Goal: Communication & Community: Answer question/provide support

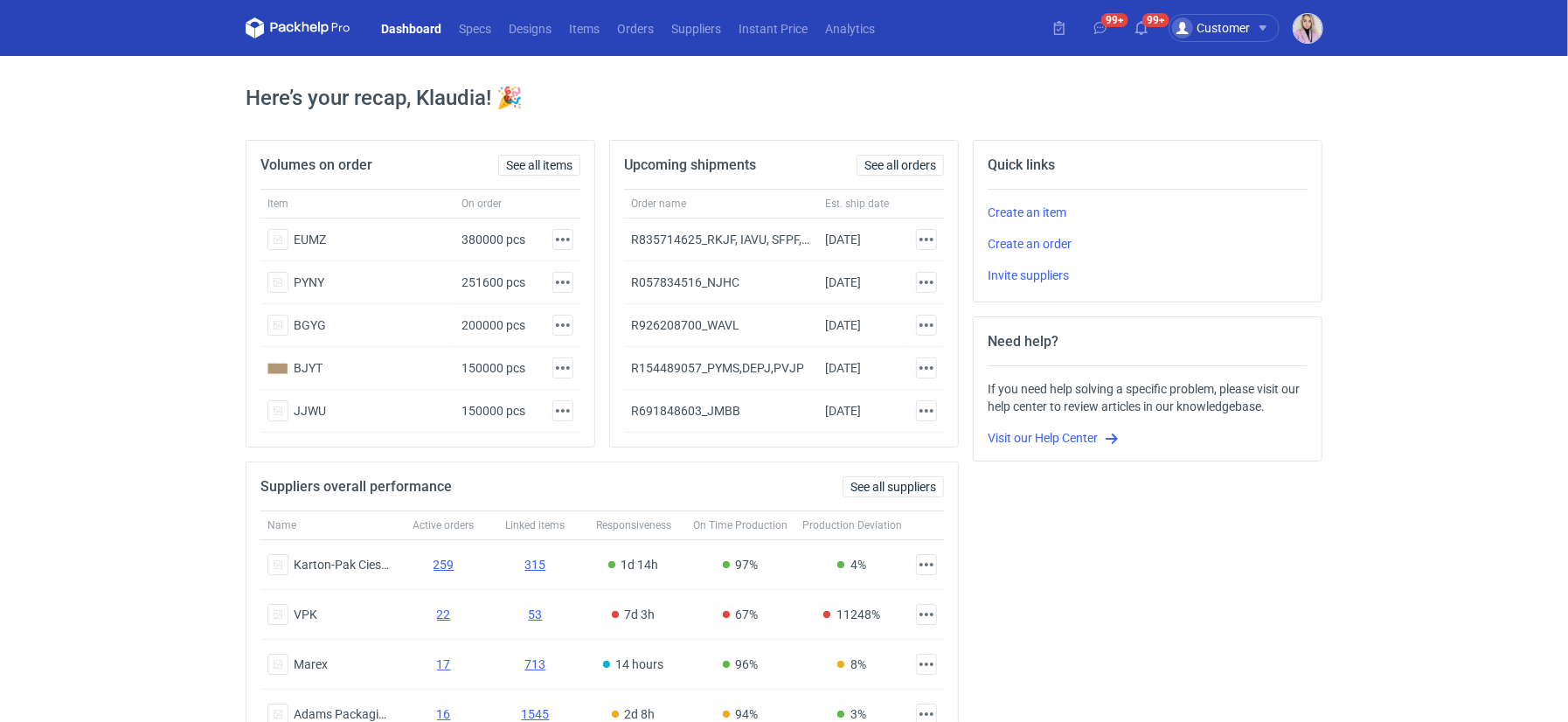
click at [1303, 27] on img "button" at bounding box center [1308, 28] width 29 height 29
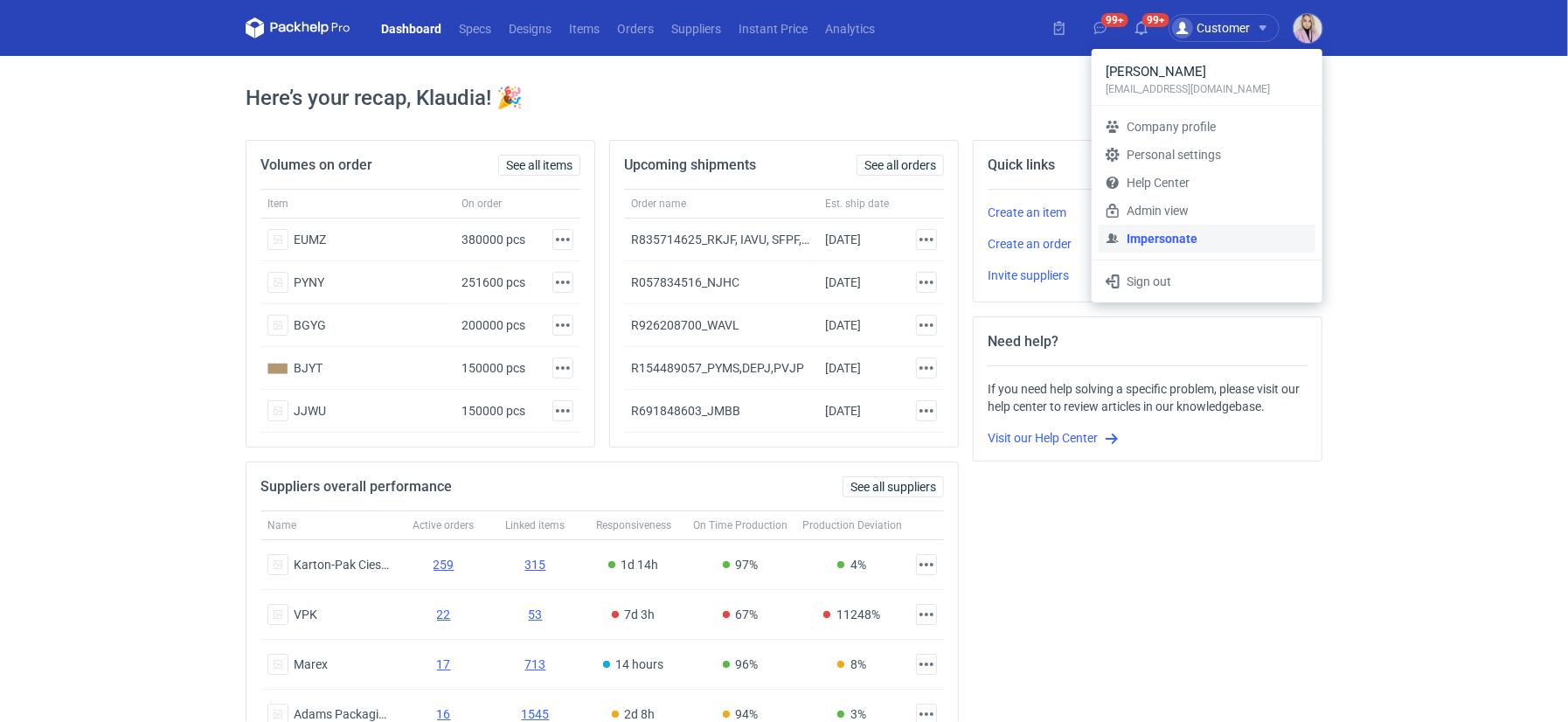
click at [1164, 242] on link "Impersonate" at bounding box center [1206, 239] width 217 height 28
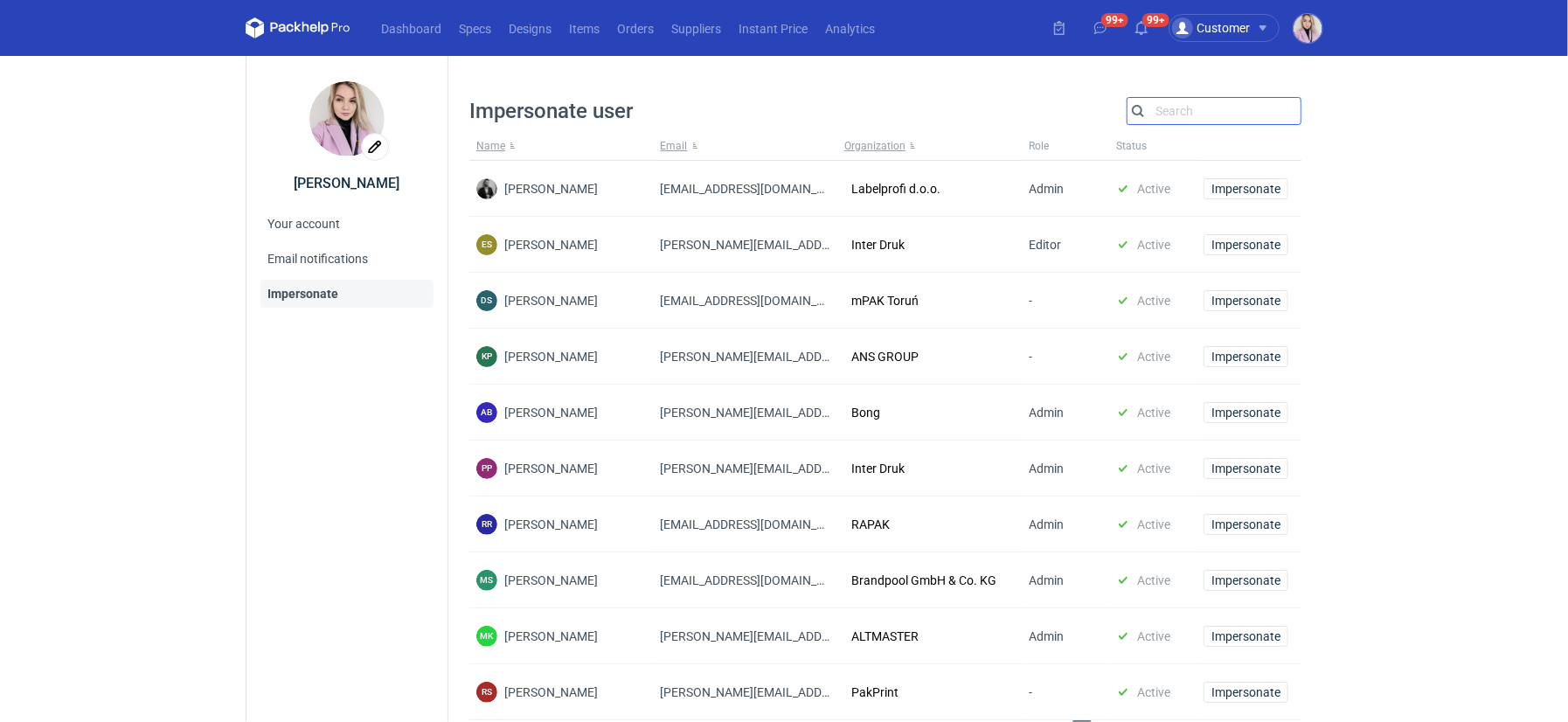
click at [1196, 105] on input "Search" at bounding box center [1214, 111] width 173 height 21
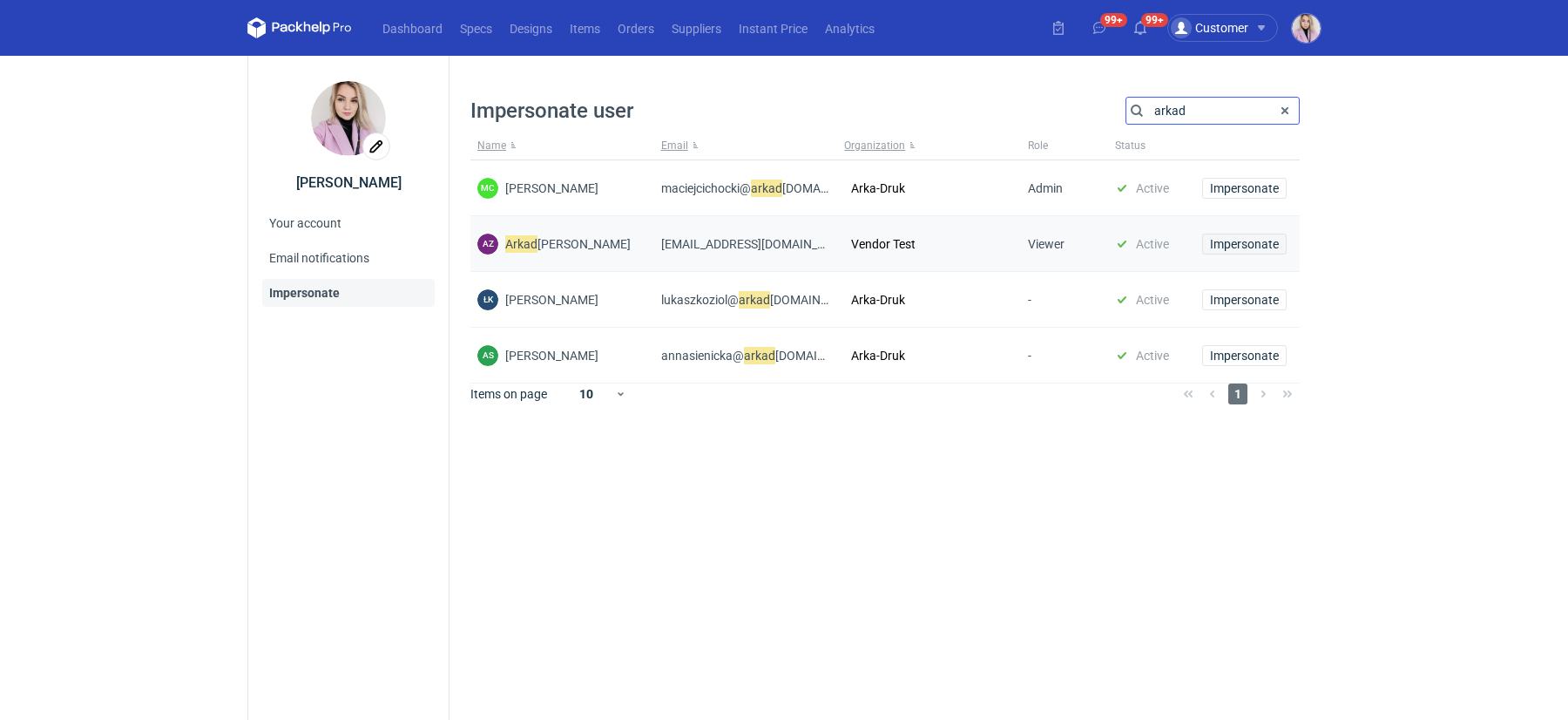
type input "arkad"
click at [1246, 243] on span "Impersonate" at bounding box center [1244, 244] width 69 height 12
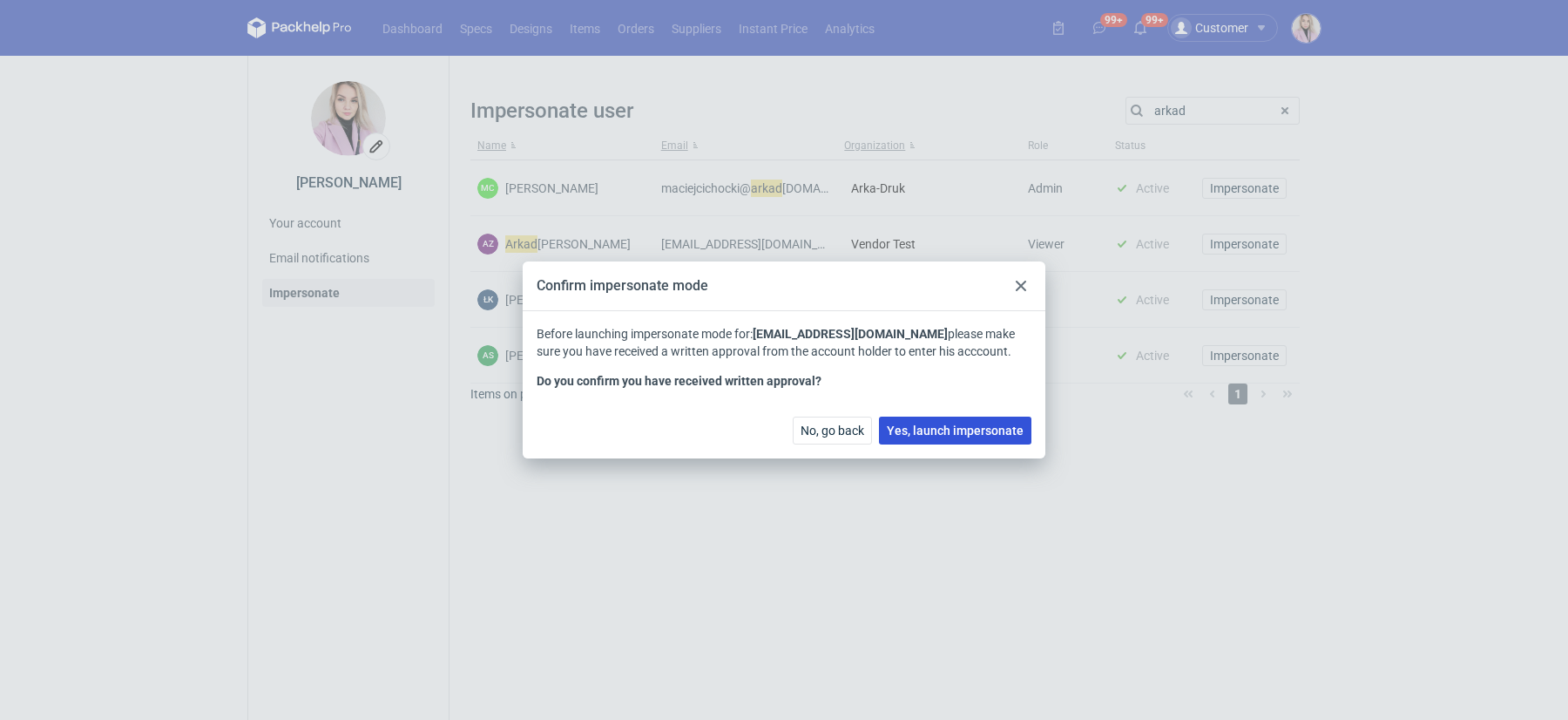
click at [963, 426] on span "Yes, launch impersonate" at bounding box center [954, 431] width 137 height 12
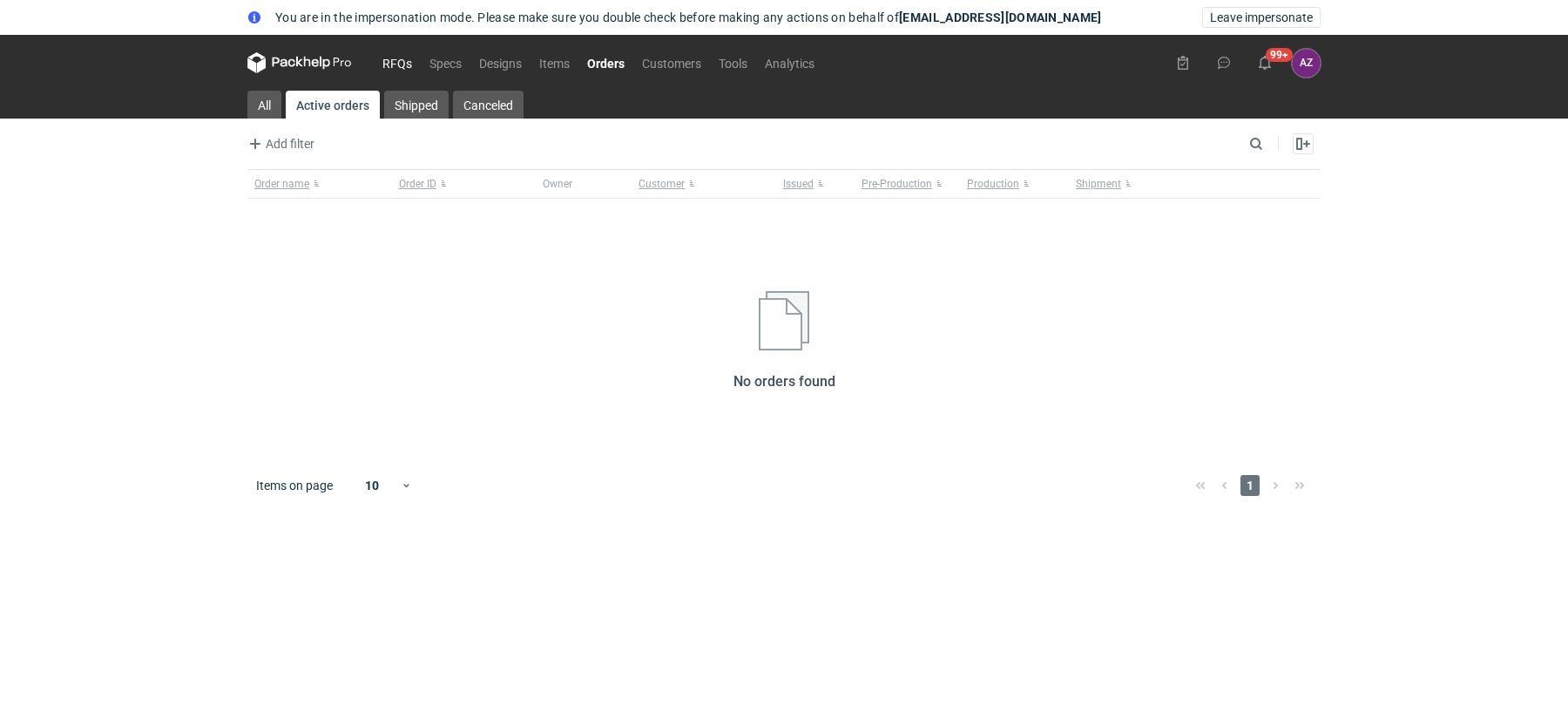
click at [412, 69] on link "RFQs" at bounding box center [397, 63] width 47 height 21
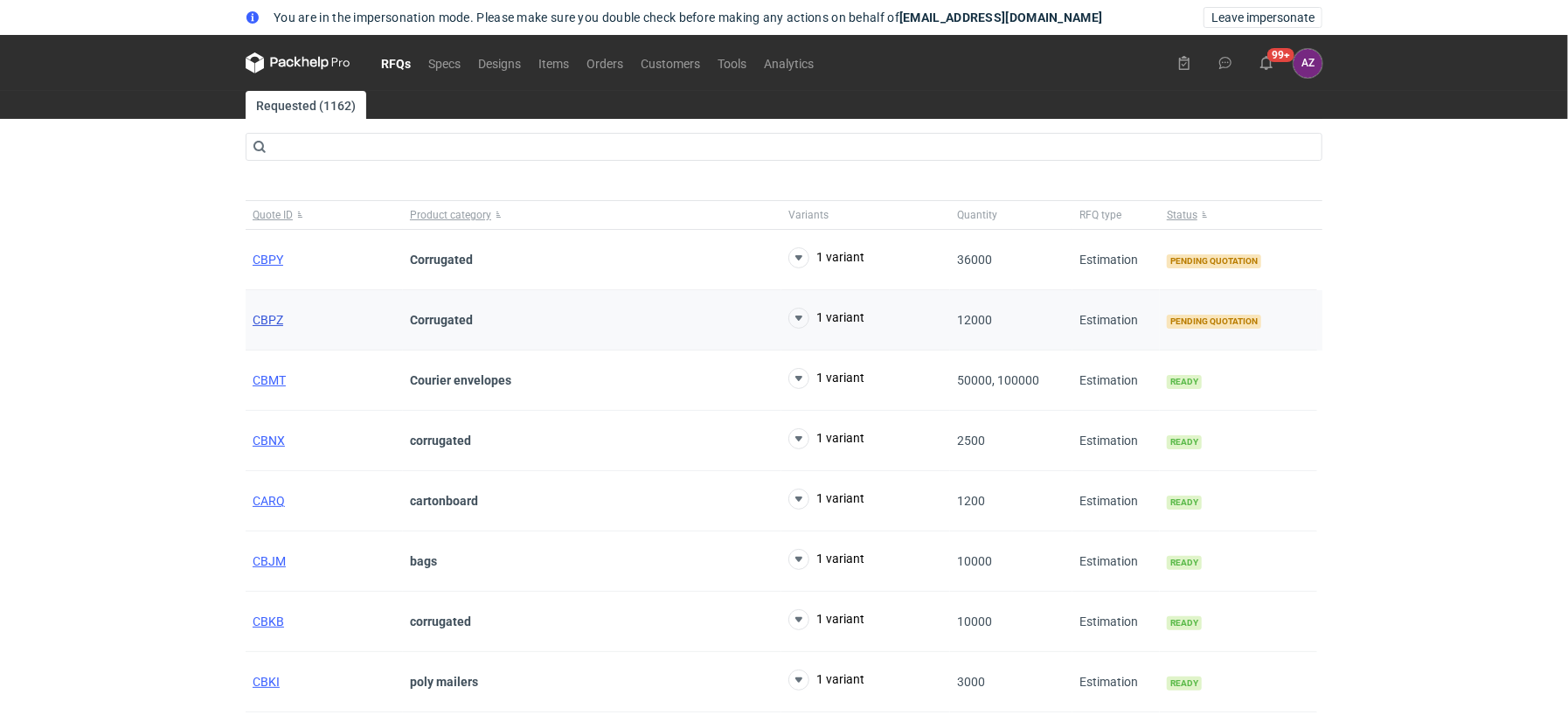
click at [265, 324] on span "CBPZ" at bounding box center [267, 320] width 31 height 14
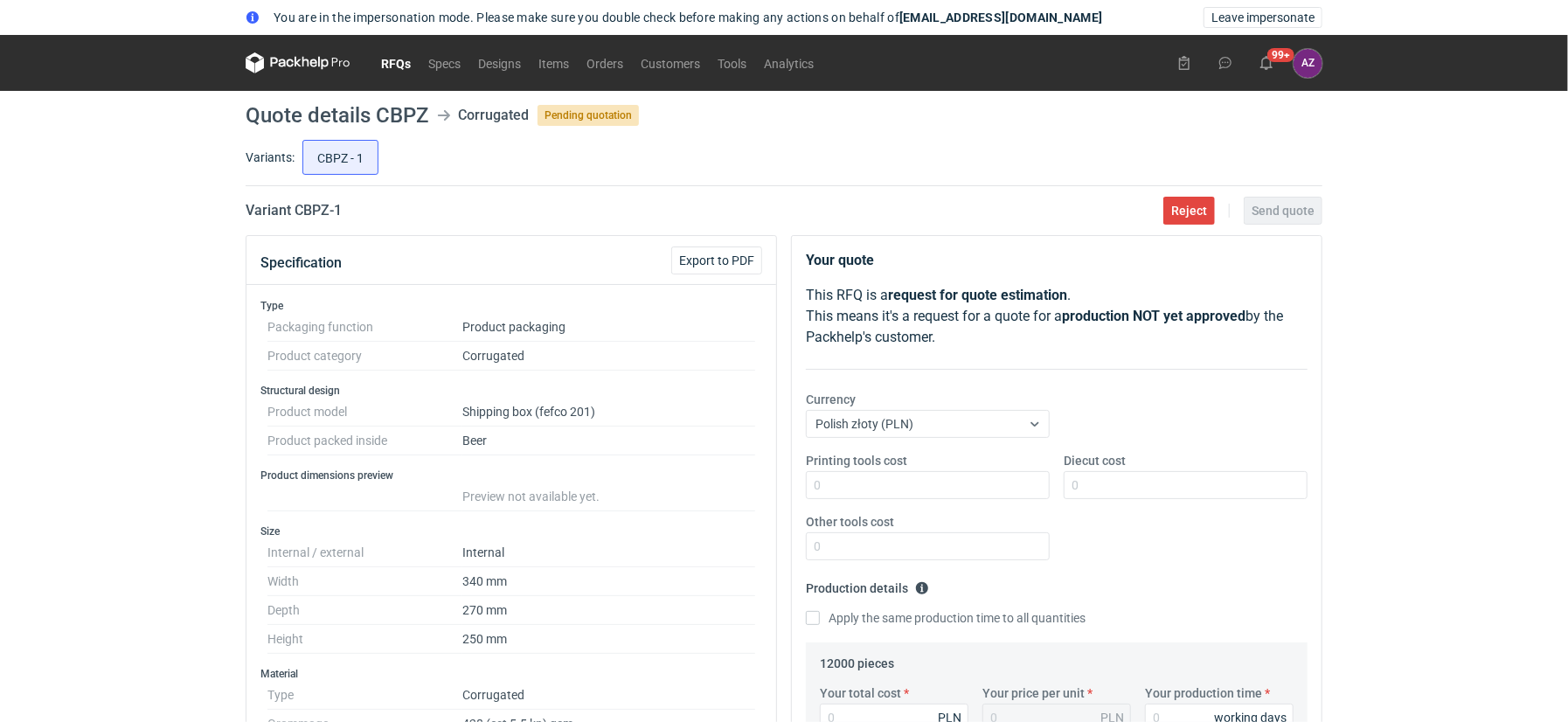
click at [395, 58] on link "RFQs" at bounding box center [396, 63] width 47 height 21
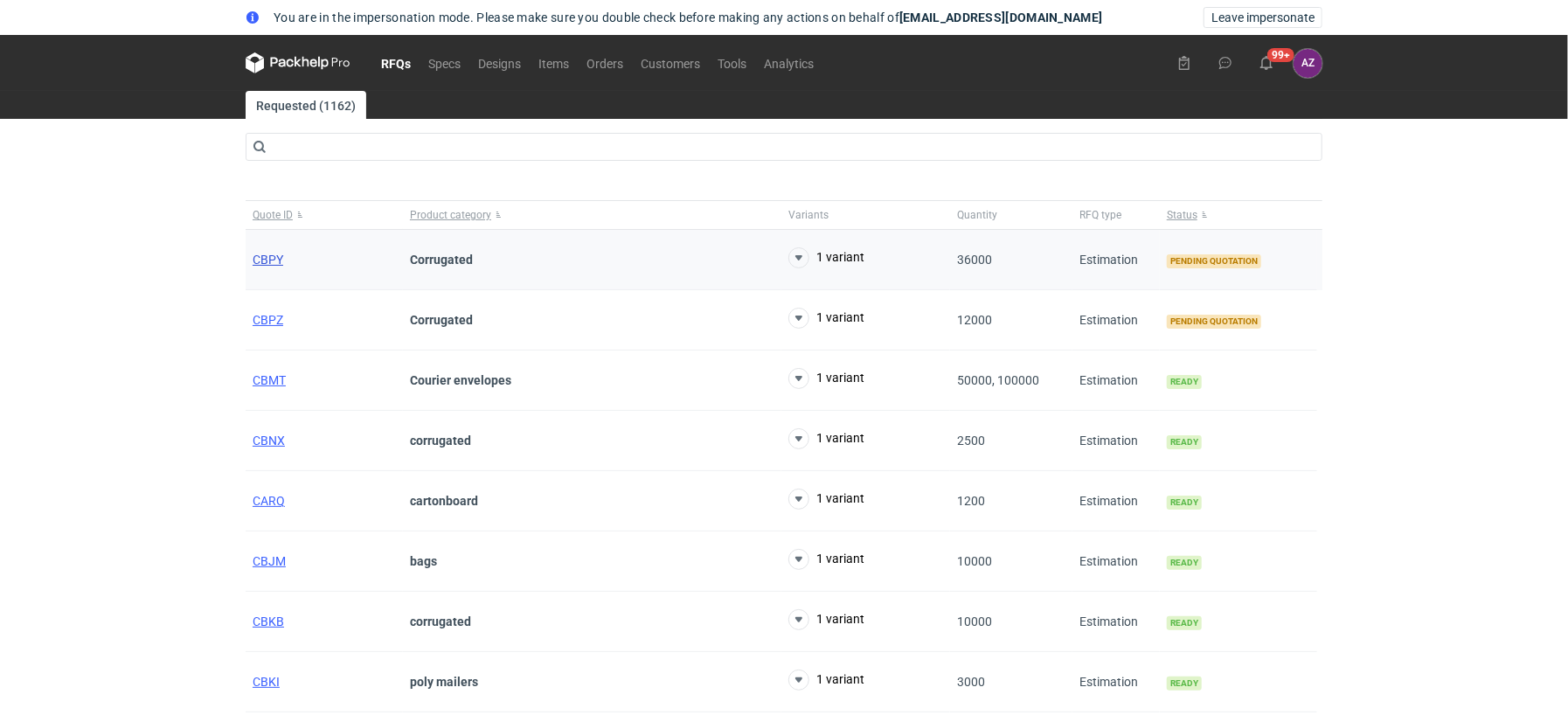
click at [265, 257] on span "CBPY" at bounding box center [267, 259] width 31 height 14
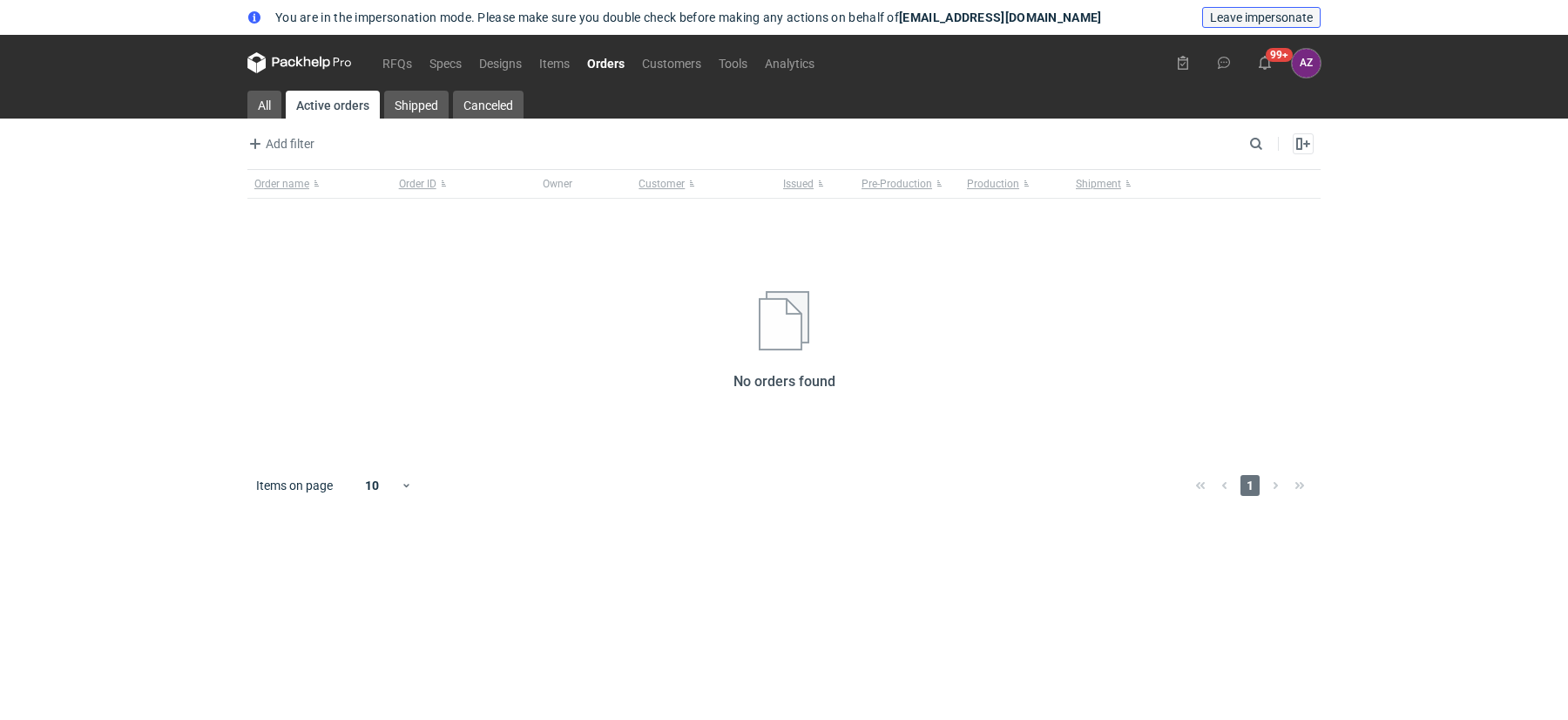
click at [1228, 16] on span "Leave impersonate" at bounding box center [1261, 18] width 103 height 12
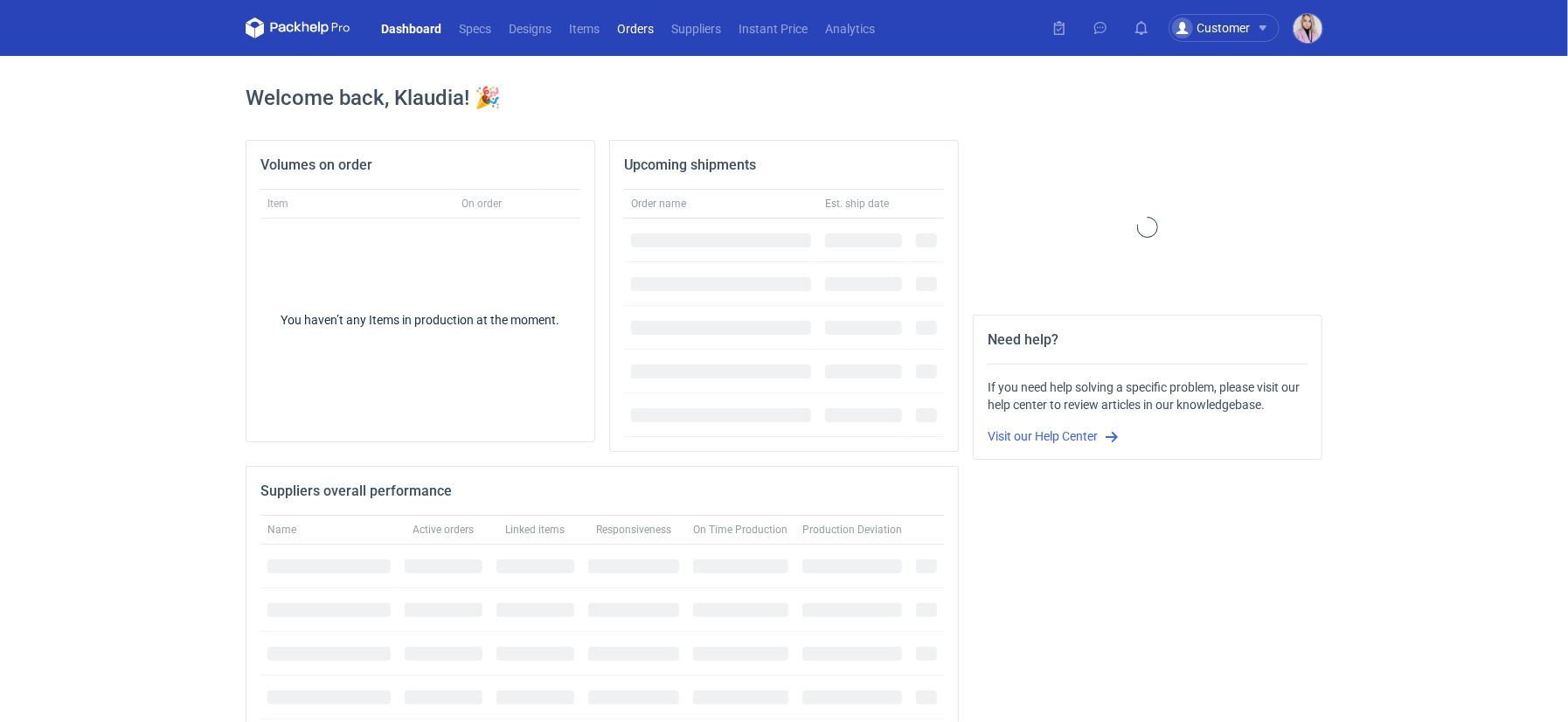
click at [645, 29] on link "Orders" at bounding box center [634, 28] width 54 height 21
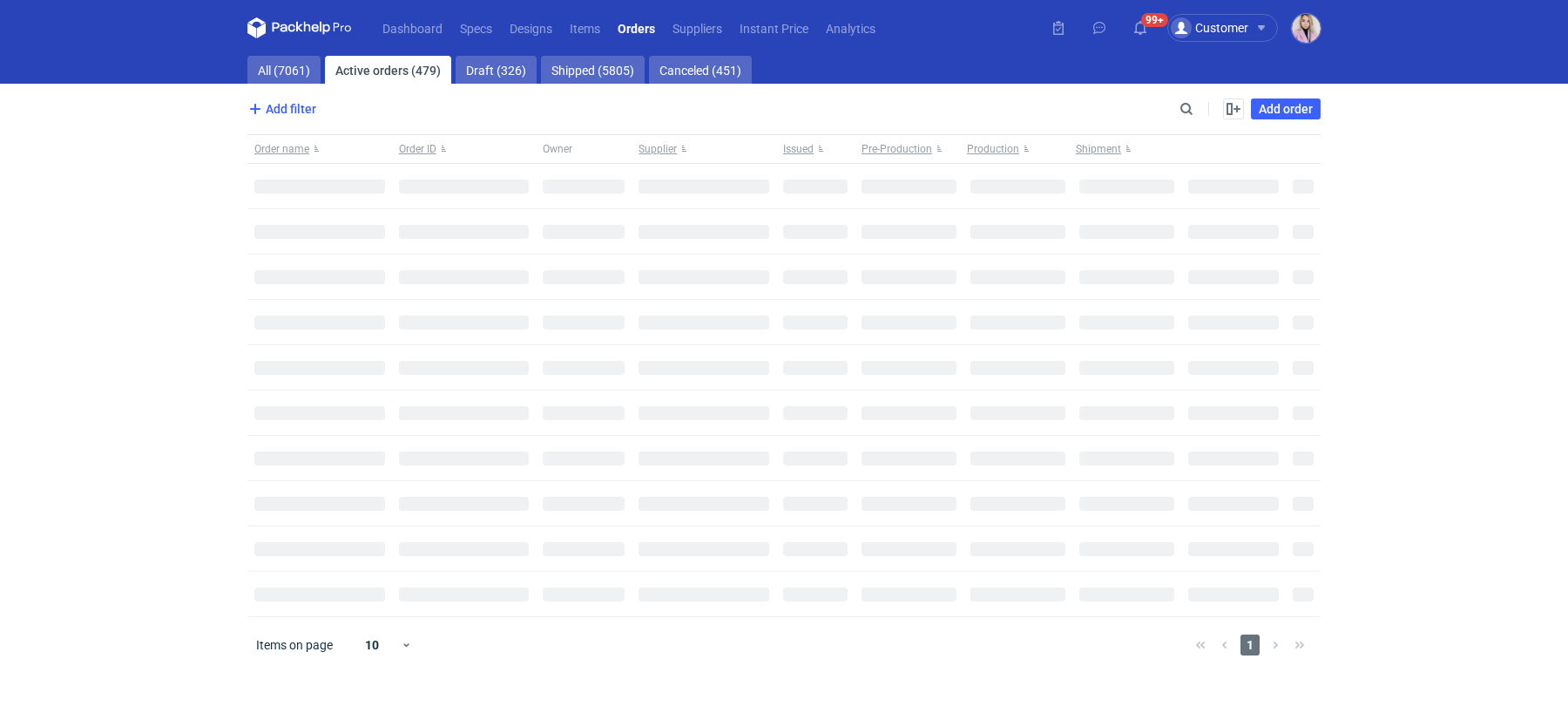
click at [279, 72] on link "All (7061)" at bounding box center [283, 70] width 73 height 28
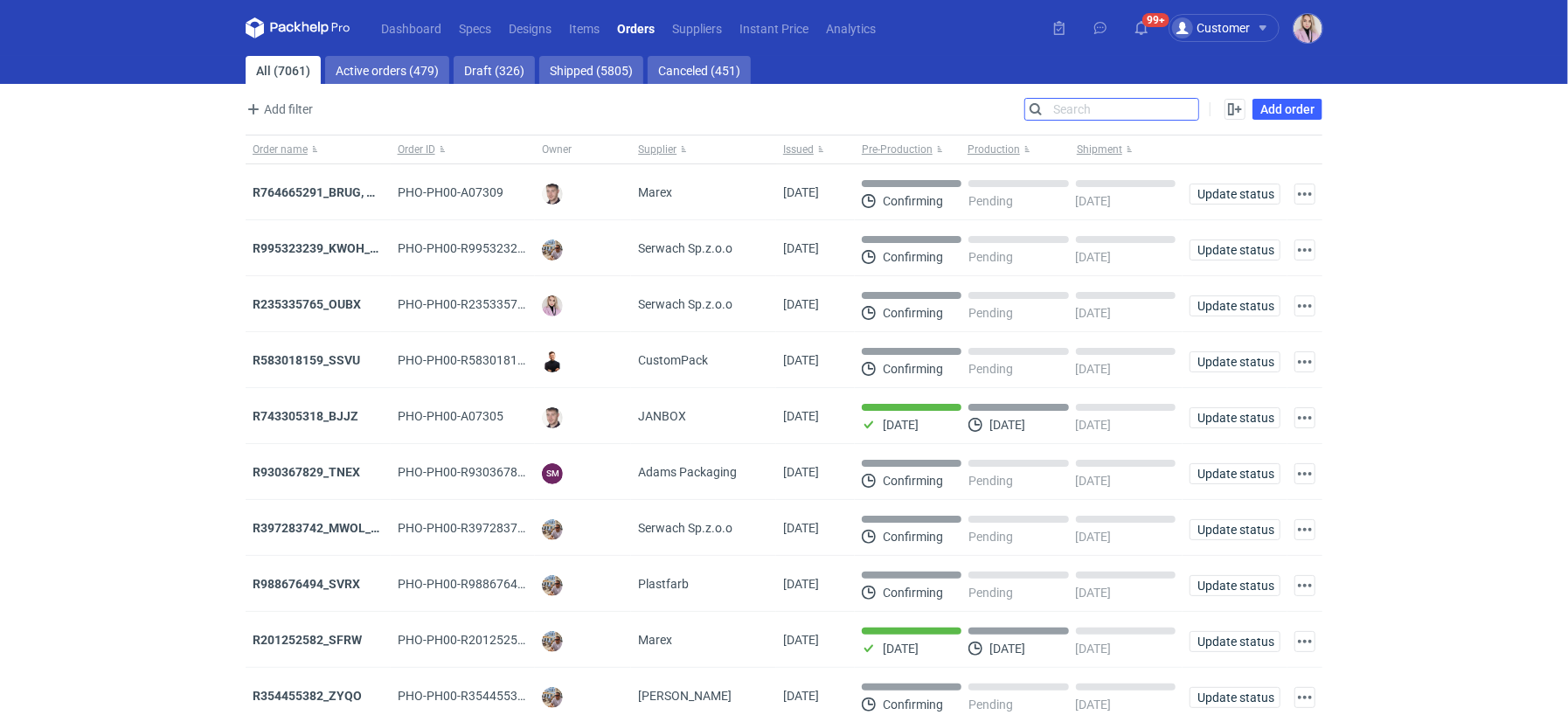
click at [1188, 110] on input "Search" at bounding box center [1111, 110] width 173 height 21
click at [1189, 110] on input "Search" at bounding box center [1111, 110] width 173 height 21
paste input "NCGR"
type input "NCGR"
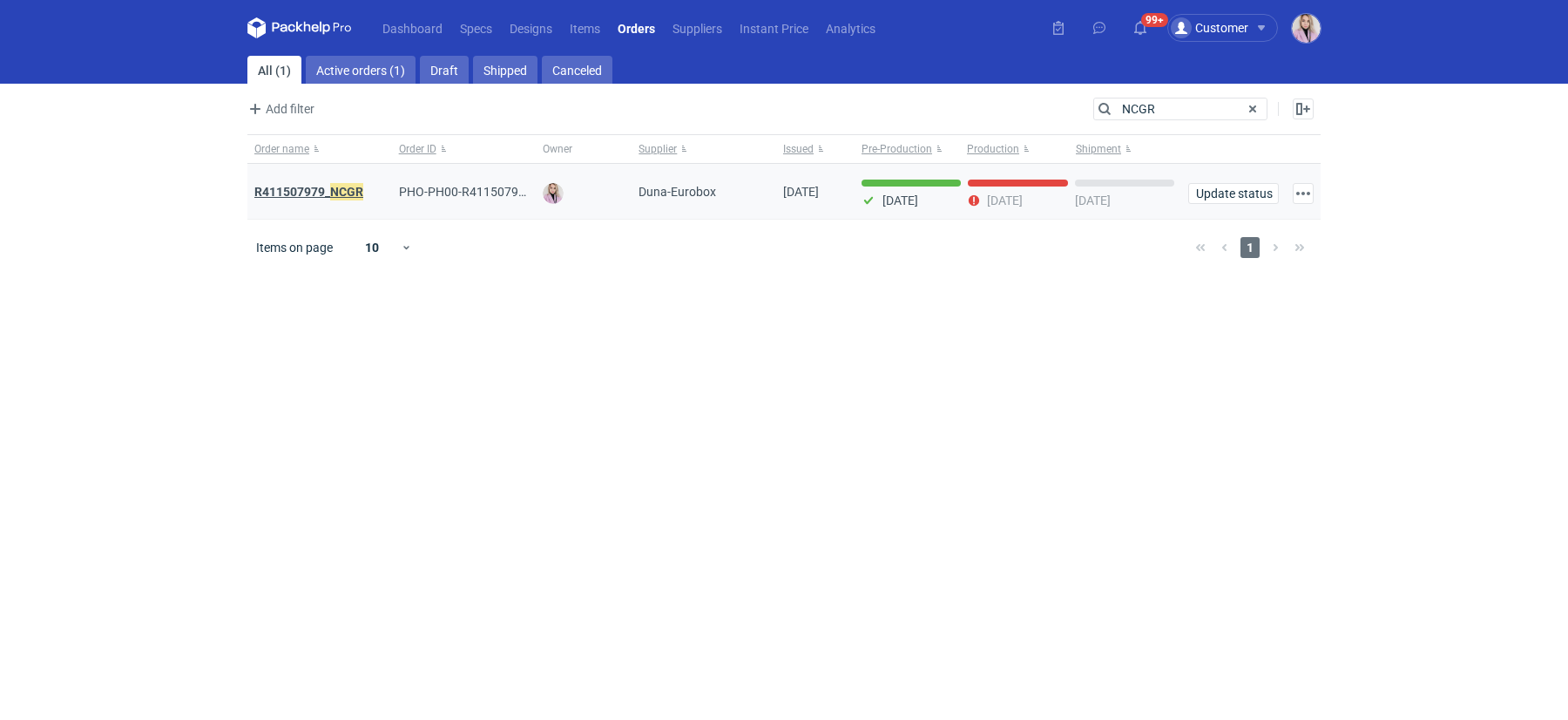
click at [297, 193] on strong "R411507979_ NCGR" at bounding box center [308, 191] width 108 height 19
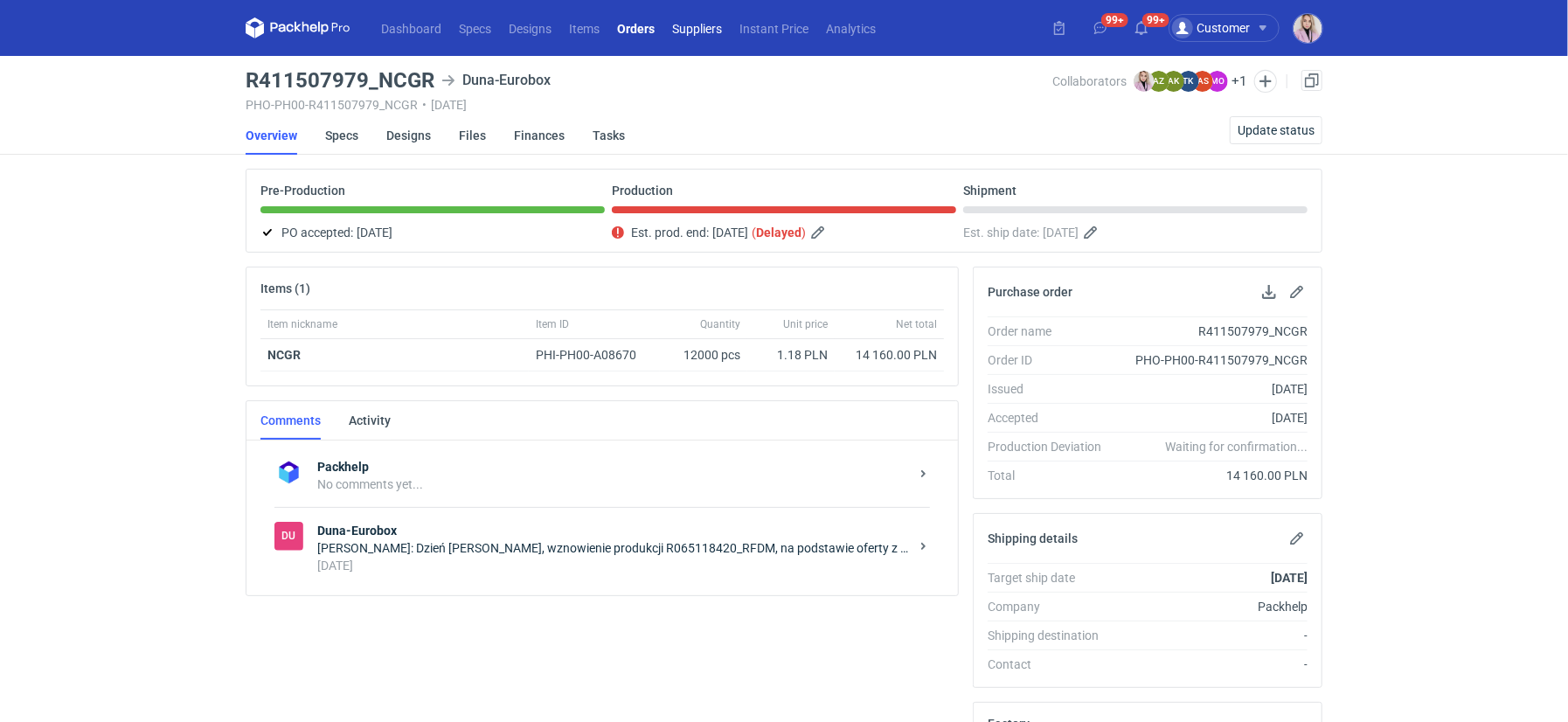
click at [713, 29] on link "Suppliers" at bounding box center [697, 28] width 67 height 21
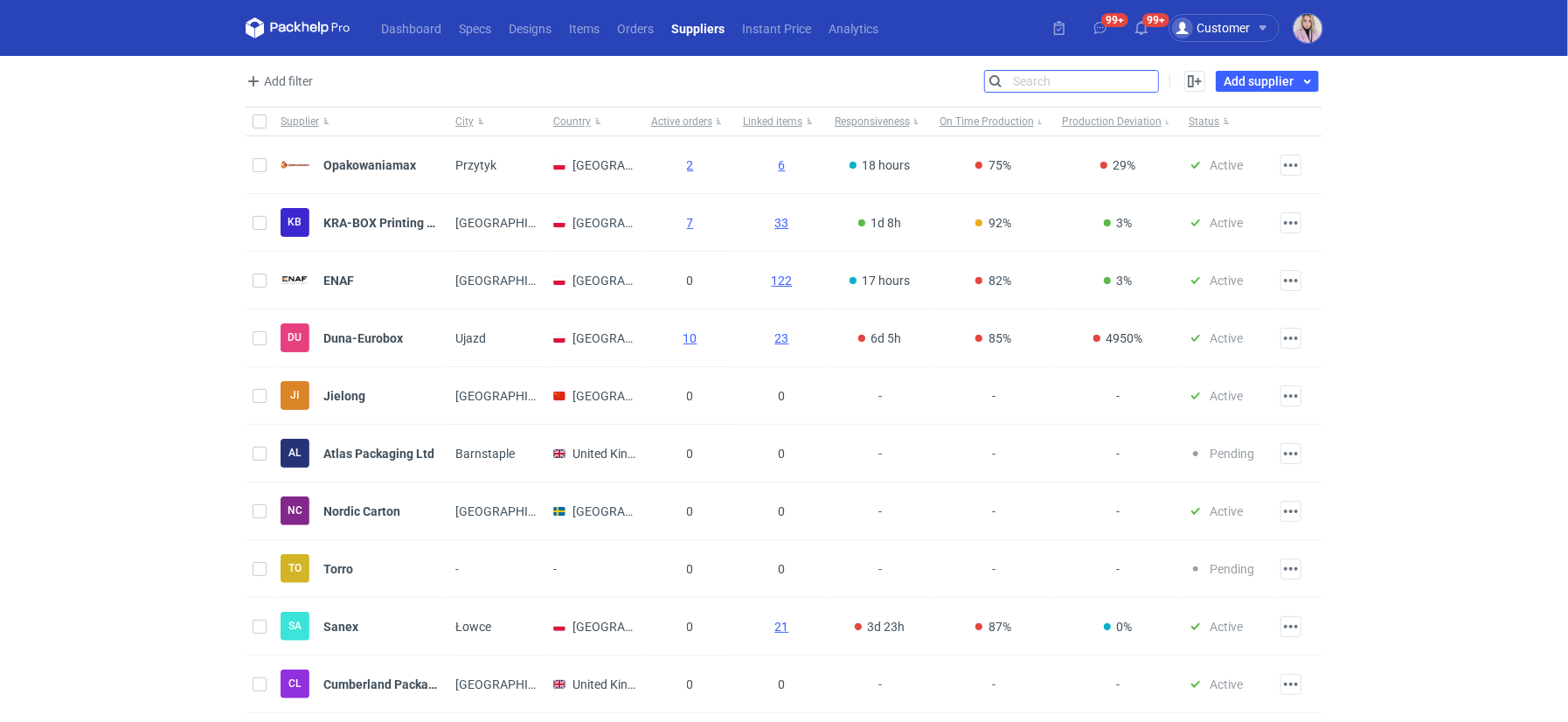
click at [1148, 80] on input "Search" at bounding box center [1072, 81] width 173 height 21
type input "duna"
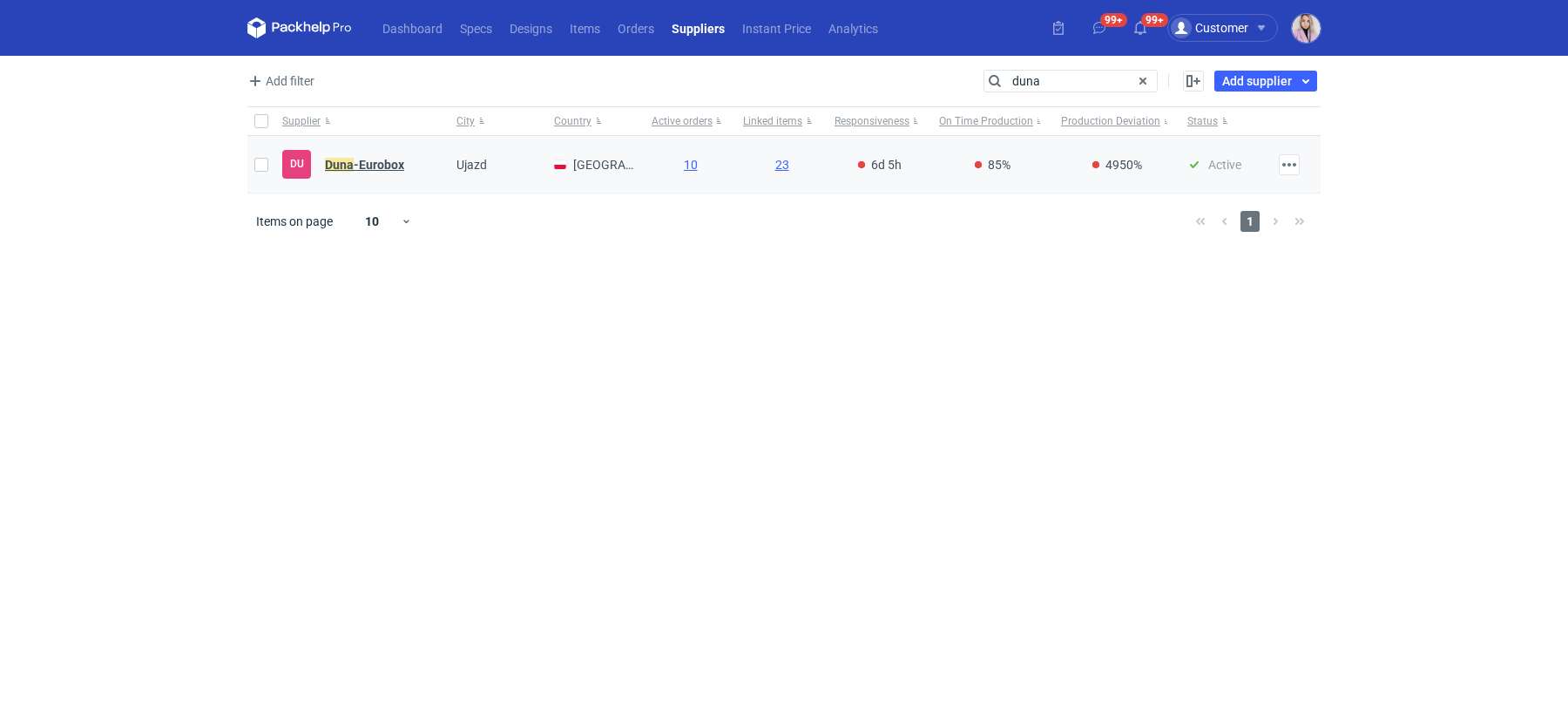
click at [348, 156] on em "Duna" at bounding box center [339, 165] width 29 height 19
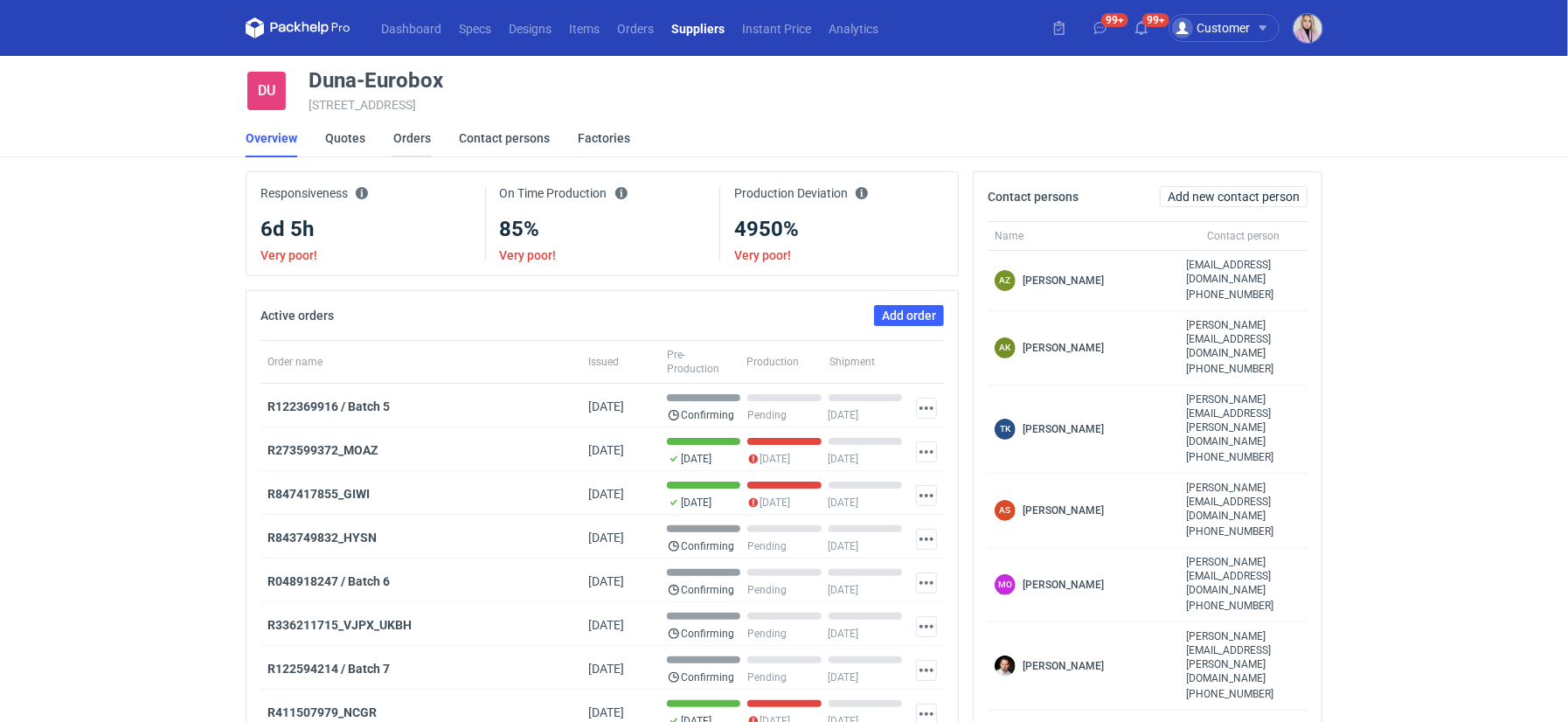
click at [400, 137] on link "Orders" at bounding box center [411, 137] width 37 height 38
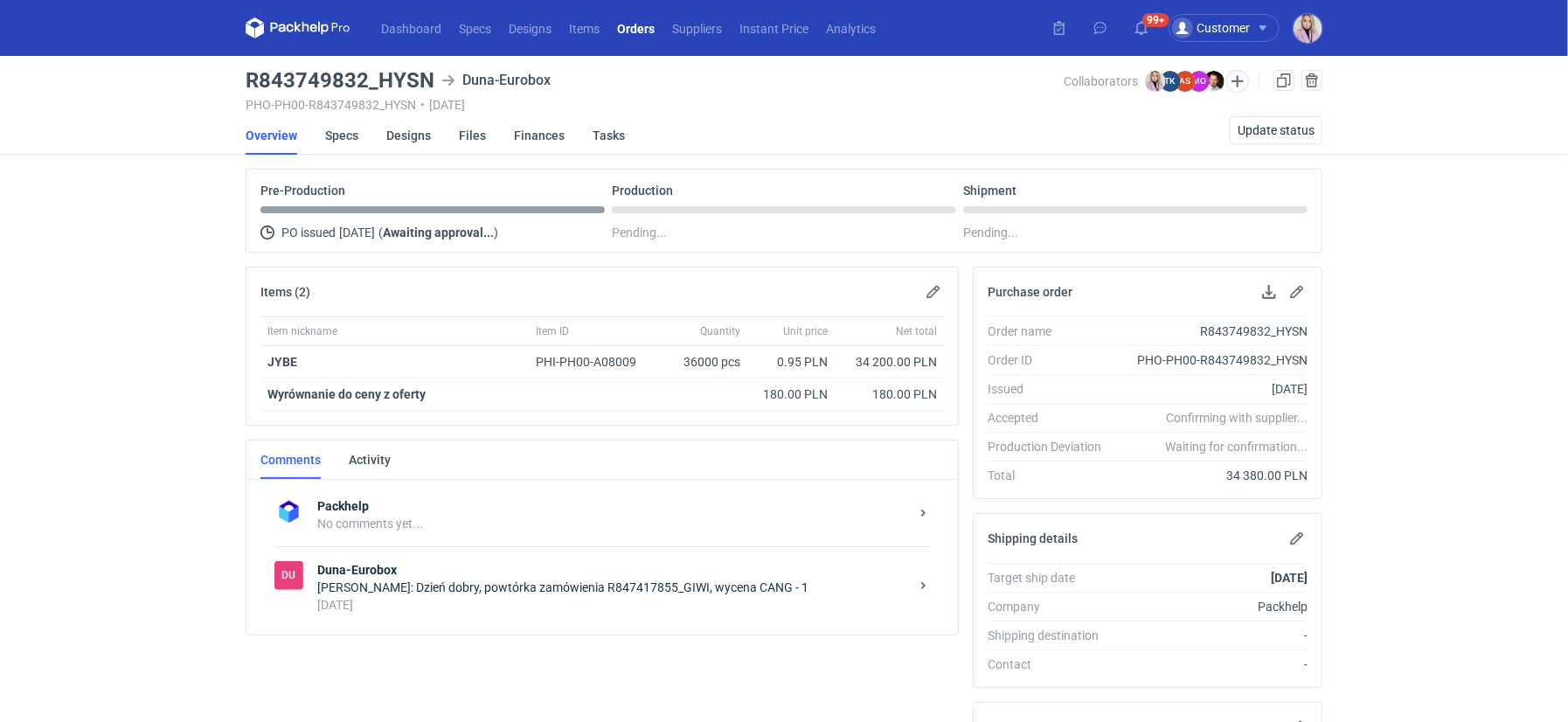
click at [596, 585] on div "[PERSON_NAME]: Dzień dobry, powtórka zamówienia R847417855_GIWI, wycena CANG - 1" at bounding box center [613, 588] width 592 height 18
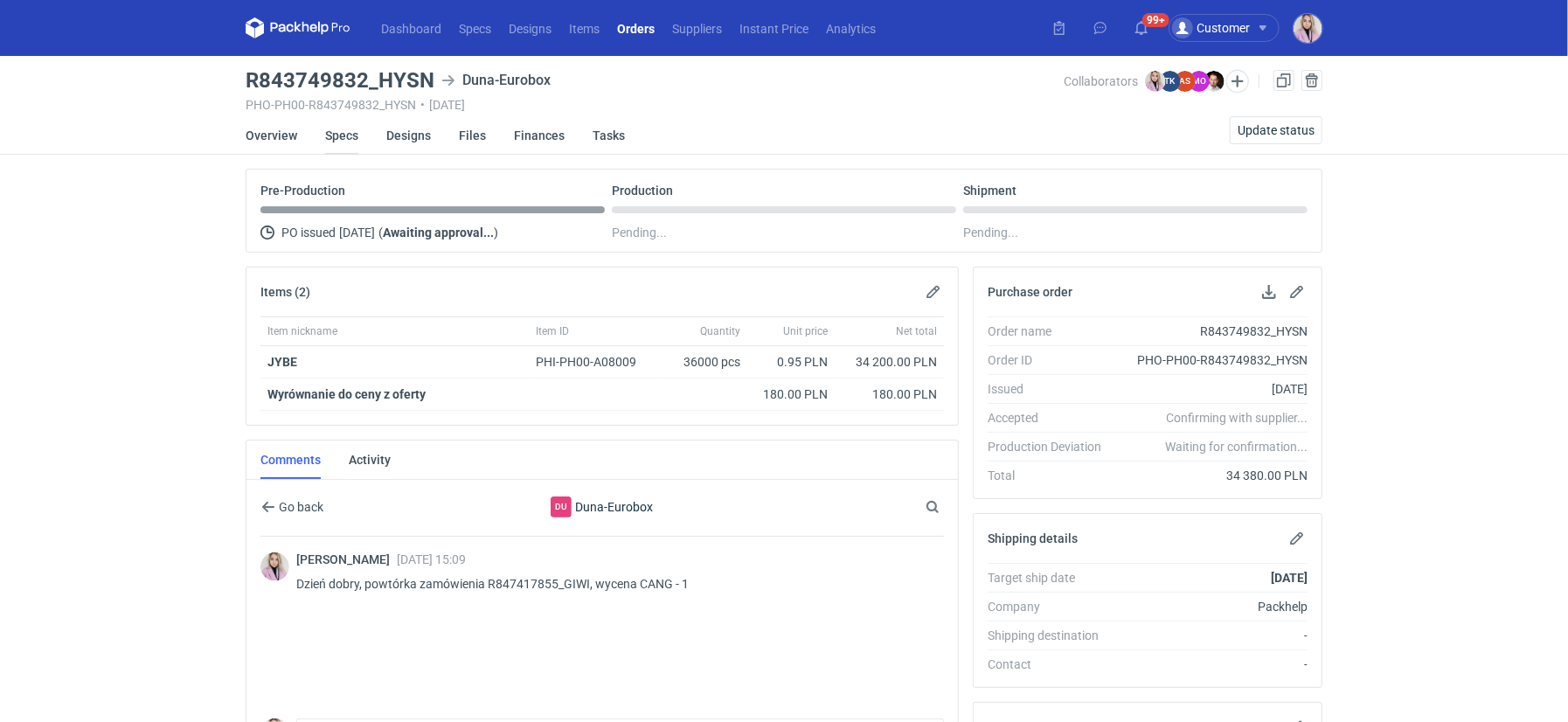
click at [352, 133] on link "Specs" at bounding box center [342, 134] width 34 height 38
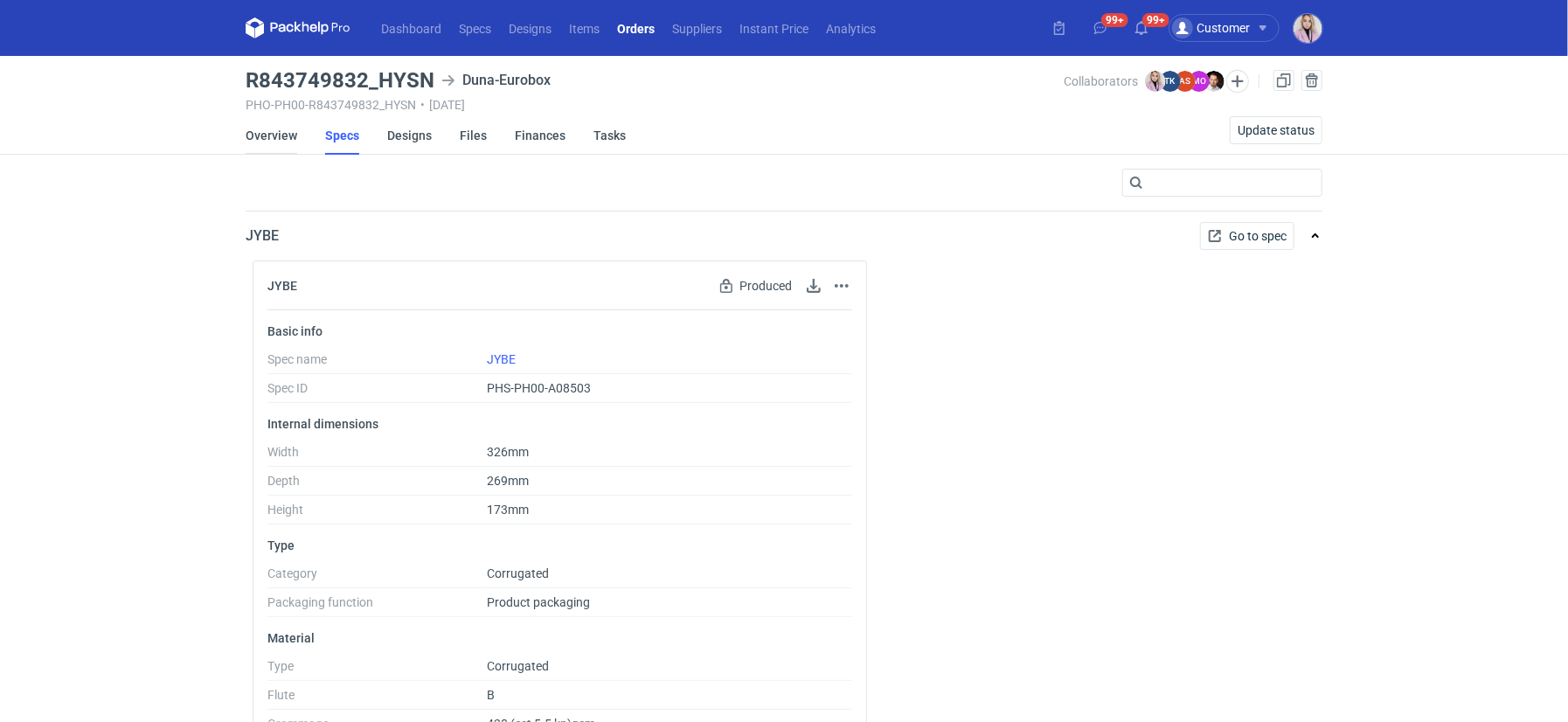
click at [265, 146] on link "Overview" at bounding box center [272, 134] width 51 height 38
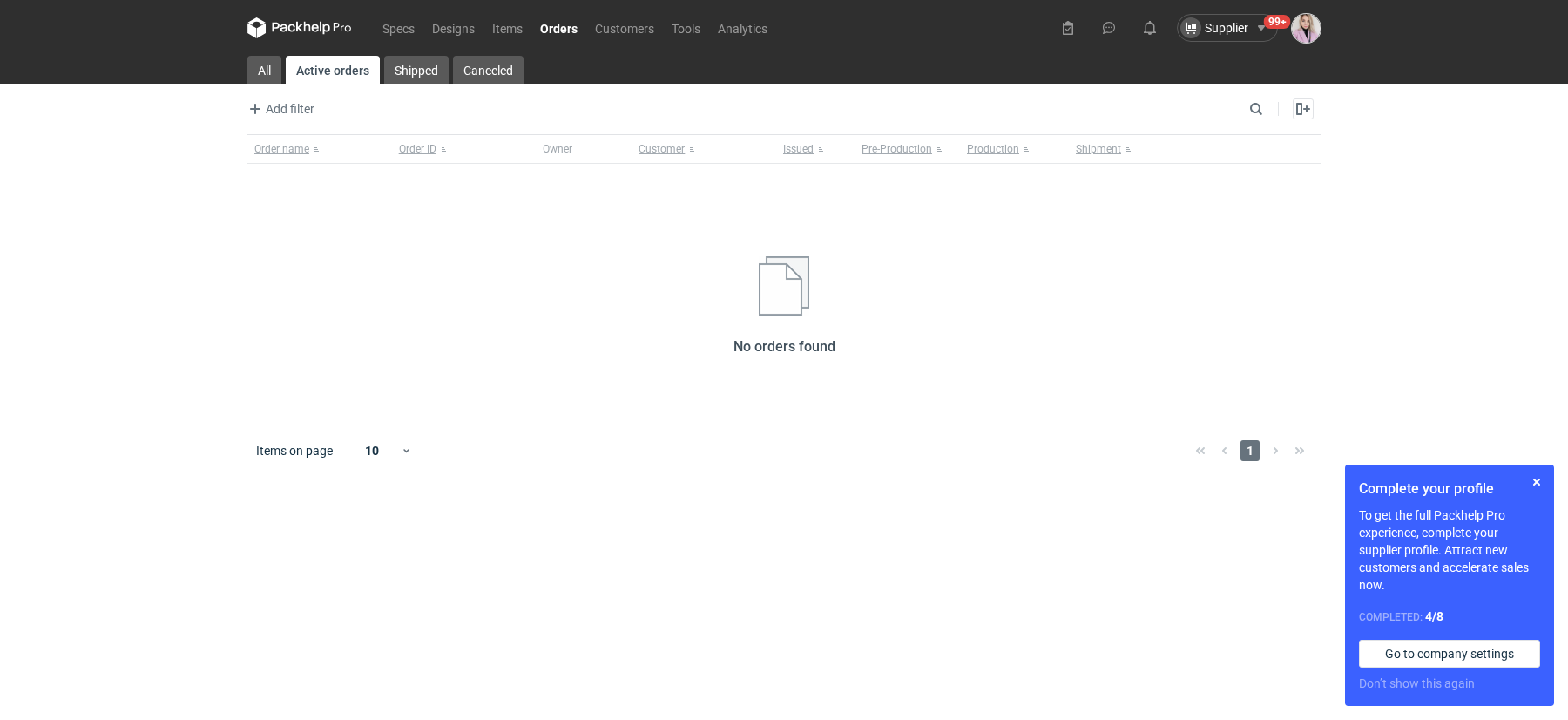
click at [1298, 32] on img "button" at bounding box center [1306, 28] width 29 height 29
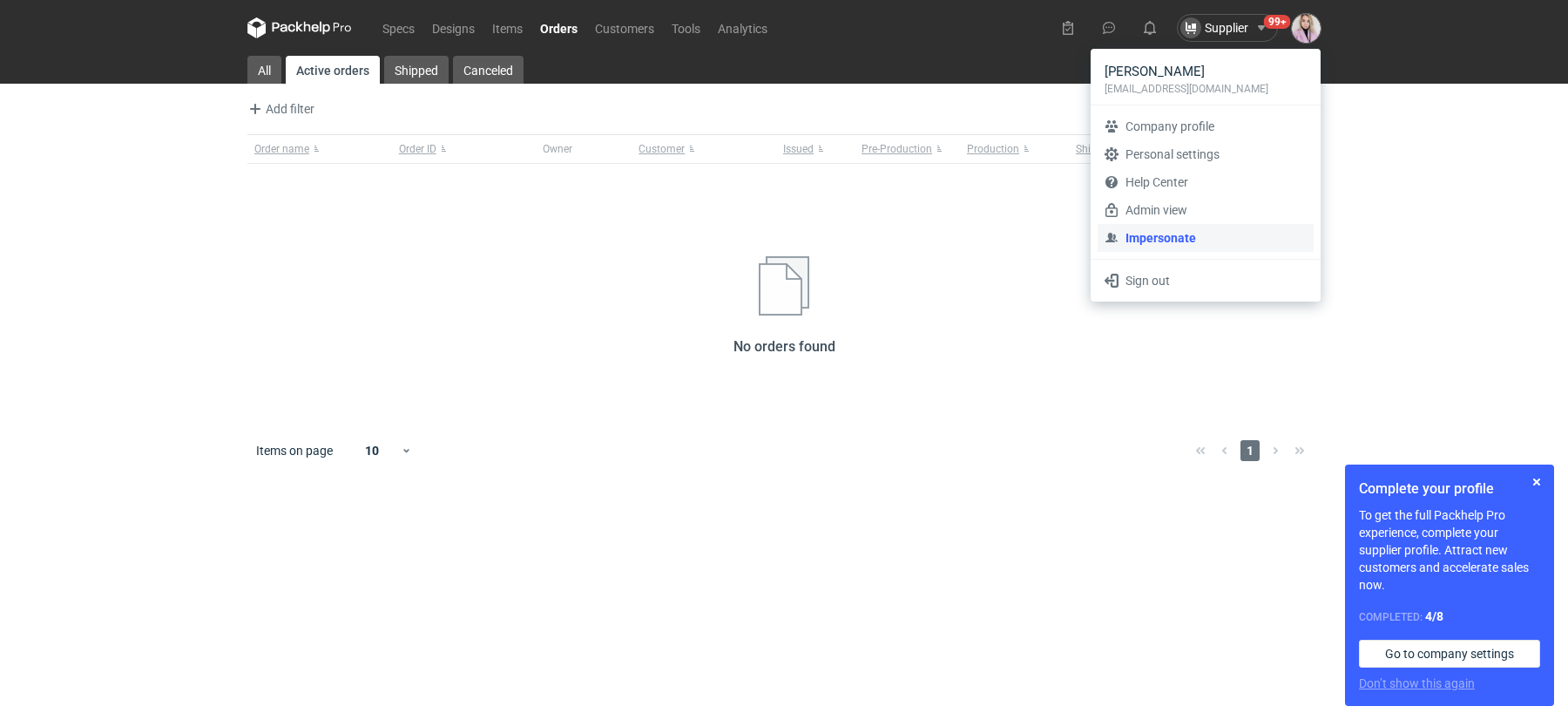
click at [1146, 243] on link "Impersonate" at bounding box center [1205, 238] width 216 height 28
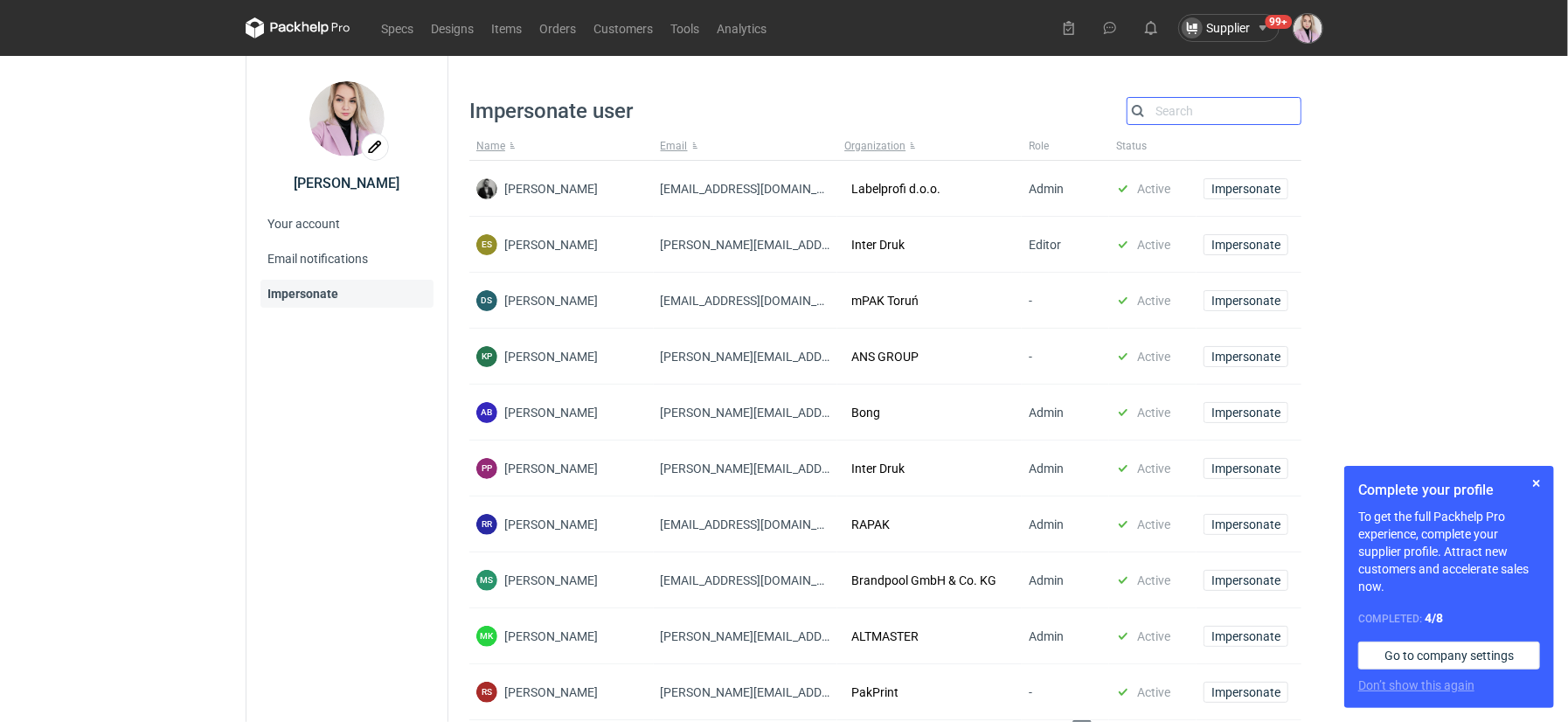
click at [1234, 108] on input "Search" at bounding box center [1214, 111] width 173 height 21
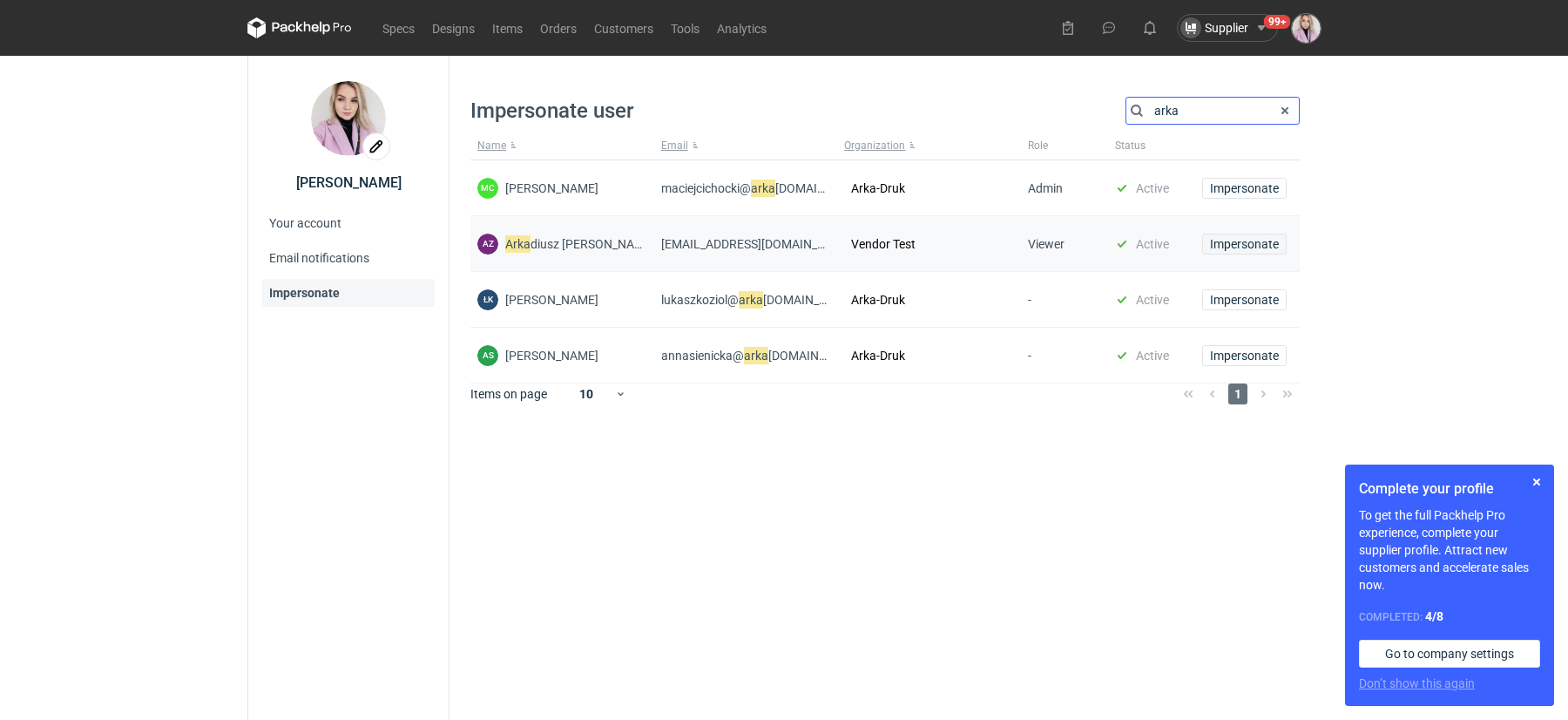
type input "arka"
click at [1224, 243] on span "Impersonate" at bounding box center [1244, 244] width 69 height 12
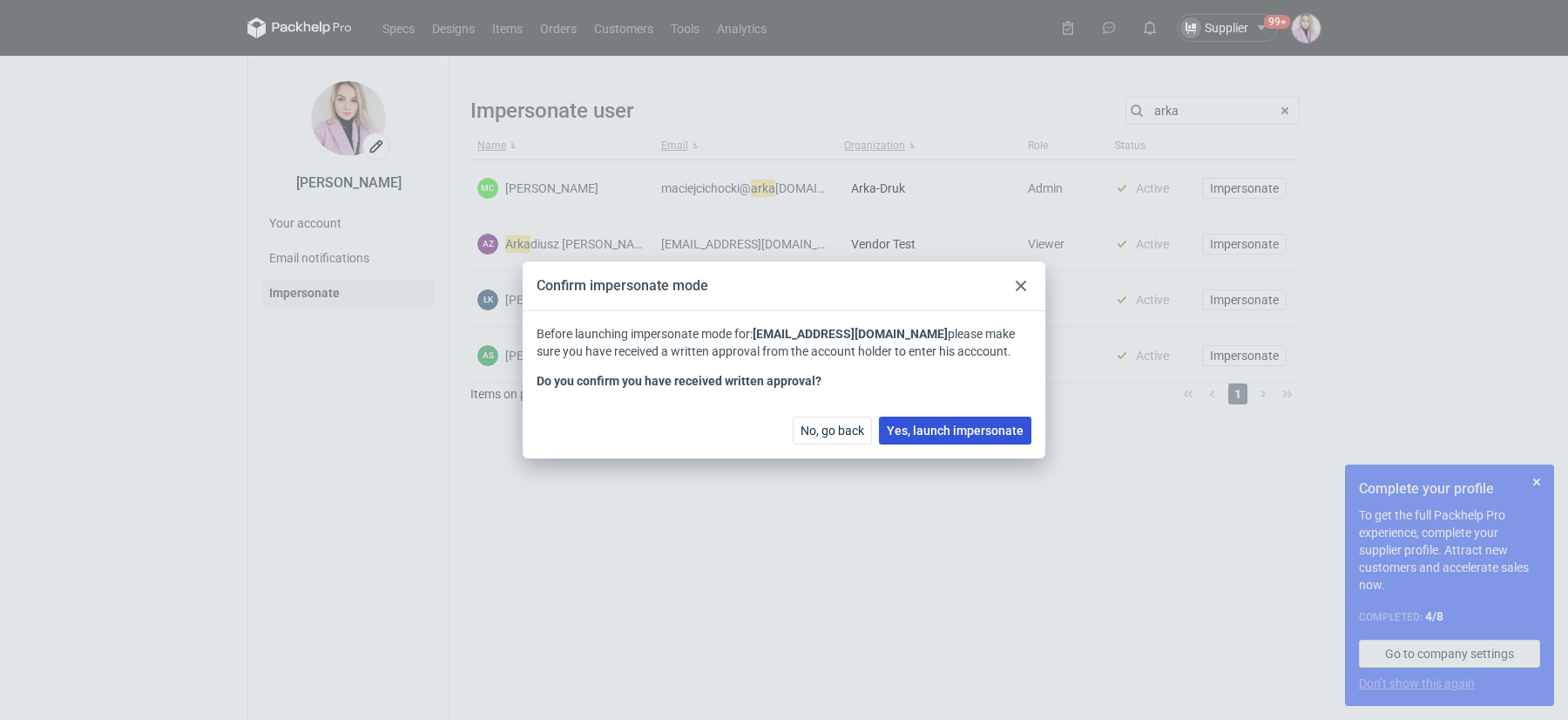
click at [983, 441] on button "Yes, launch impersonate" at bounding box center [954, 431] width 153 height 28
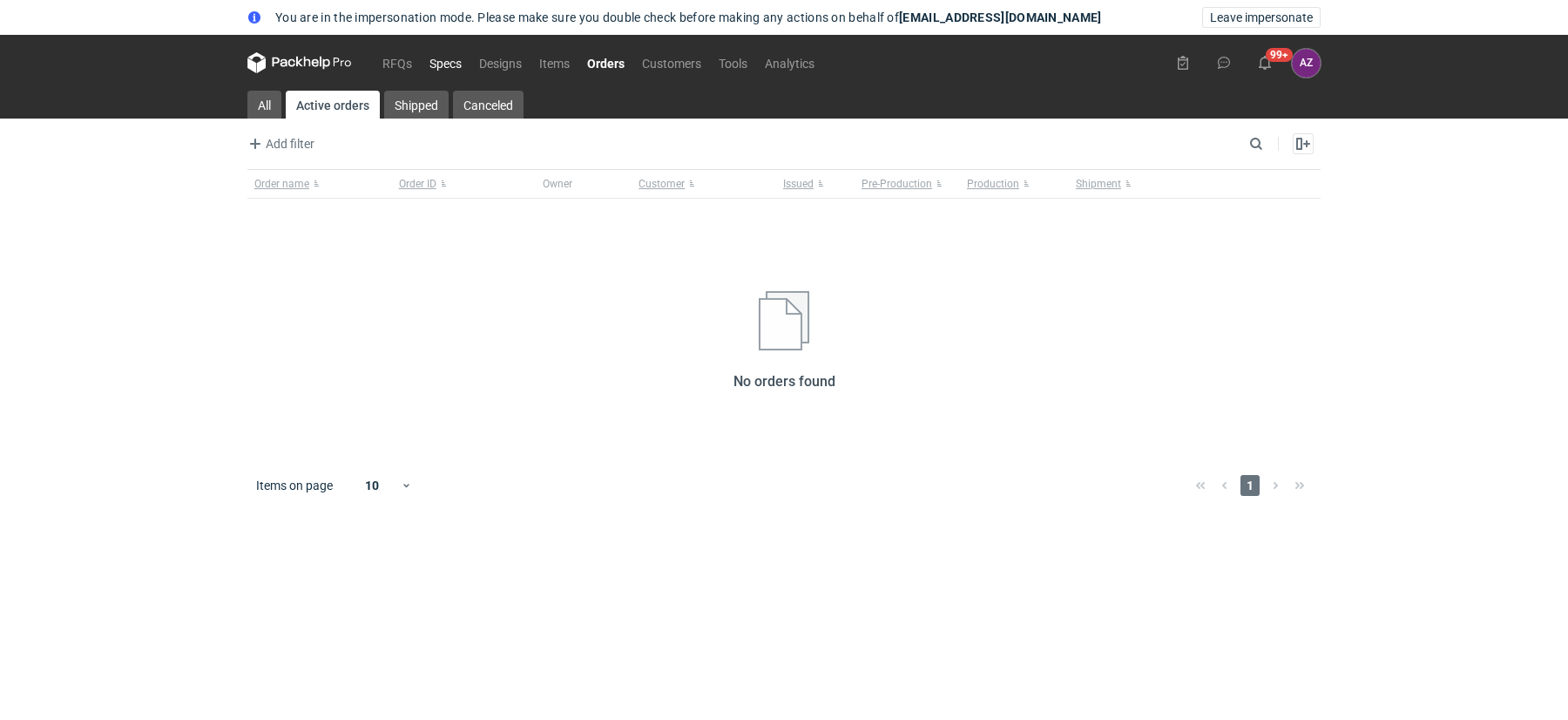
click at [443, 68] on link "Specs" at bounding box center [445, 63] width 49 height 21
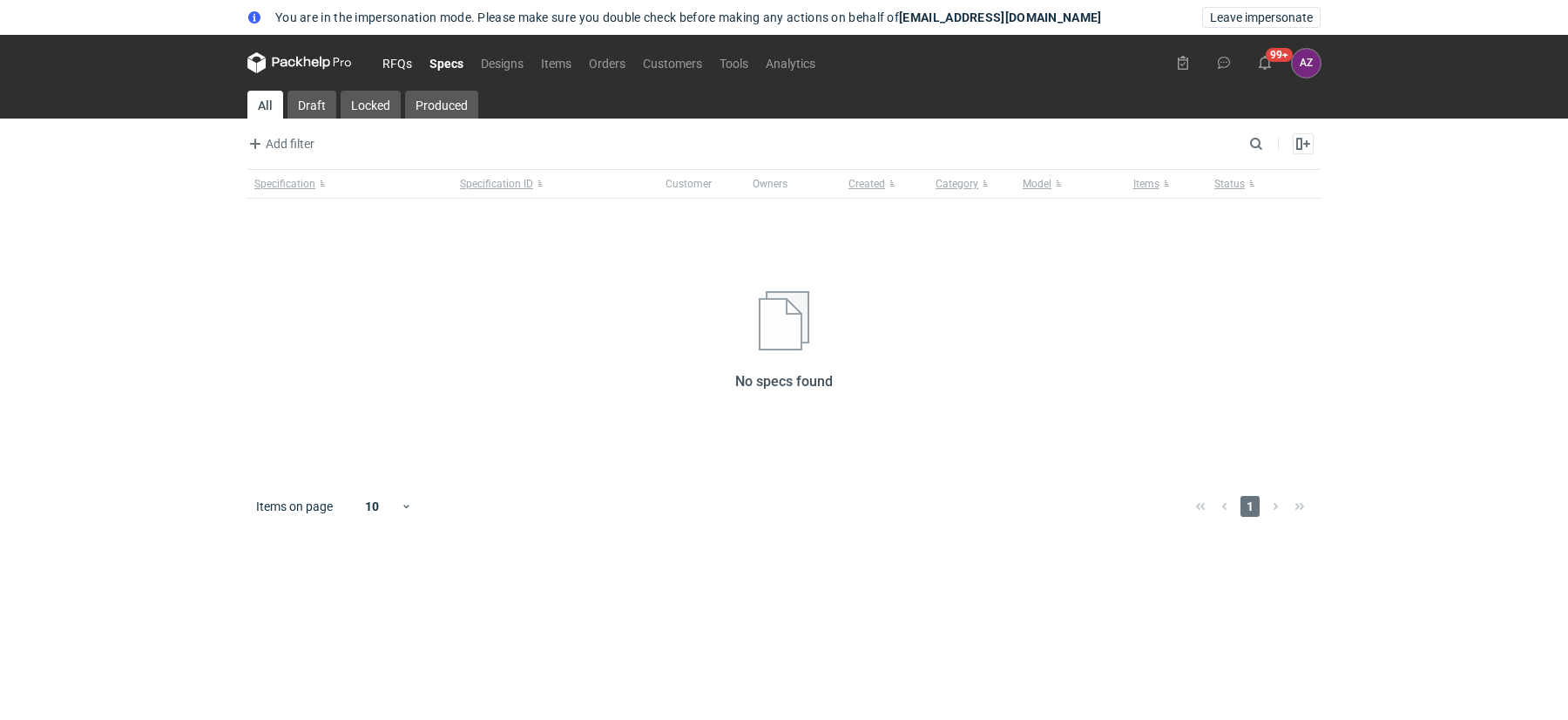
click at [385, 68] on link "RFQs" at bounding box center [397, 63] width 47 height 21
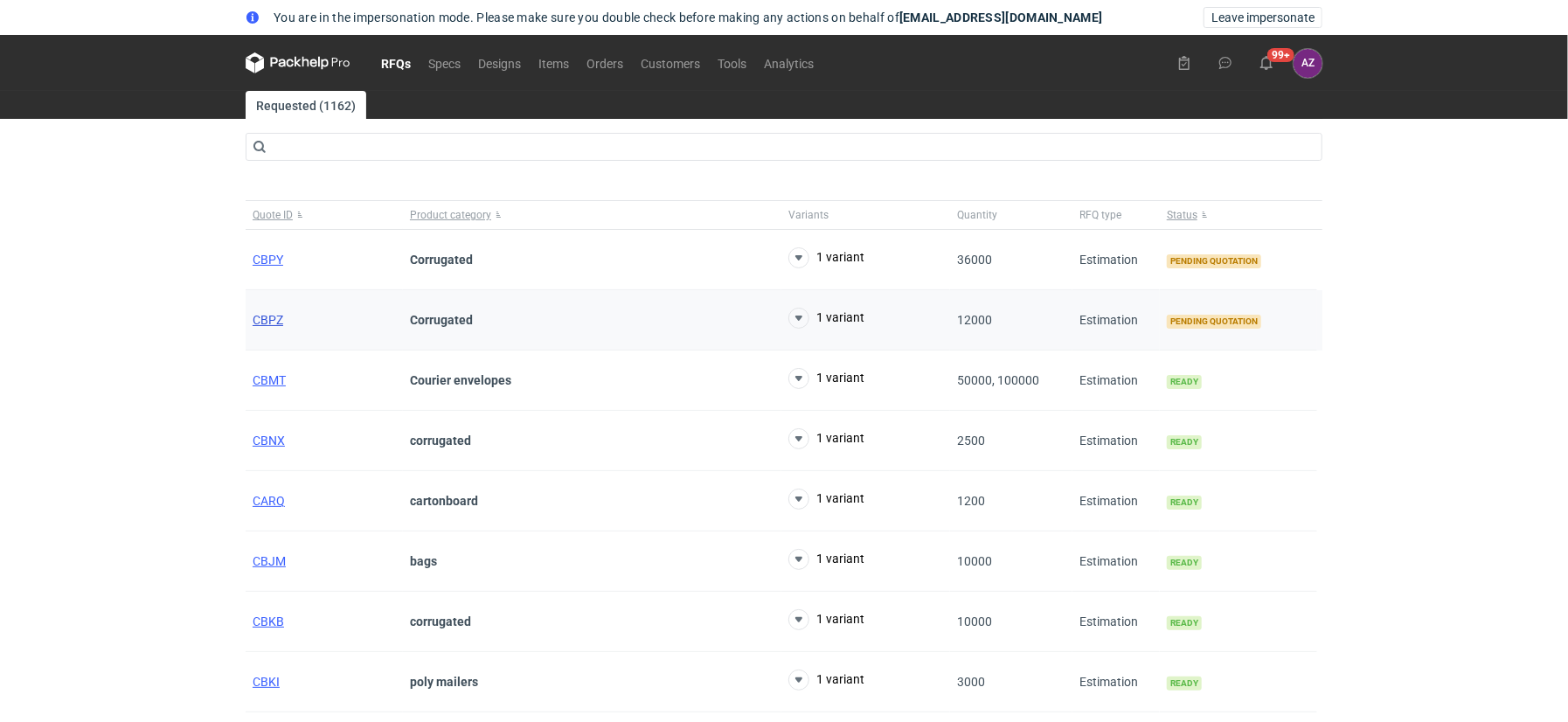
click at [268, 322] on span "CBPZ" at bounding box center [267, 320] width 31 height 14
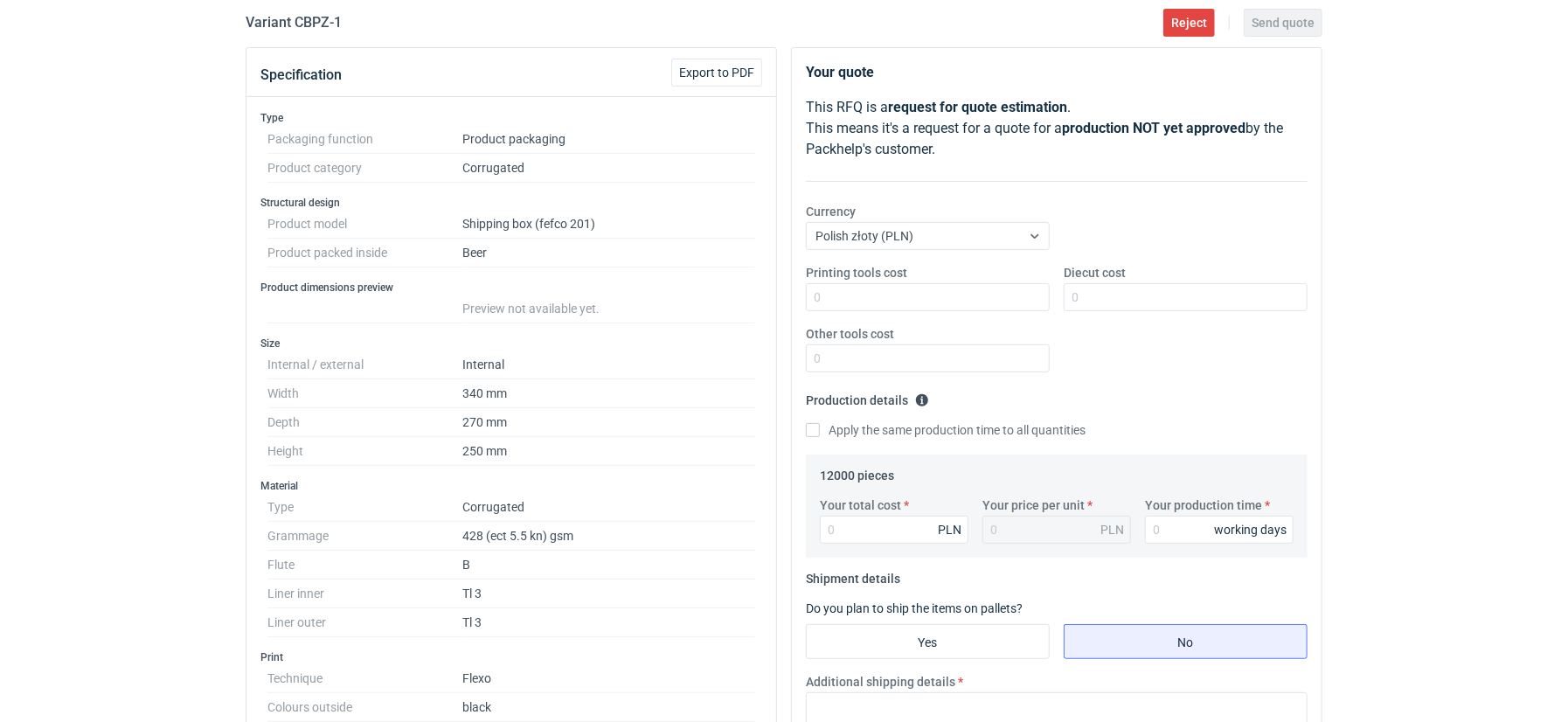
scroll to position [194, 0]
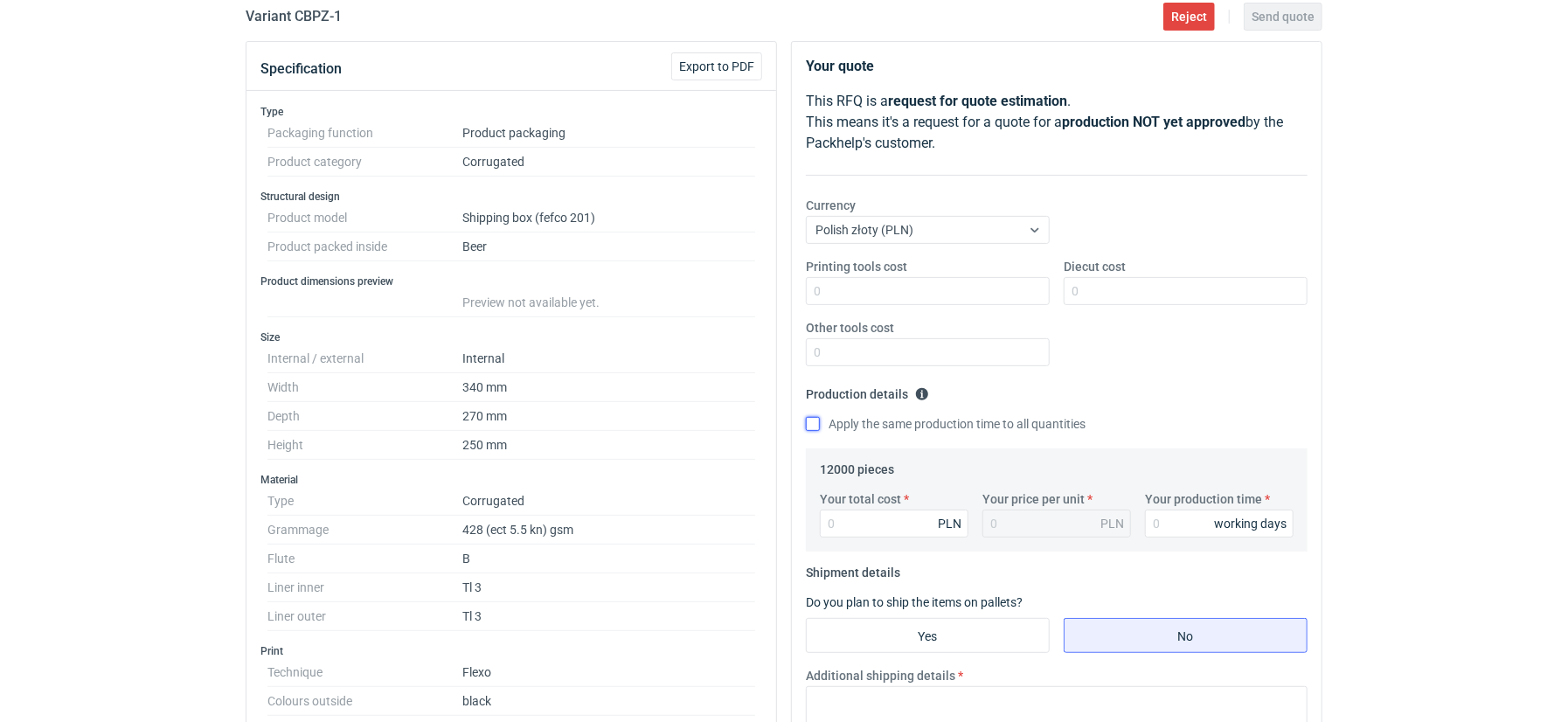
click at [810, 419] on input "Apply the same production time to all quantities" at bounding box center [813, 424] width 14 height 14
checkbox input "true"
click at [1187, 517] on input "Your production time" at bounding box center [1219, 524] width 149 height 28
type input "15"
click at [926, 522] on input "Your total cost" at bounding box center [894, 524] width 149 height 28
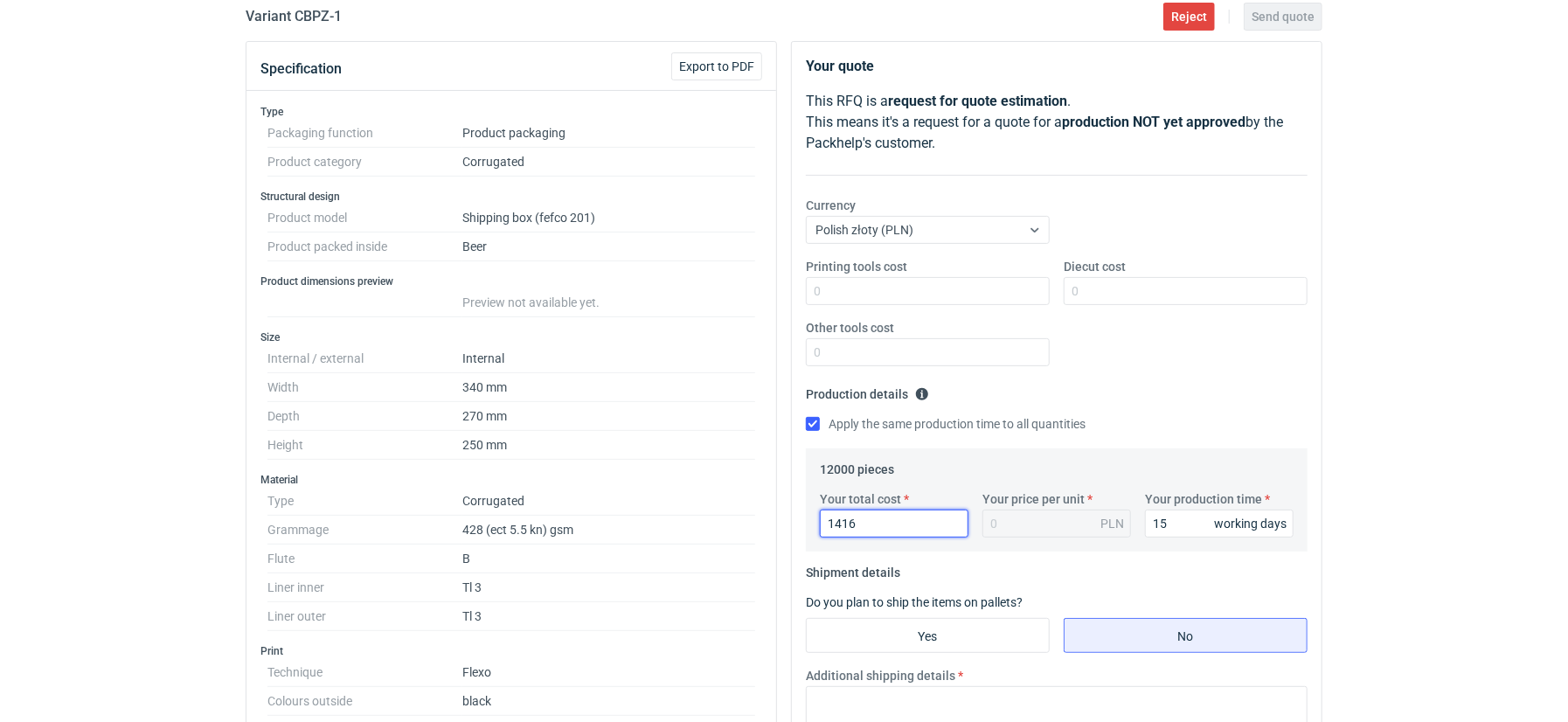
type input "14160"
type input "1.18"
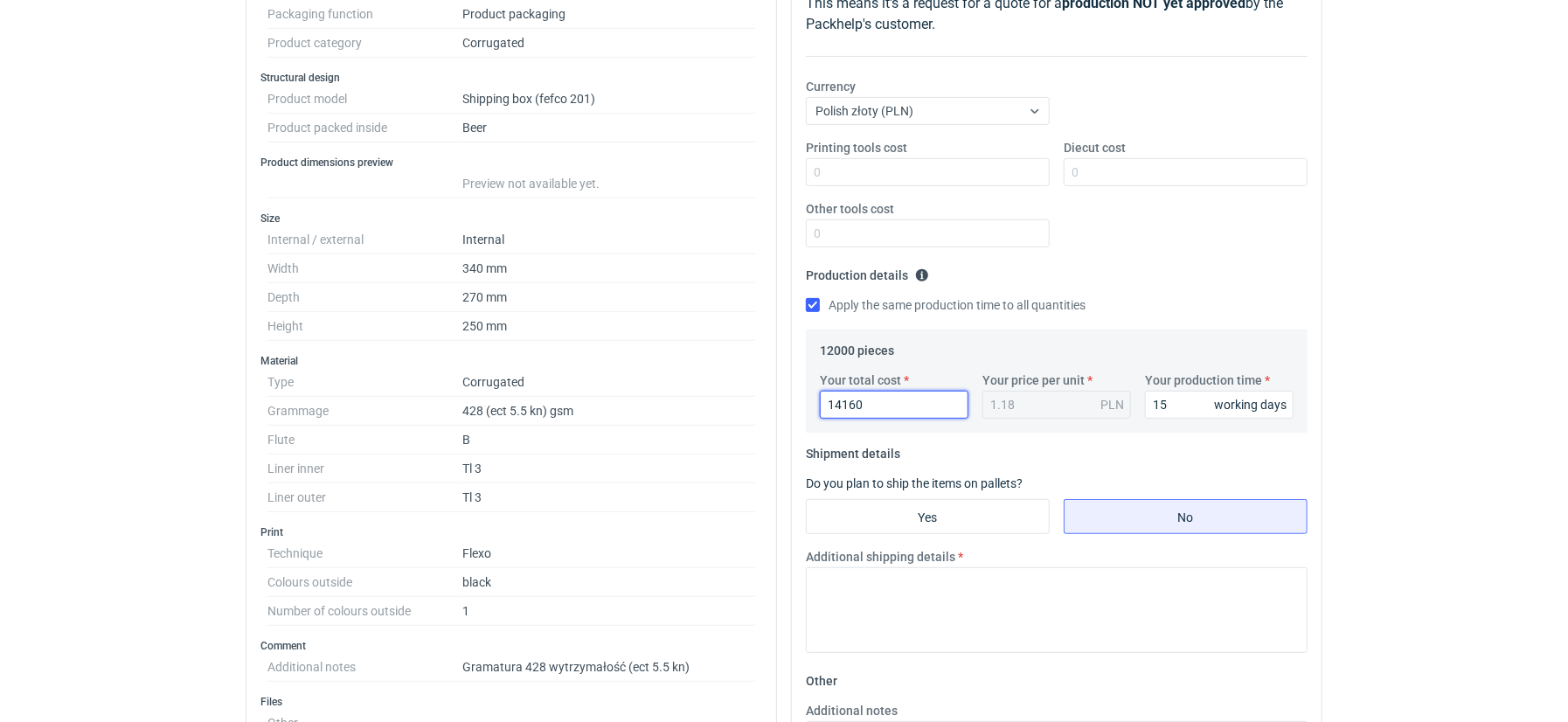
scroll to position [336, 0]
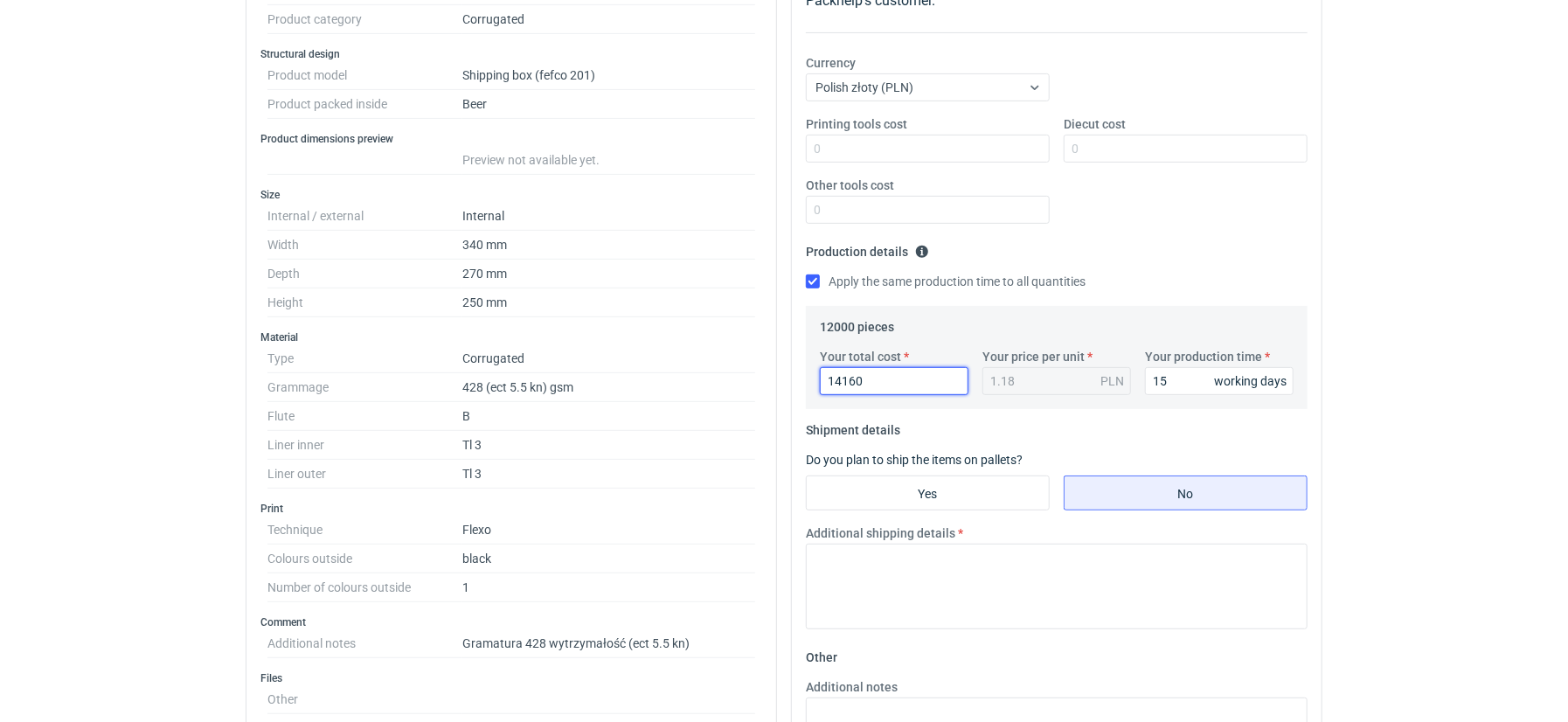
type input "14160"
click at [925, 470] on fieldset "Shipment details Do you plan to ship the items on pallets? Yes No Additional sh…" at bounding box center [1057, 529] width 502 height 227
click at [922, 494] on input "Yes" at bounding box center [928, 493] width 242 height 34
radio input "true"
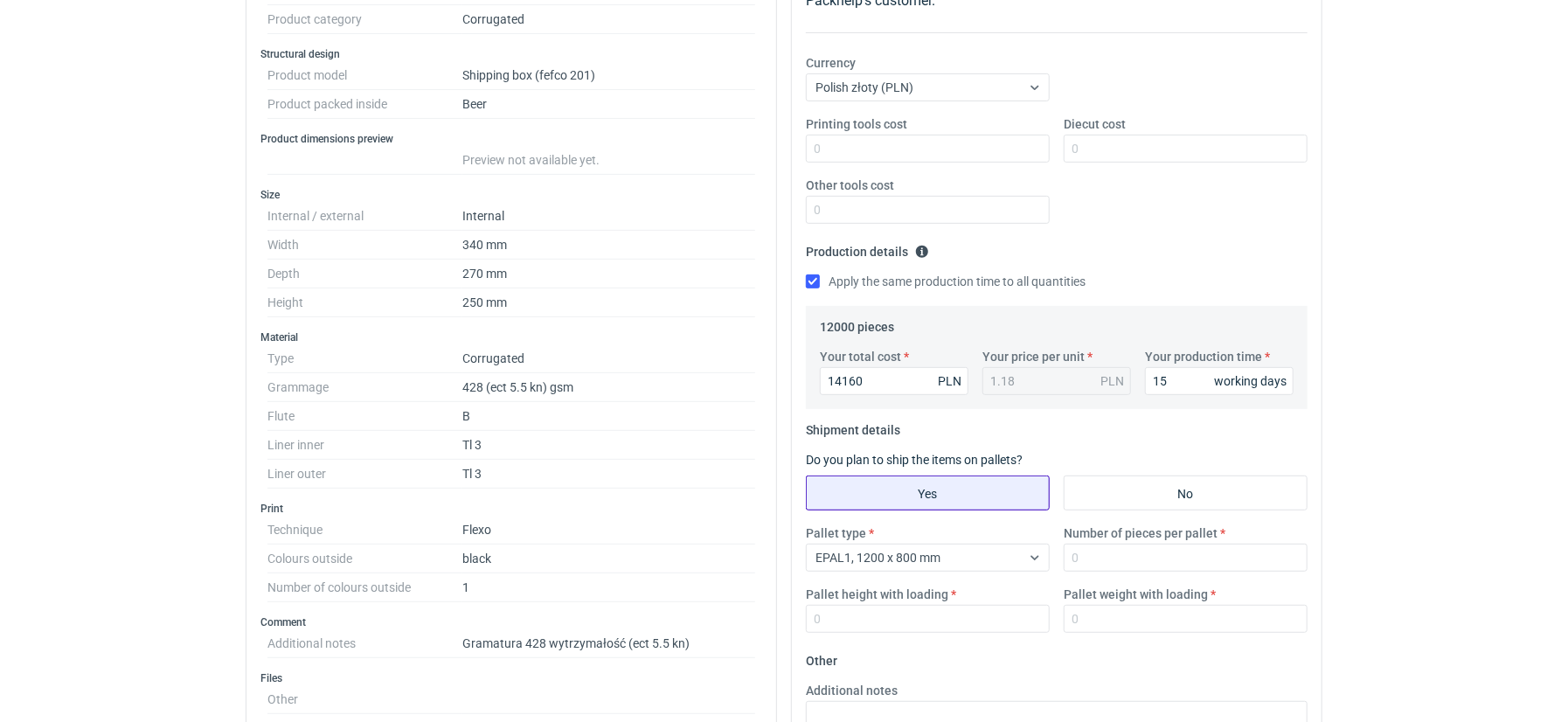
scroll to position [429, 0]
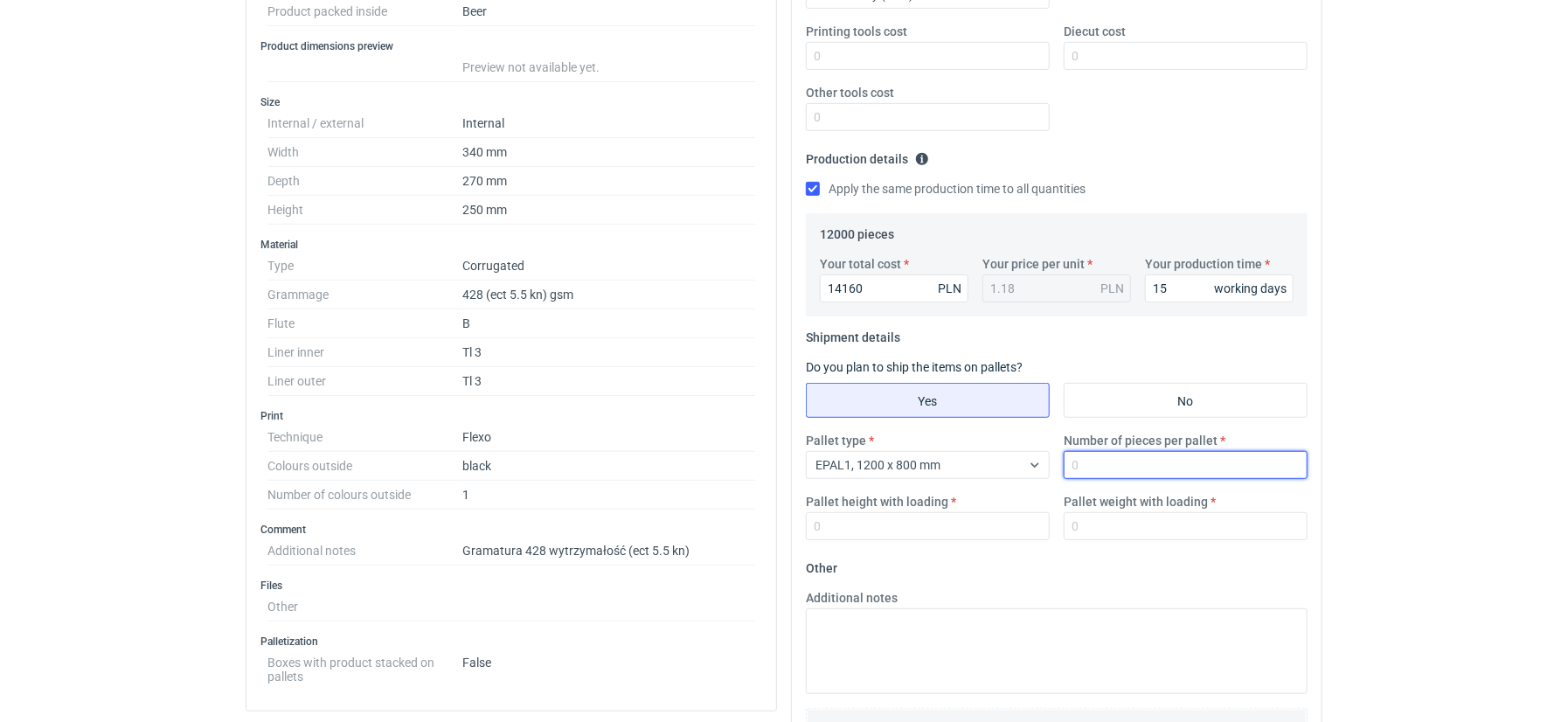
click at [1100, 462] on input "Number of pieces per pallet" at bounding box center [1186, 465] width 244 height 28
type input "600"
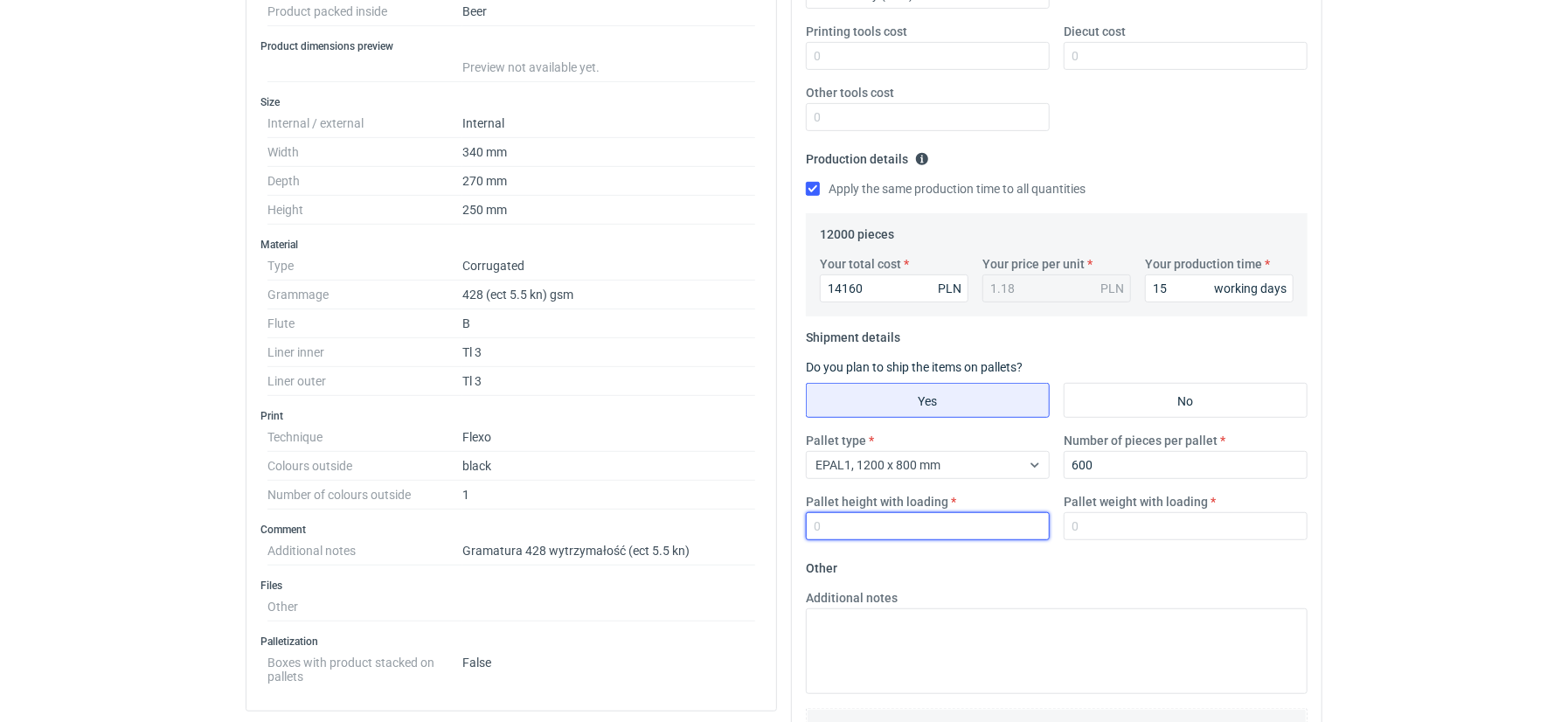
click at [827, 526] on input "Pallet height with loading" at bounding box center [928, 526] width 244 height 28
type input "1900"
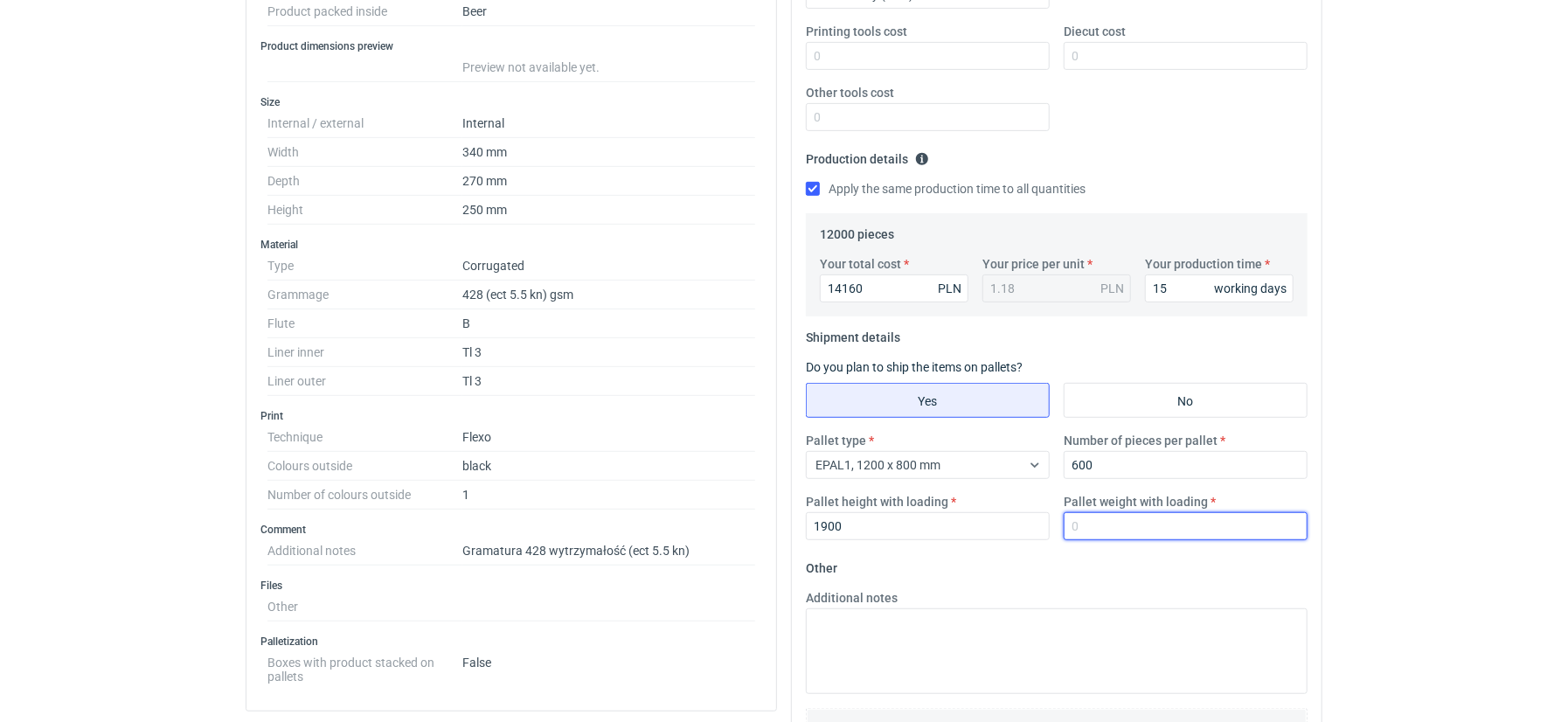
click at [1095, 523] on input "Pallet weight with loading" at bounding box center [1186, 526] width 244 height 28
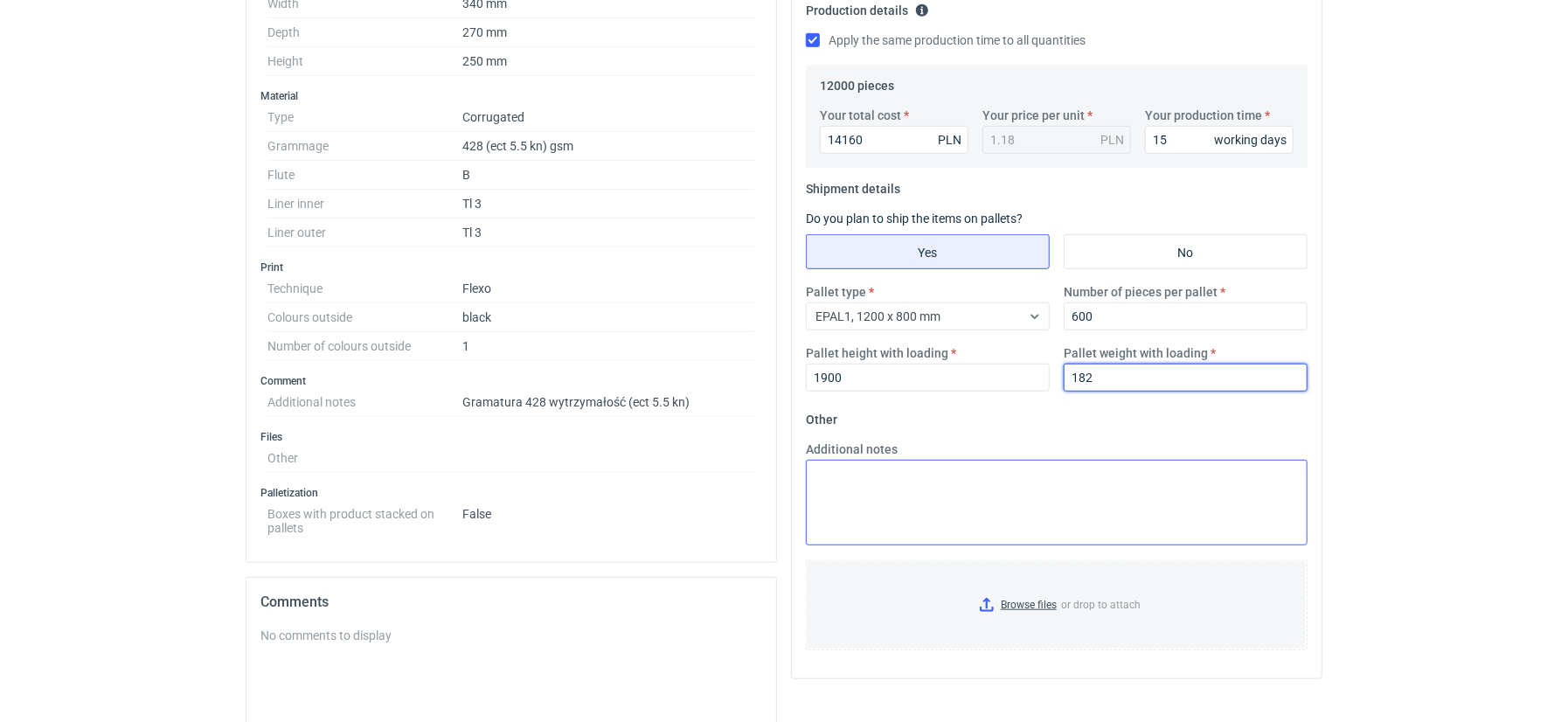
scroll to position [603, 0]
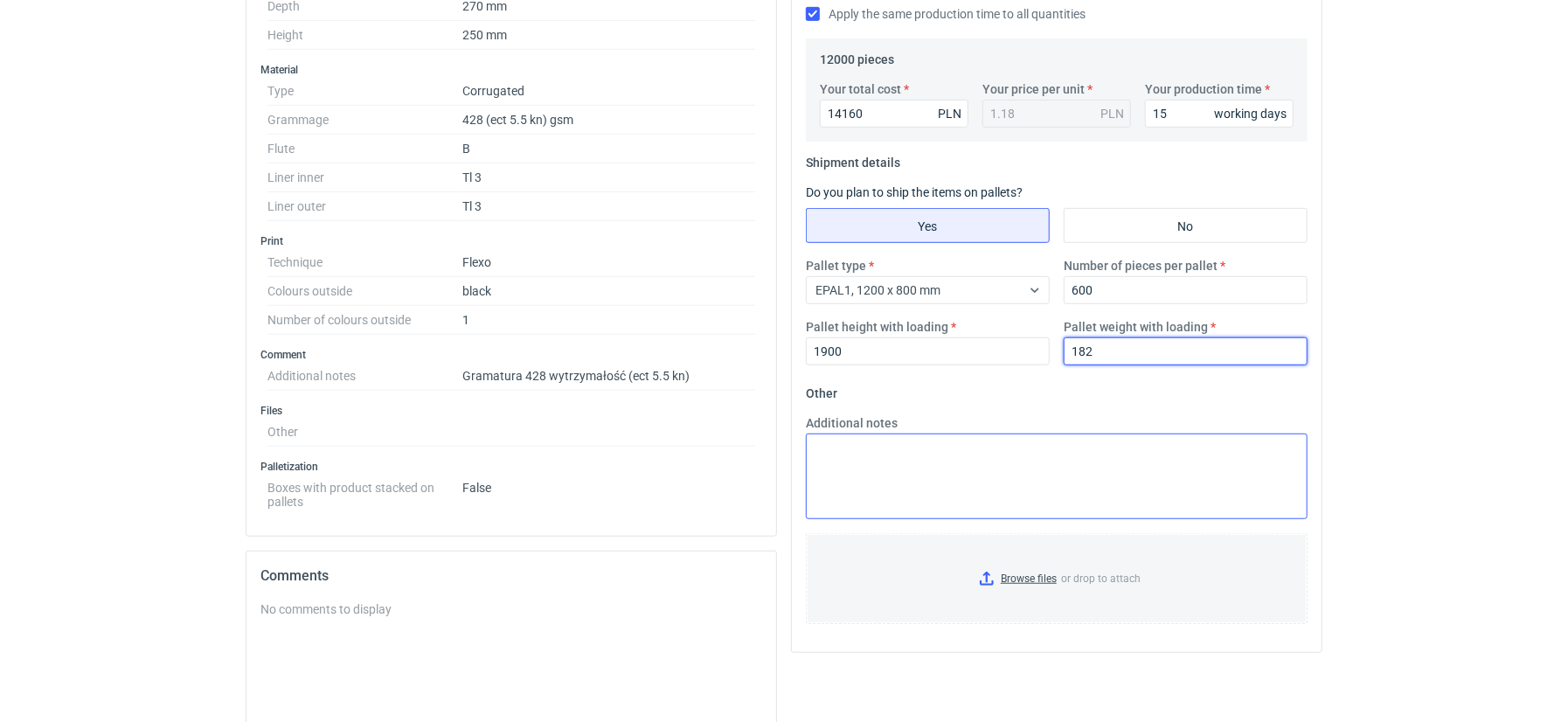
type input "182"
click at [914, 504] on textarea "Additional notes" at bounding box center [1057, 476] width 502 height 86
type textarea "Vendor: Duna"
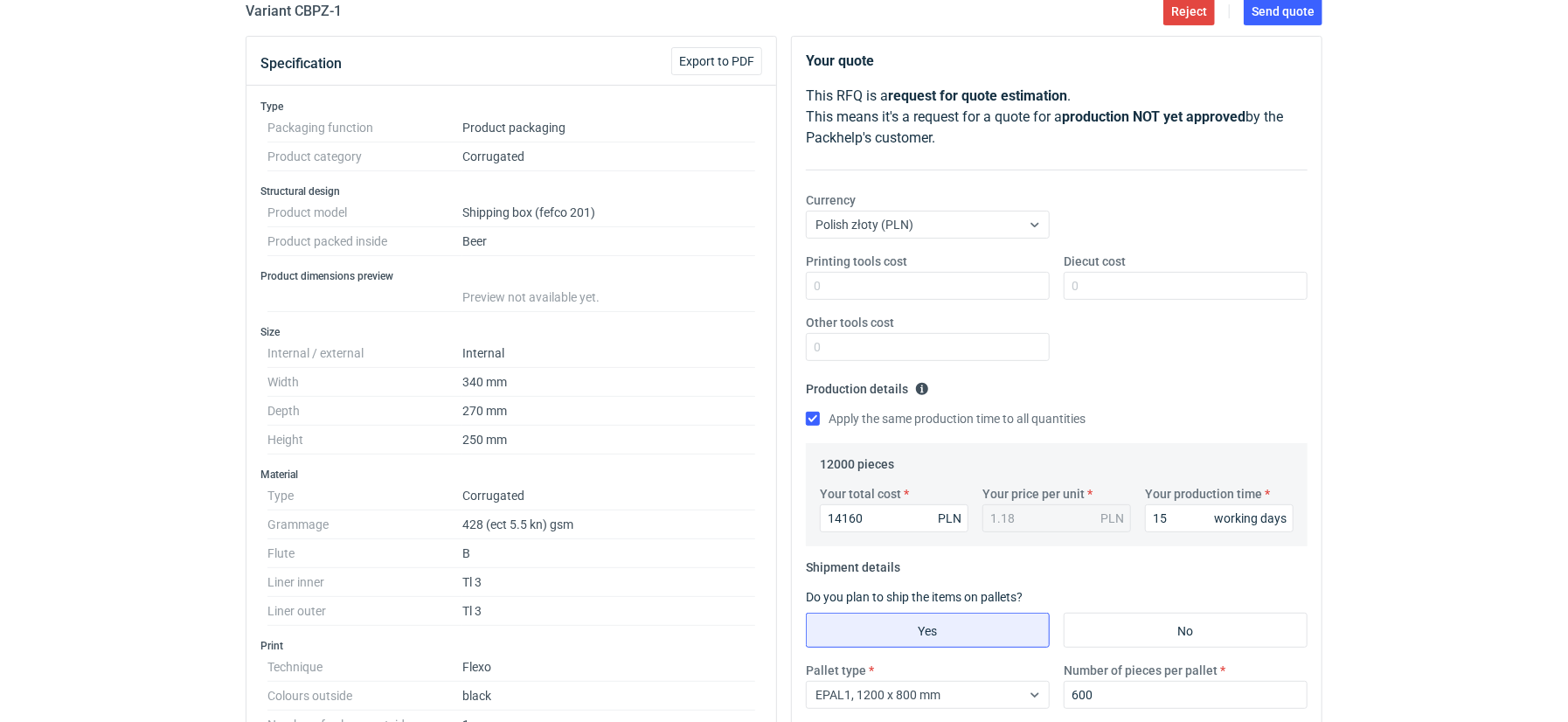
scroll to position [0, 0]
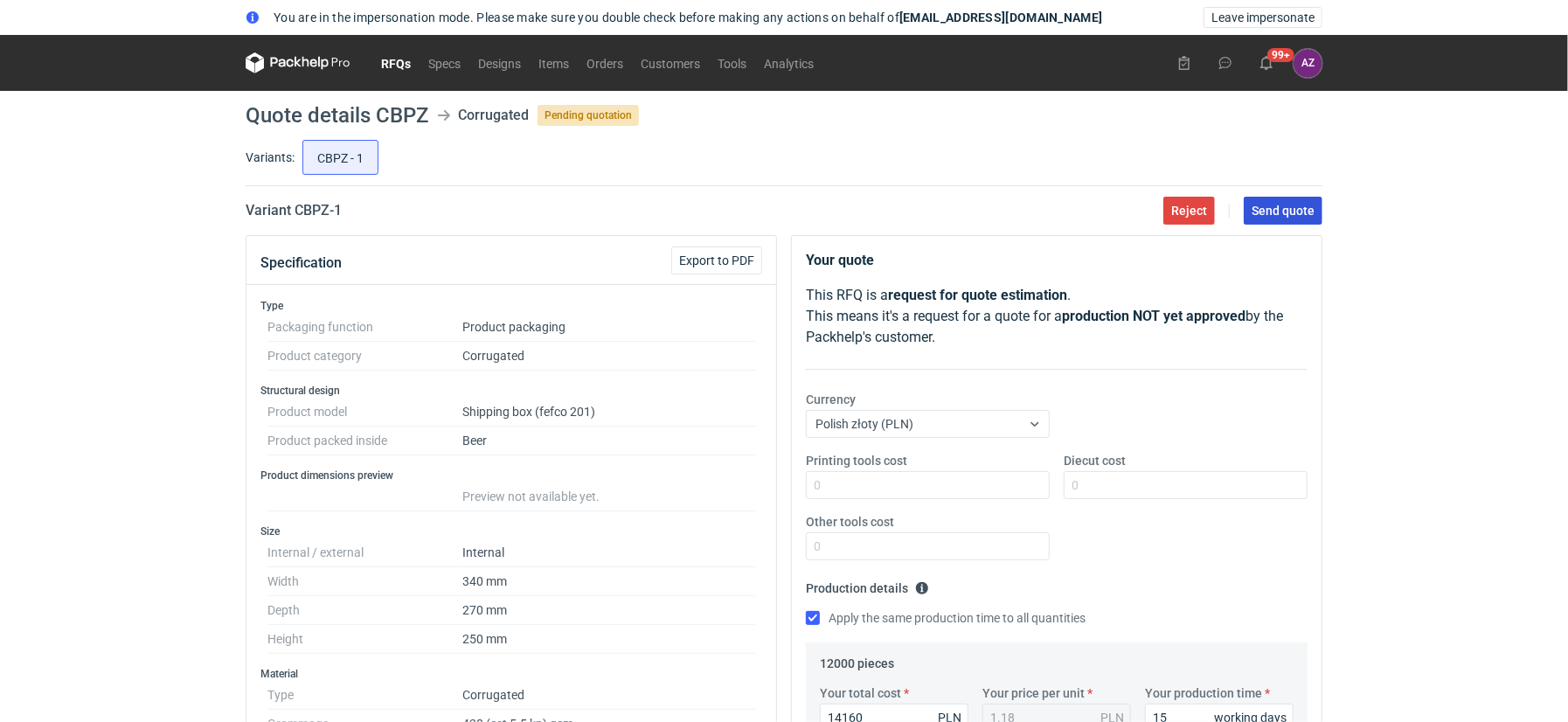
click at [1278, 206] on span "Send quote" at bounding box center [1282, 211] width 63 height 12
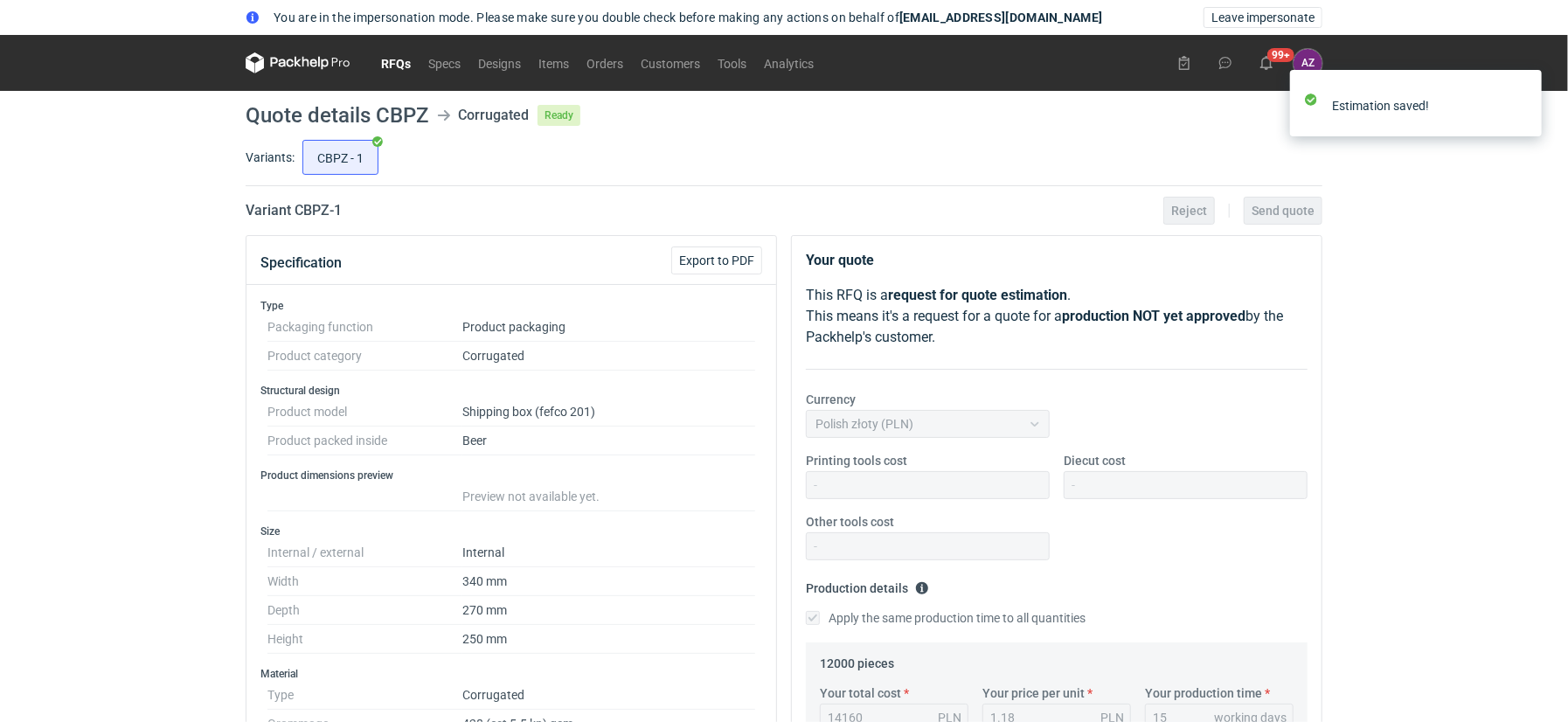
click at [403, 61] on link "RFQs" at bounding box center [396, 63] width 47 height 21
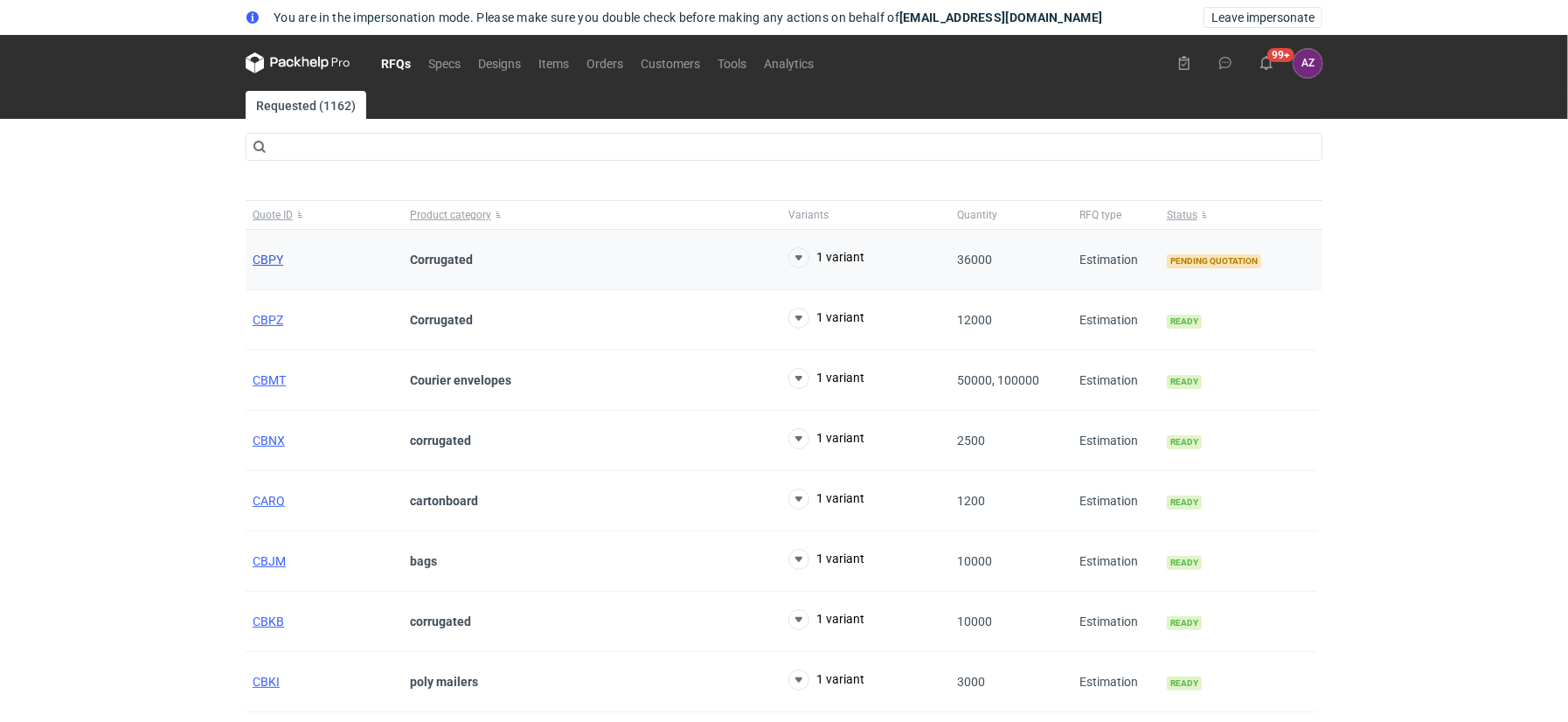
click at [268, 257] on span "CBPY" at bounding box center [267, 259] width 31 height 14
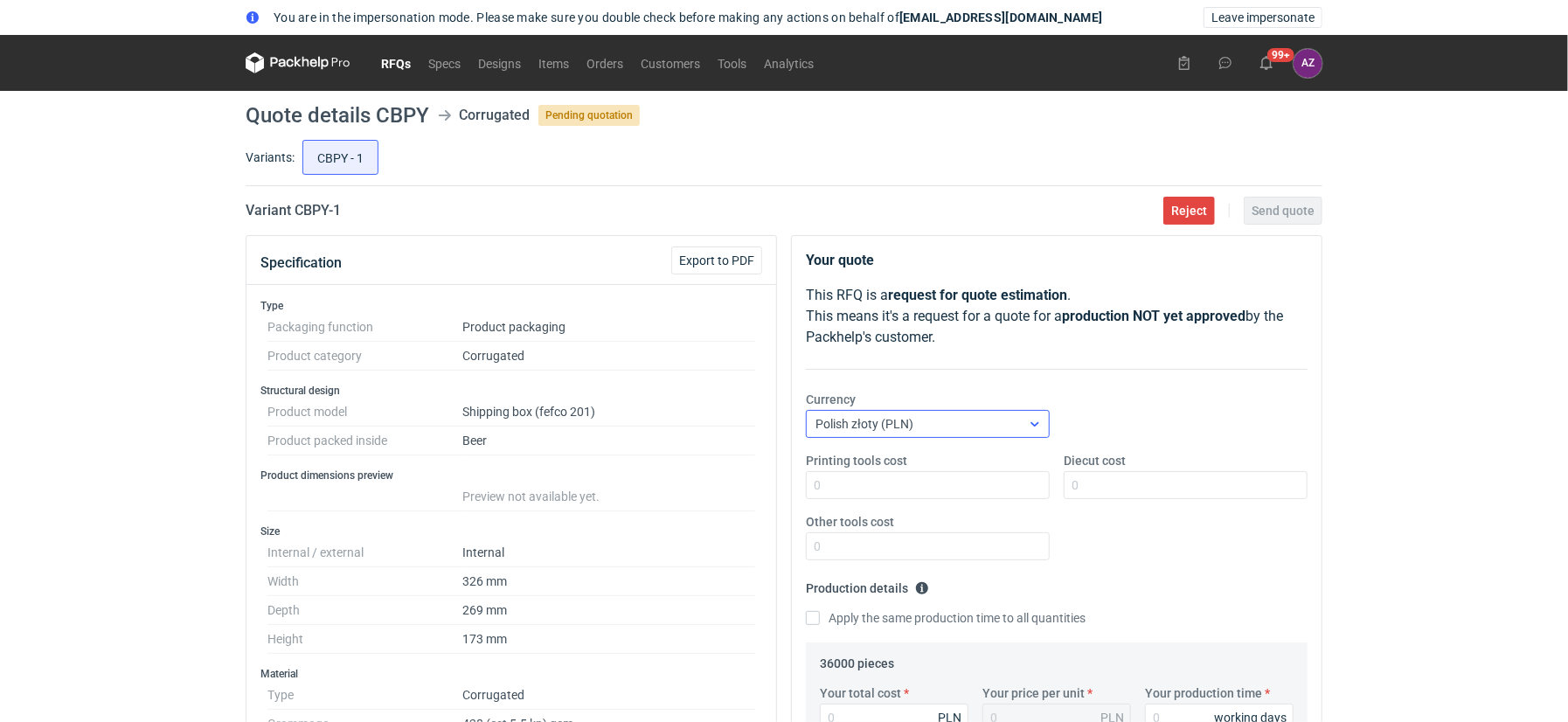
scroll to position [211, 0]
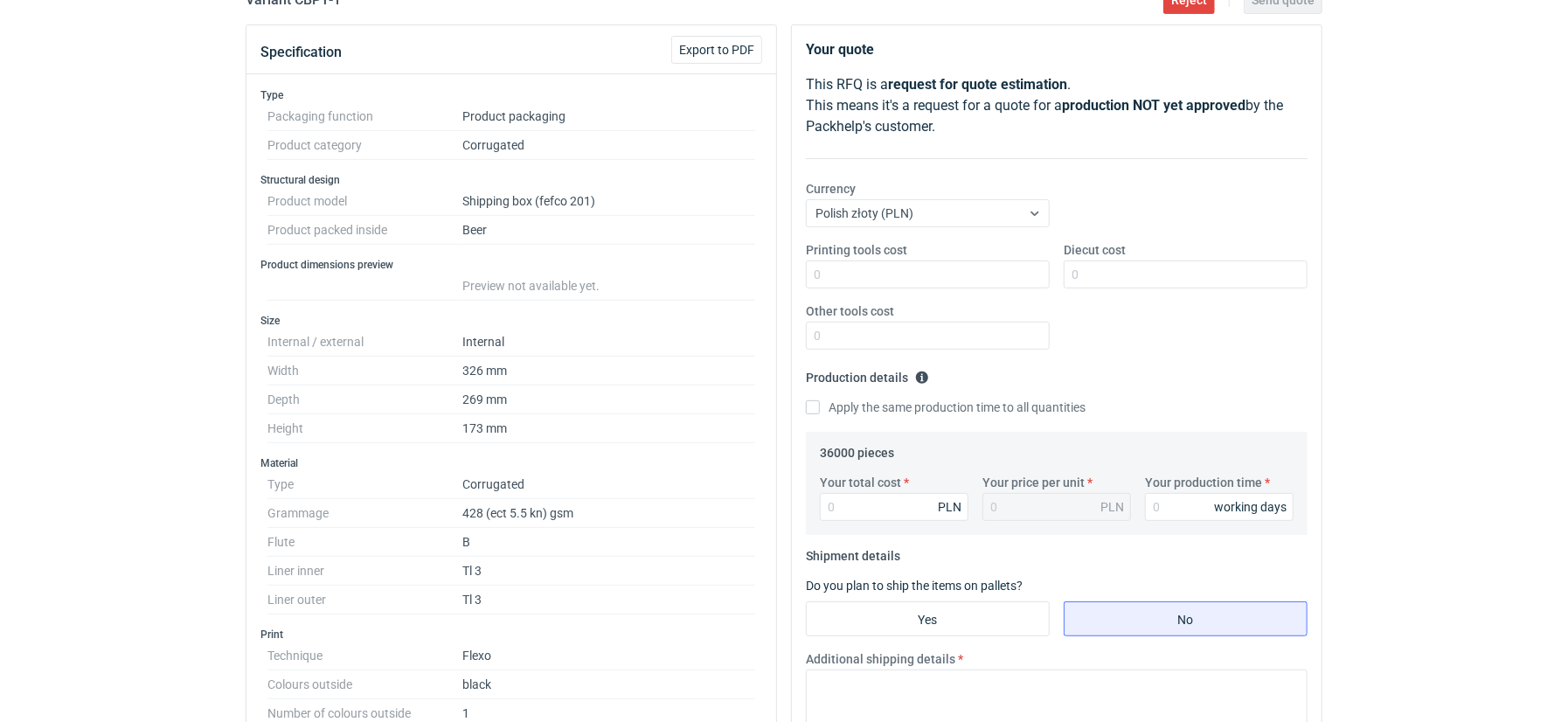
click at [819, 402] on label "Apply the same production time to all quantities" at bounding box center [946, 407] width 280 height 18
click at [819, 402] on input "Apply the same production time to all quantities" at bounding box center [813, 407] width 14 height 14
checkbox input "true"
click at [1230, 520] on div "Your total cost PLN Your price per unit PLN Your production time working days" at bounding box center [1056, 503] width 488 height 61
type input "15"
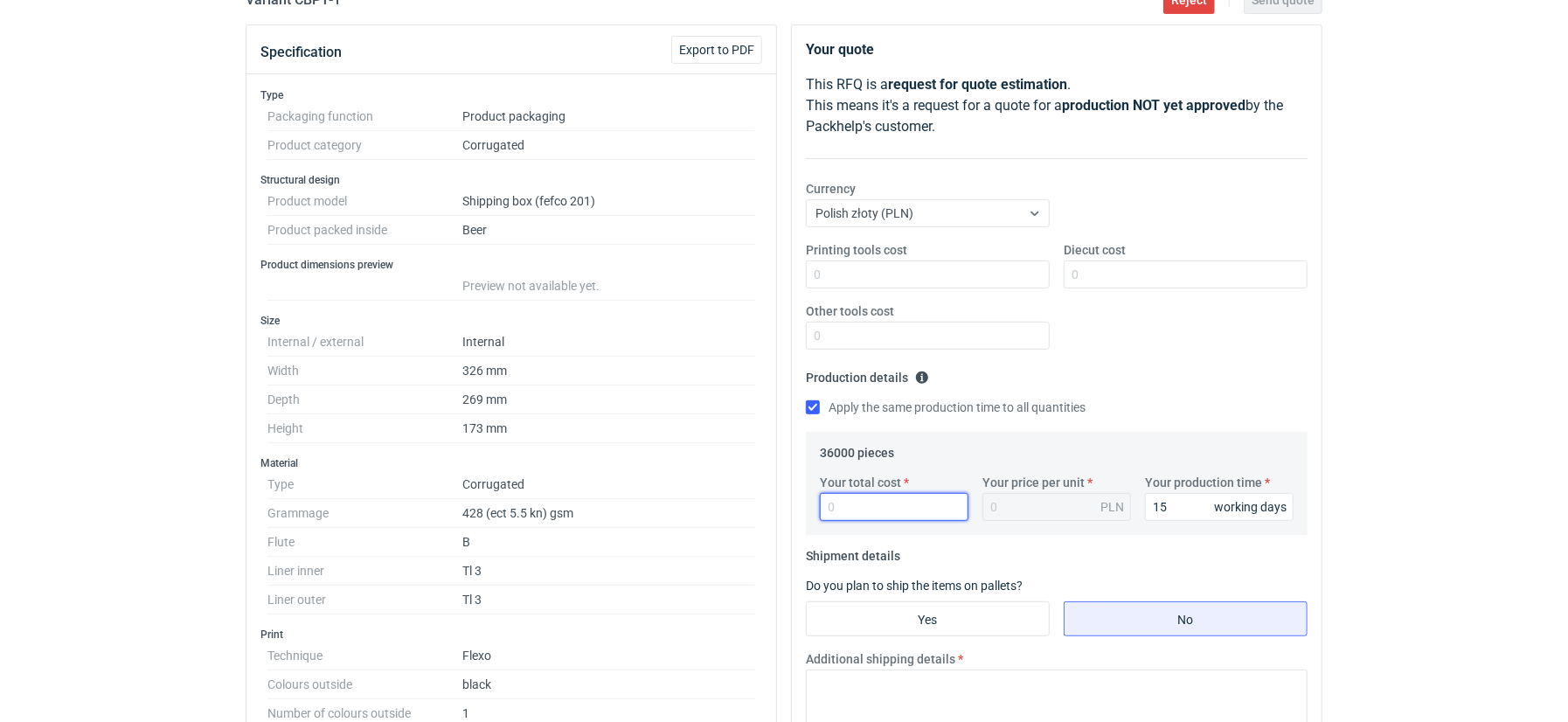
click at [897, 508] on input "Your total cost" at bounding box center [894, 507] width 149 height 28
type input "343"
type input "0.01"
type input "34380"
type input "0.96"
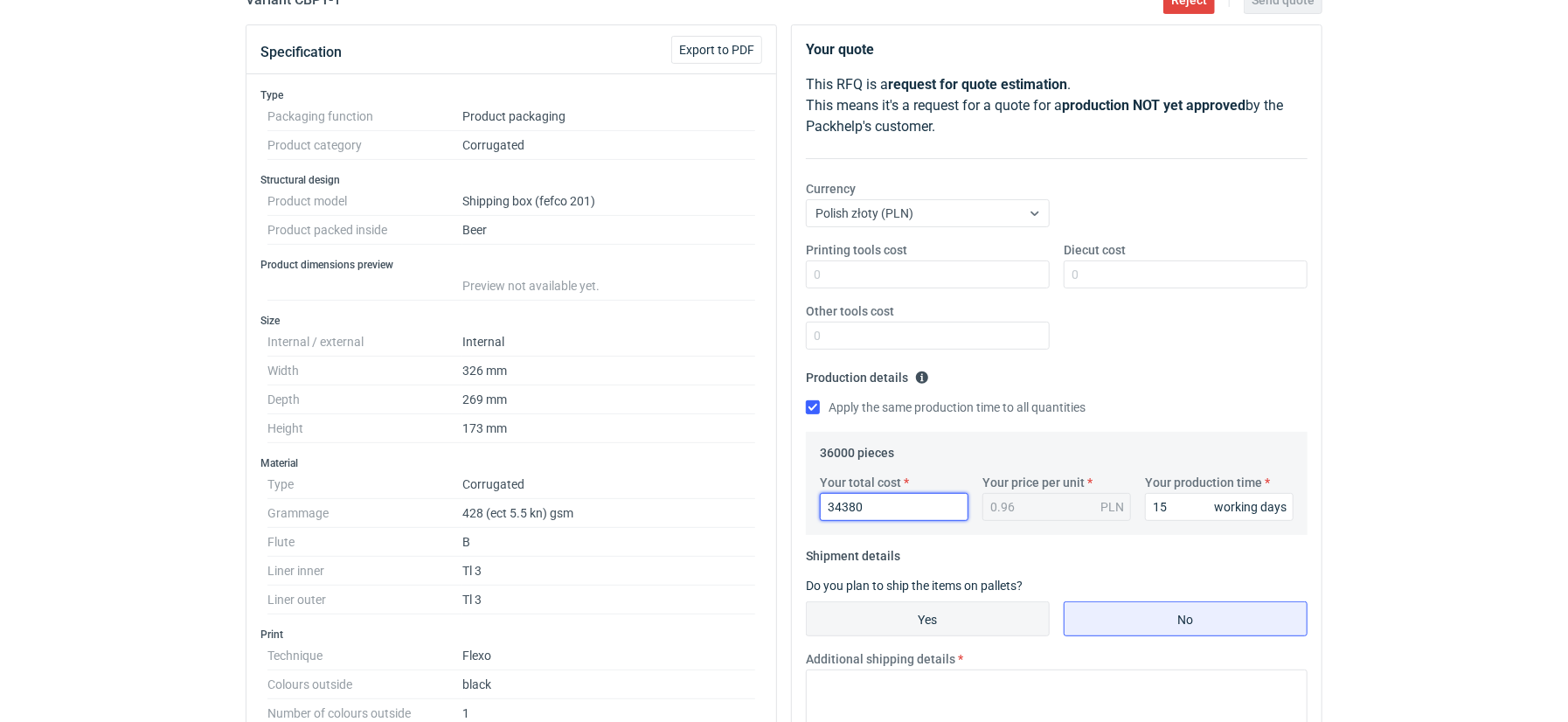
type input "34380"
click at [914, 618] on input "Yes" at bounding box center [928, 618] width 242 height 34
radio input "true"
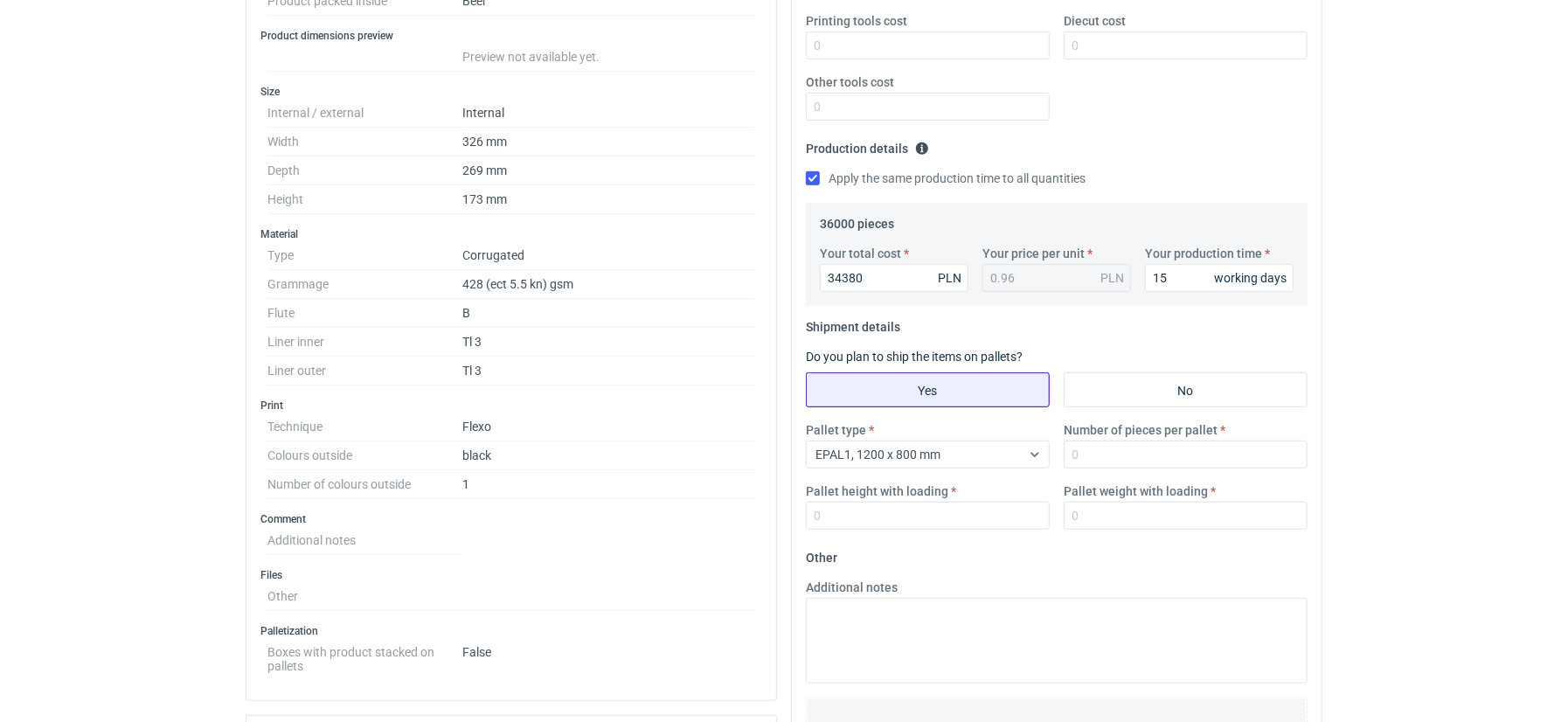
scroll to position [487, 0]
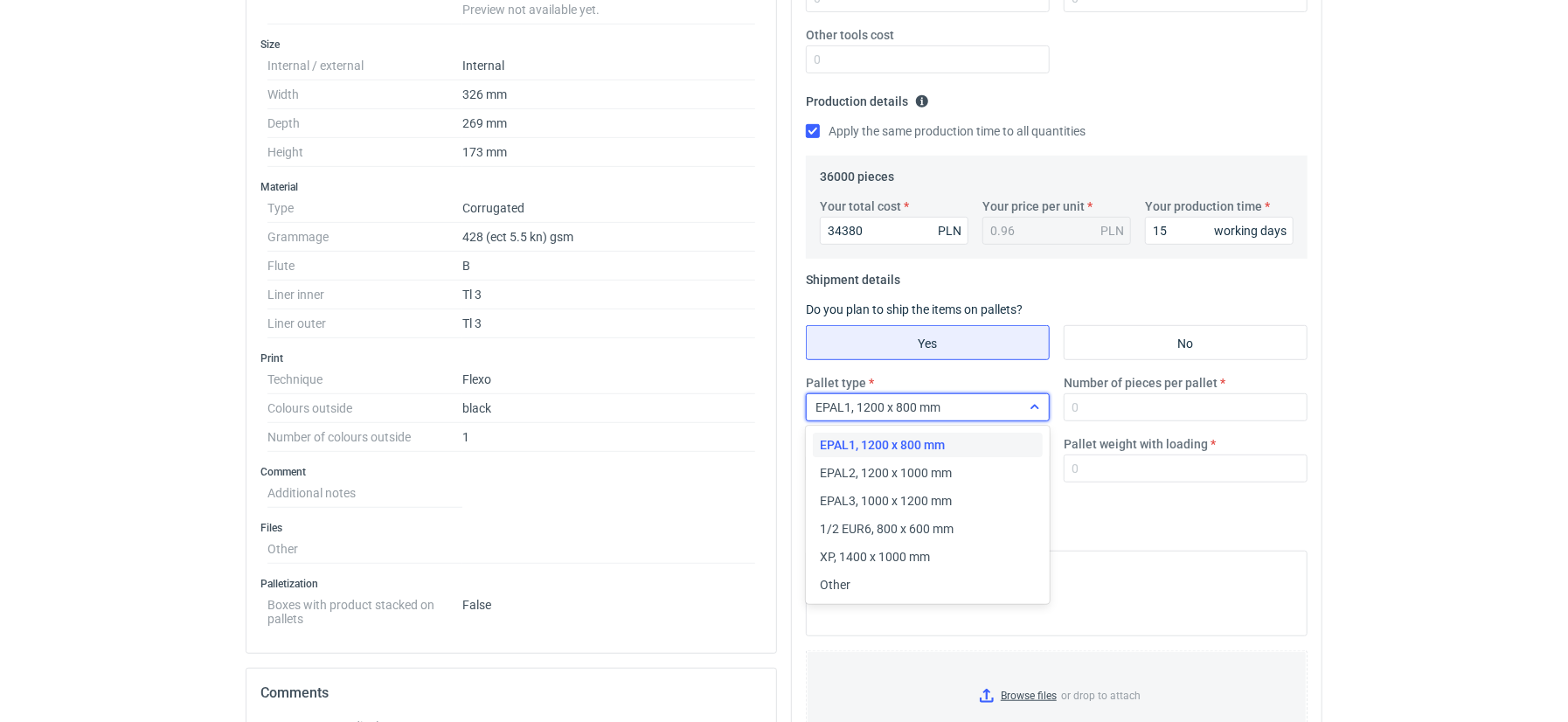
click at [966, 407] on div "EPAL1, 1200 x 800 mm" at bounding box center [914, 407] width 214 height 25
click at [909, 469] on span "EPAL2, 1200 x 1000 mm" at bounding box center [885, 472] width 132 height 18
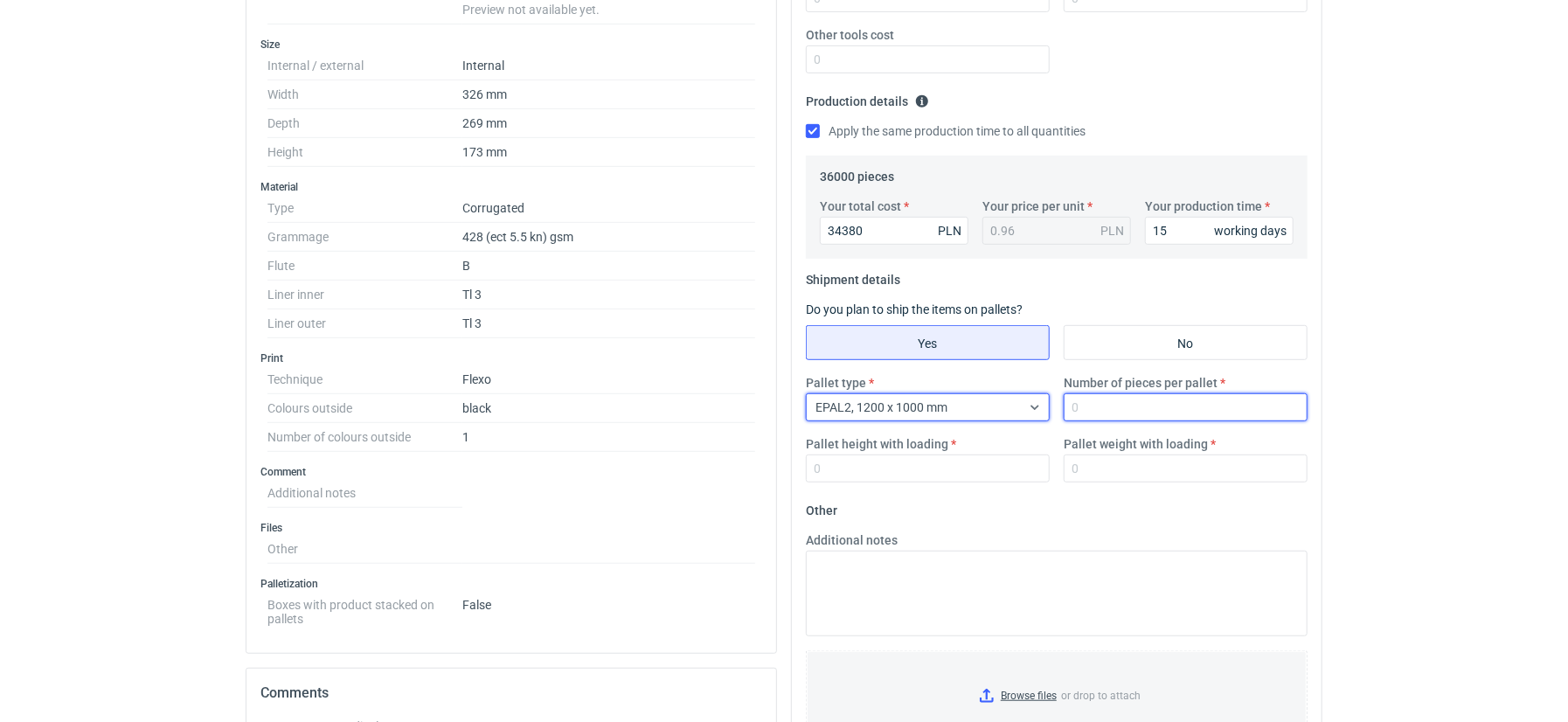
click at [1099, 405] on input "Number of pieces per pallet" at bounding box center [1186, 407] width 244 height 28
type input "1280"
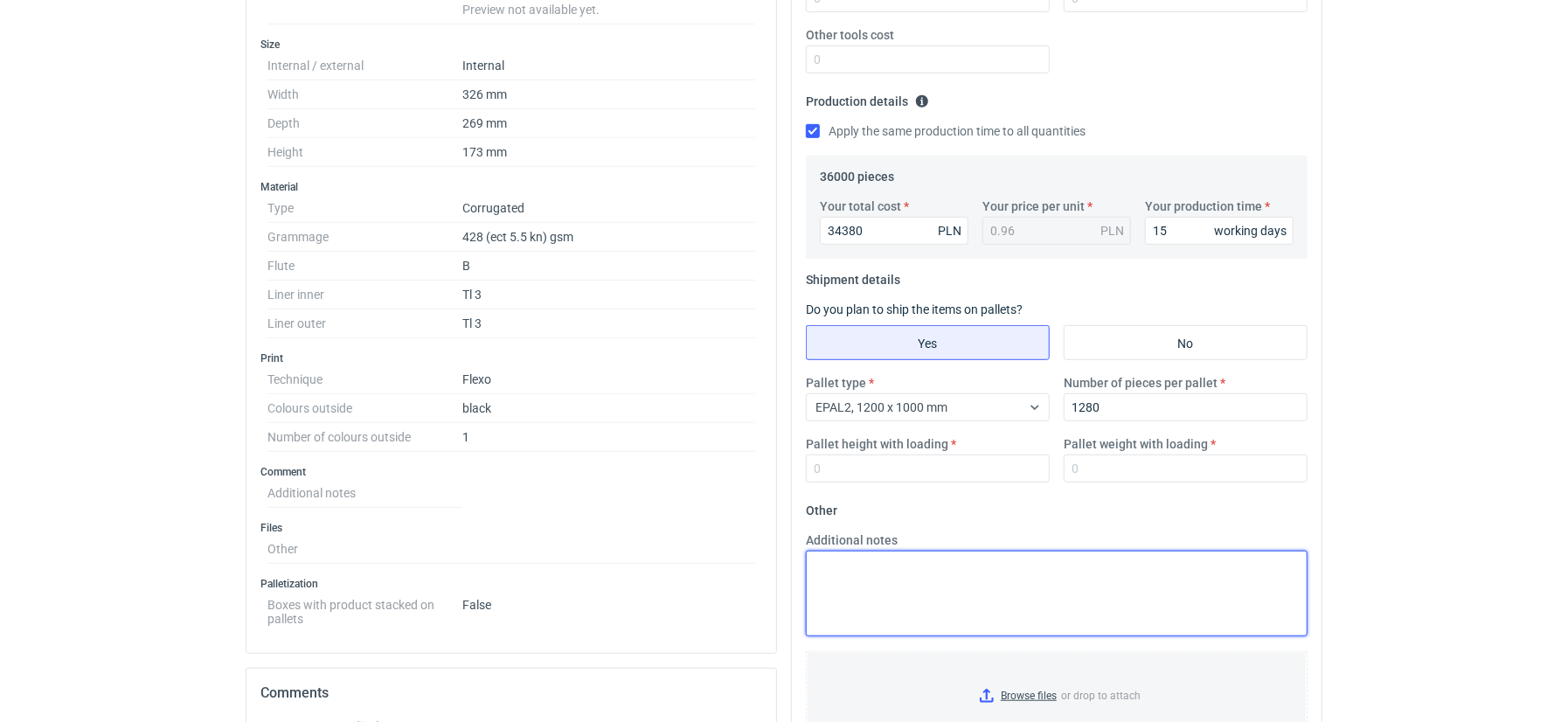
click at [864, 557] on textarea "Additional notes" at bounding box center [1057, 593] width 502 height 86
type textarea "Obrys palety: 1206x1000mm Vendor: Duna"
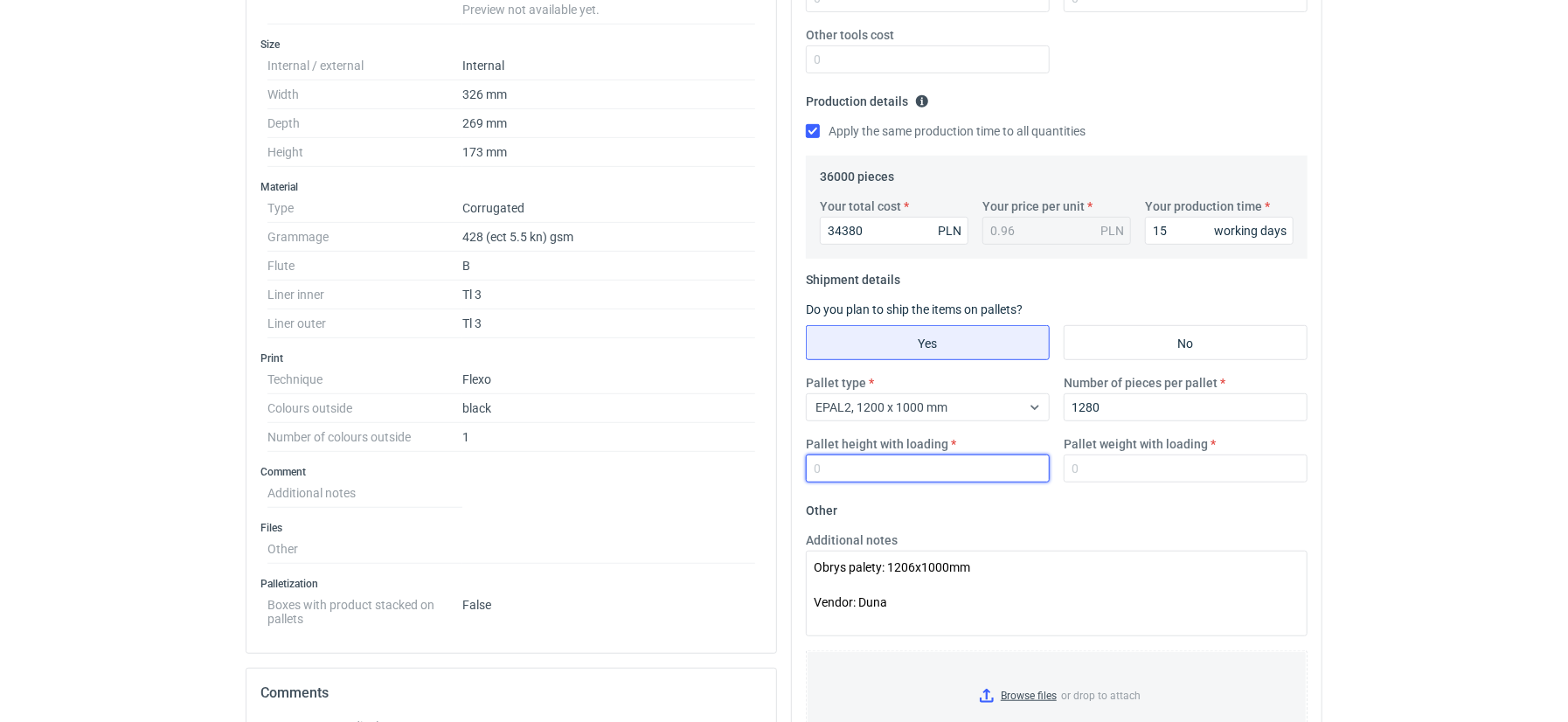
click at [911, 455] on input "Pallet height with loading" at bounding box center [928, 469] width 244 height 28
type input "2000"
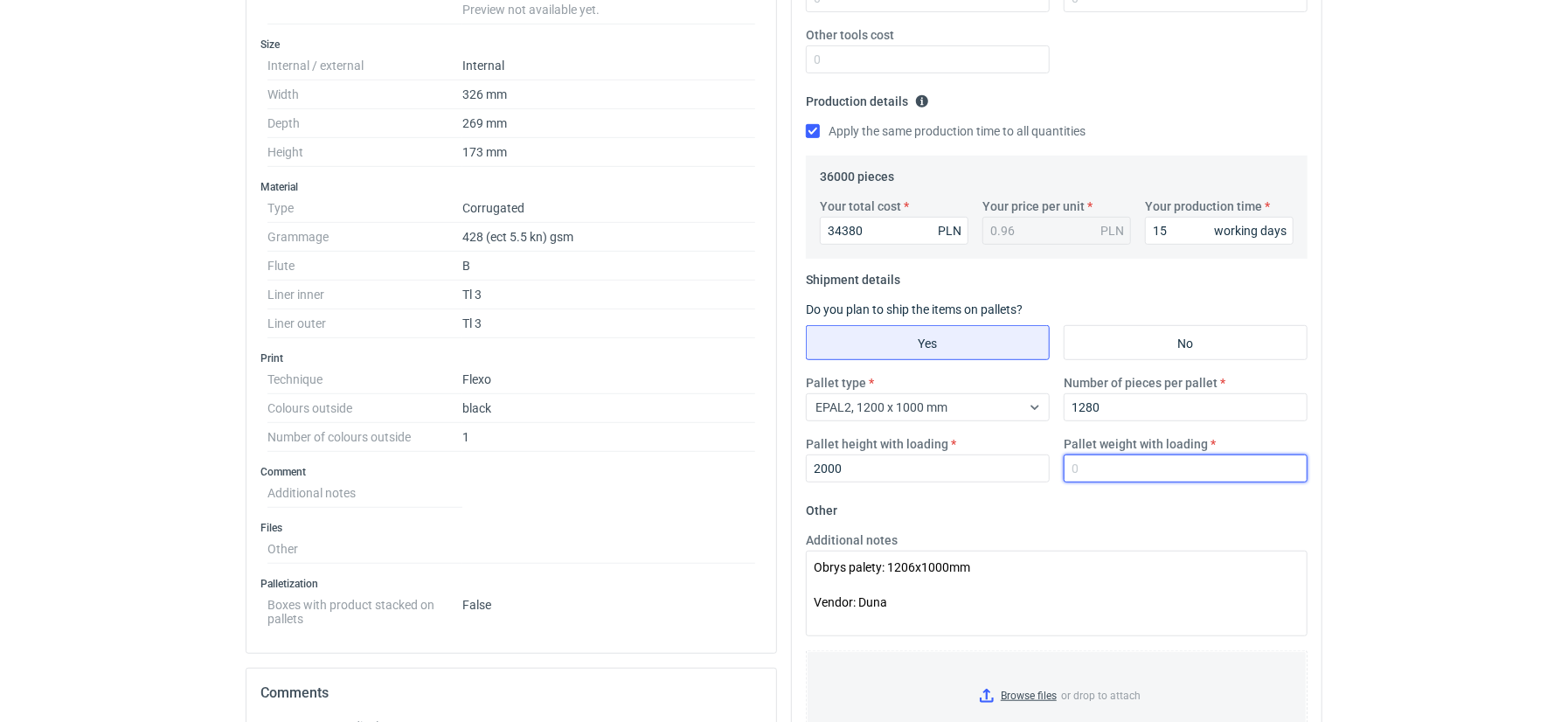
click at [1104, 467] on input "Pallet weight with loading" at bounding box center [1186, 469] width 244 height 28
type input "315"
click at [1118, 525] on fieldset "Other Additional notes Obrys palety: 1206x1000mm Vendor: Duna Browse files or d…" at bounding box center [1057, 644] width 502 height 296
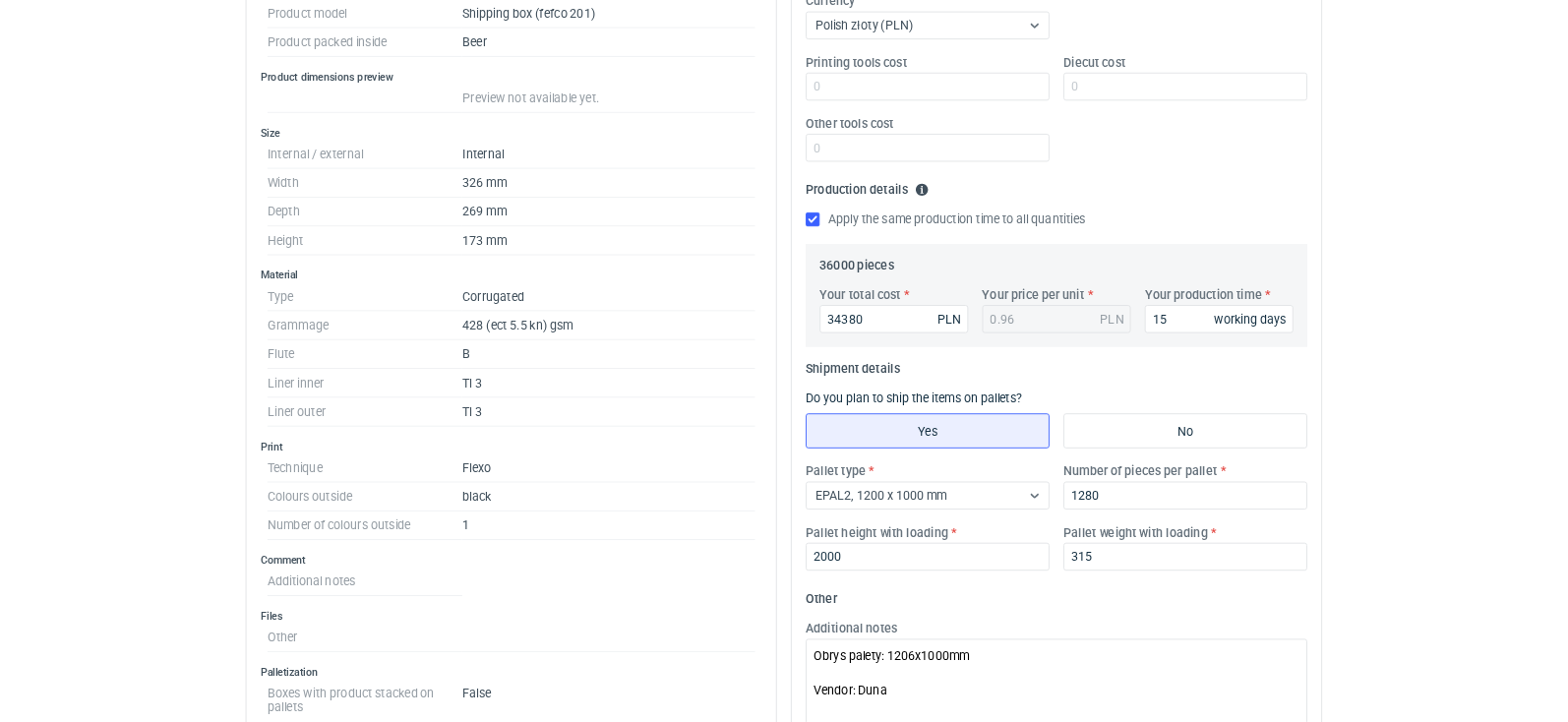
scroll to position [0, 0]
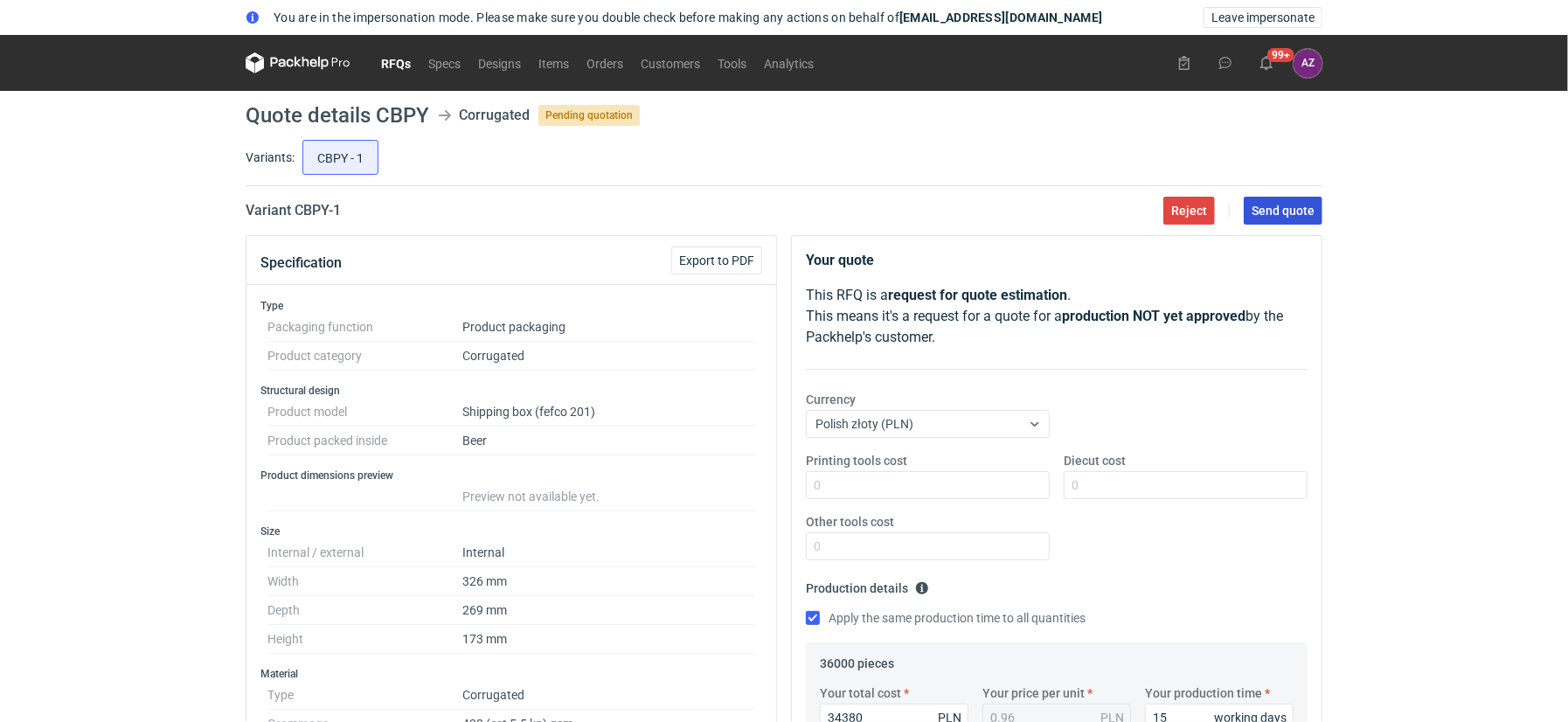
click at [1286, 210] on span "Send quote" at bounding box center [1282, 211] width 63 height 12
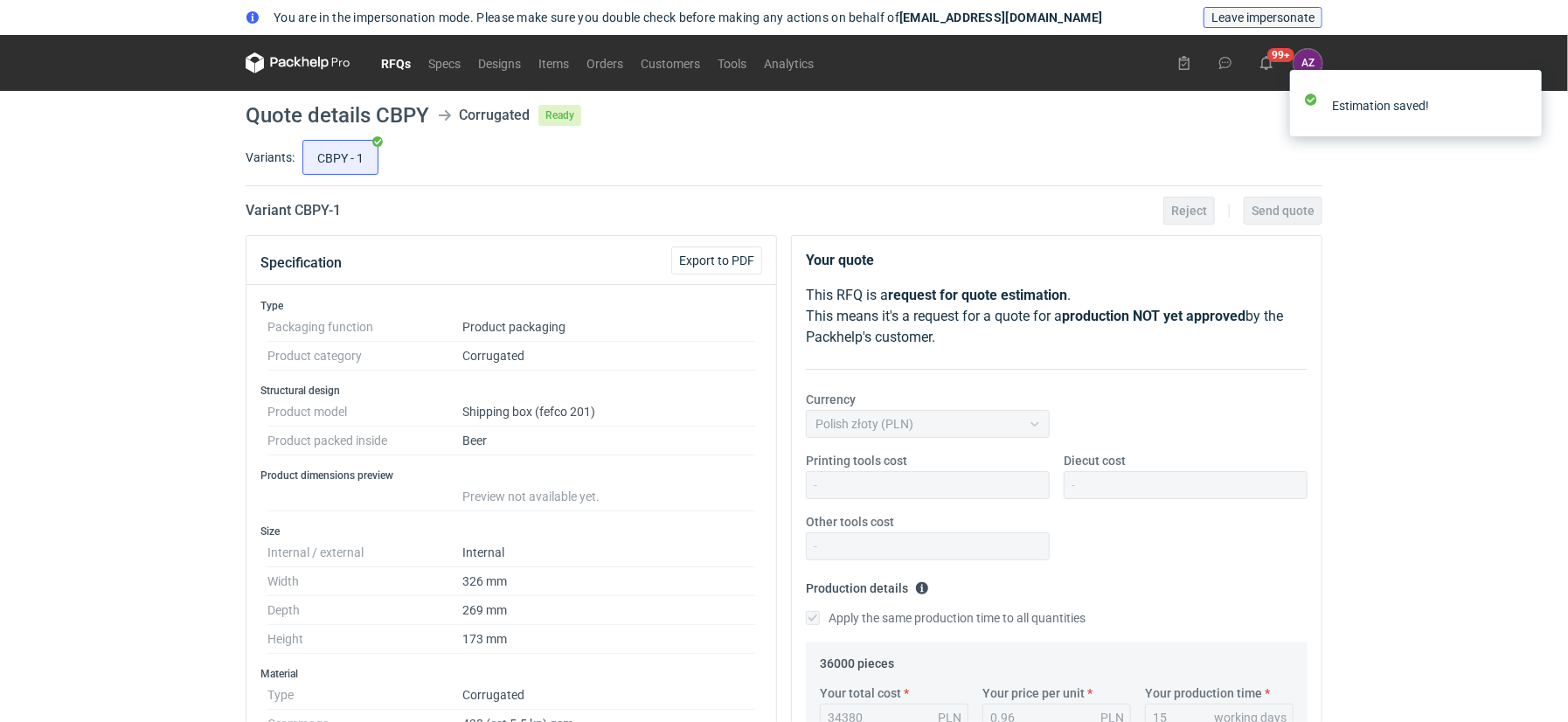
click at [1253, 24] on span "Leave impersonate" at bounding box center [1263, 18] width 104 height 12
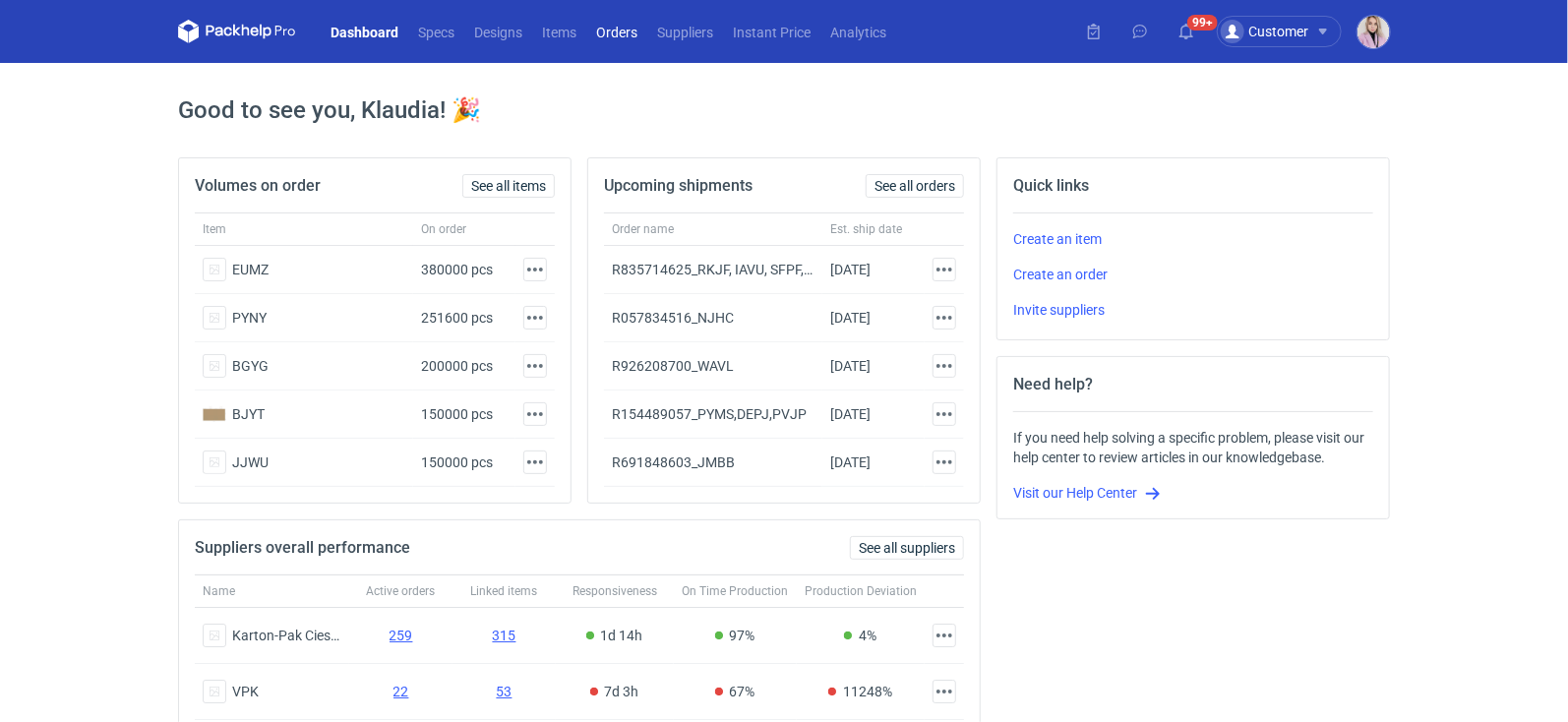
click at [629, 31] on link "Orders" at bounding box center [617, 32] width 61 height 24
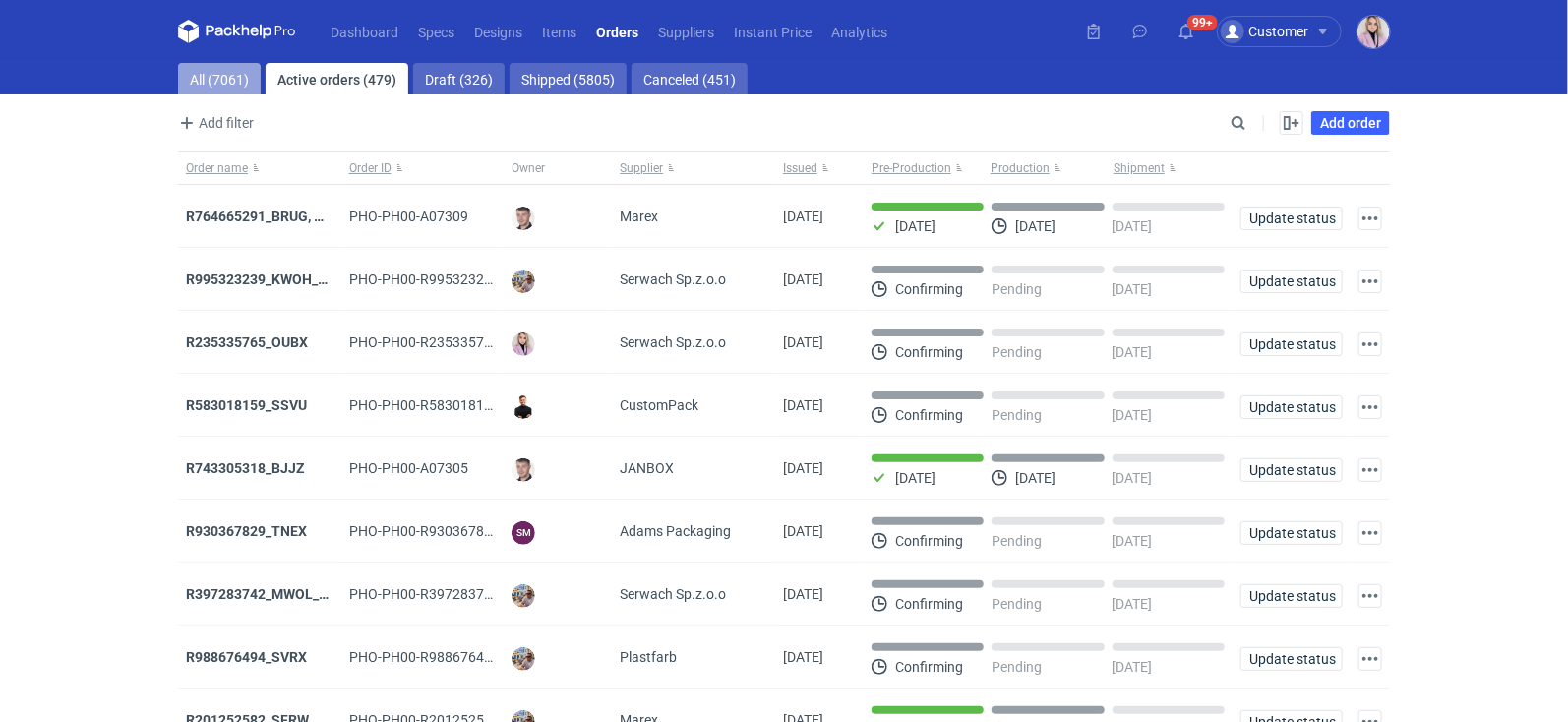
click at [198, 77] on link "All (7061)" at bounding box center [219, 79] width 83 height 32
click at [1230, 113] on input "Search" at bounding box center [1154, 123] width 195 height 24
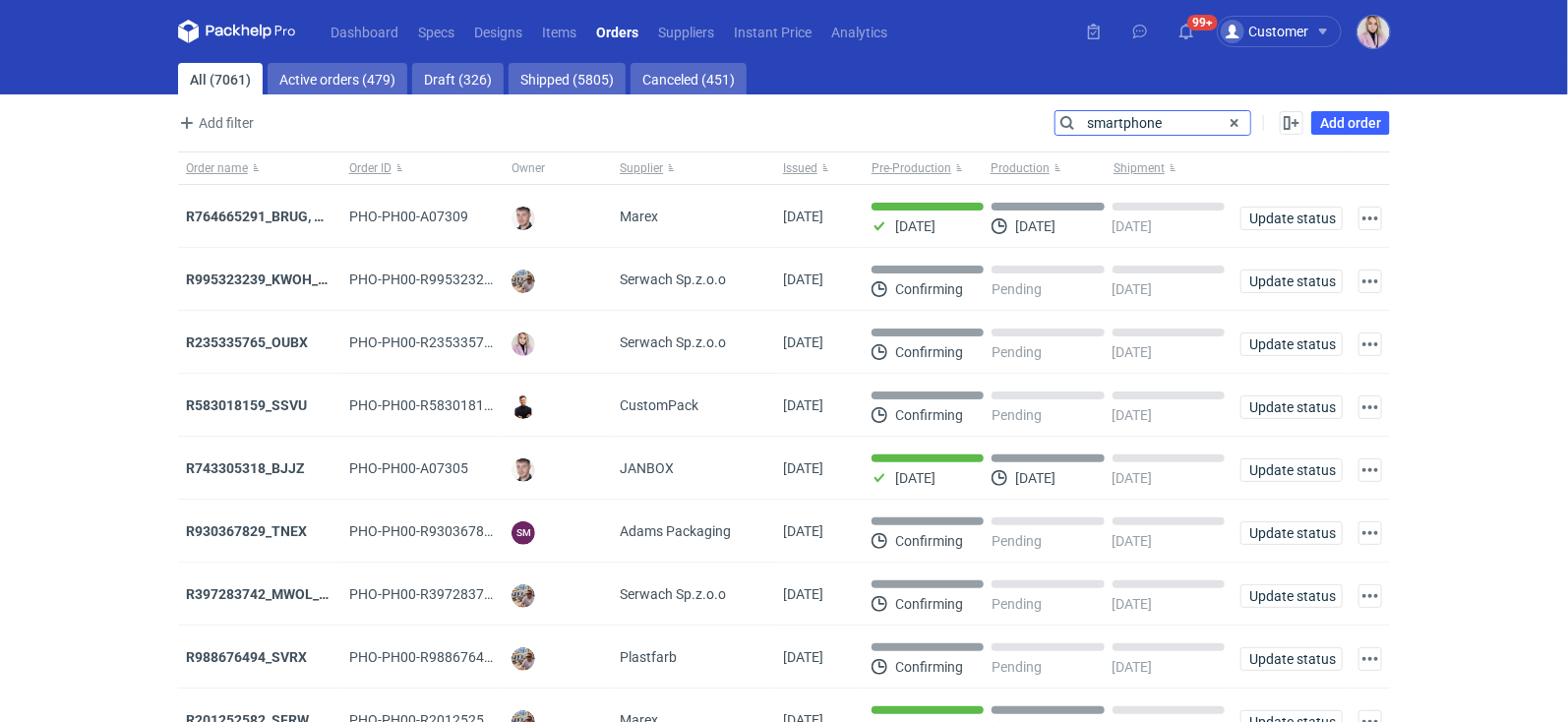
type input "smartphone"
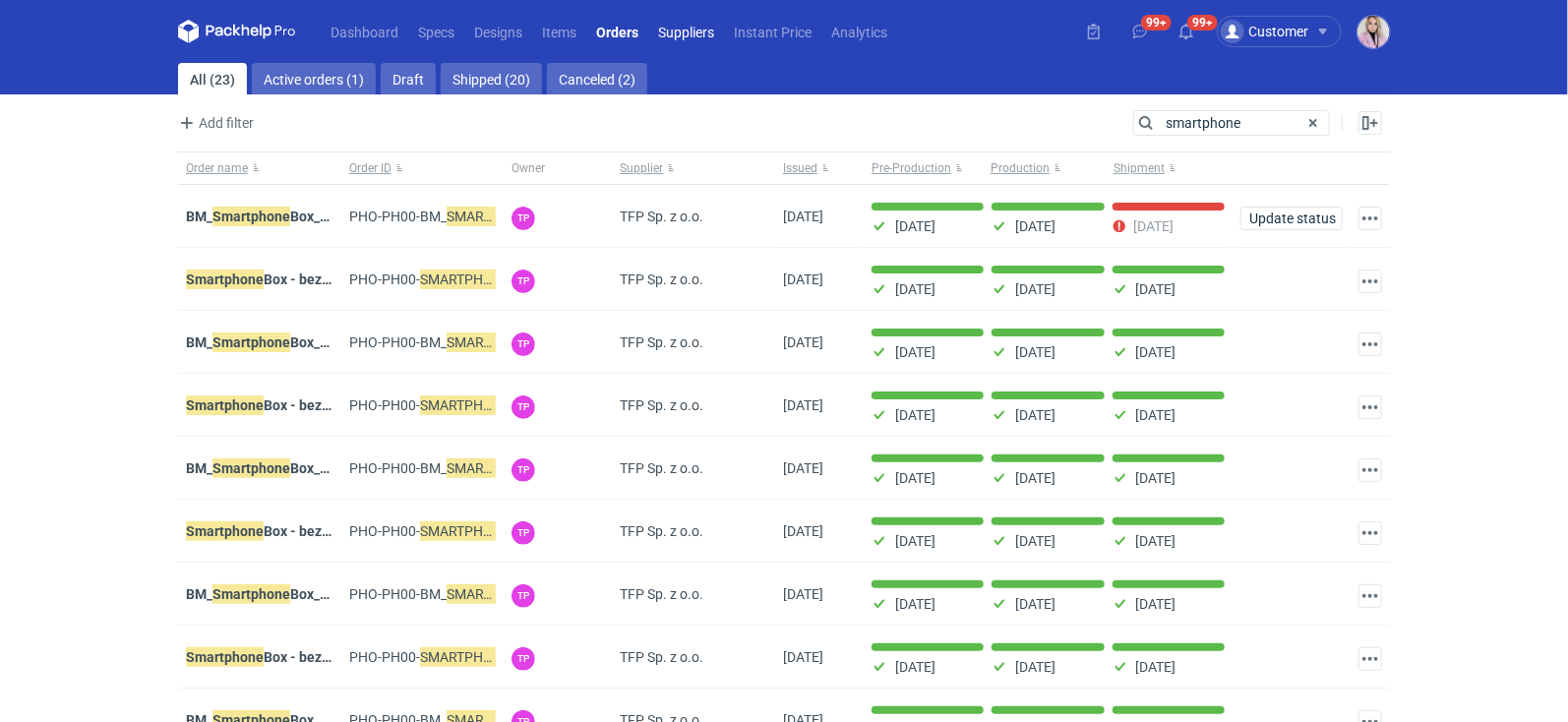
click at [676, 32] on link "Suppliers" at bounding box center [686, 32] width 76 height 24
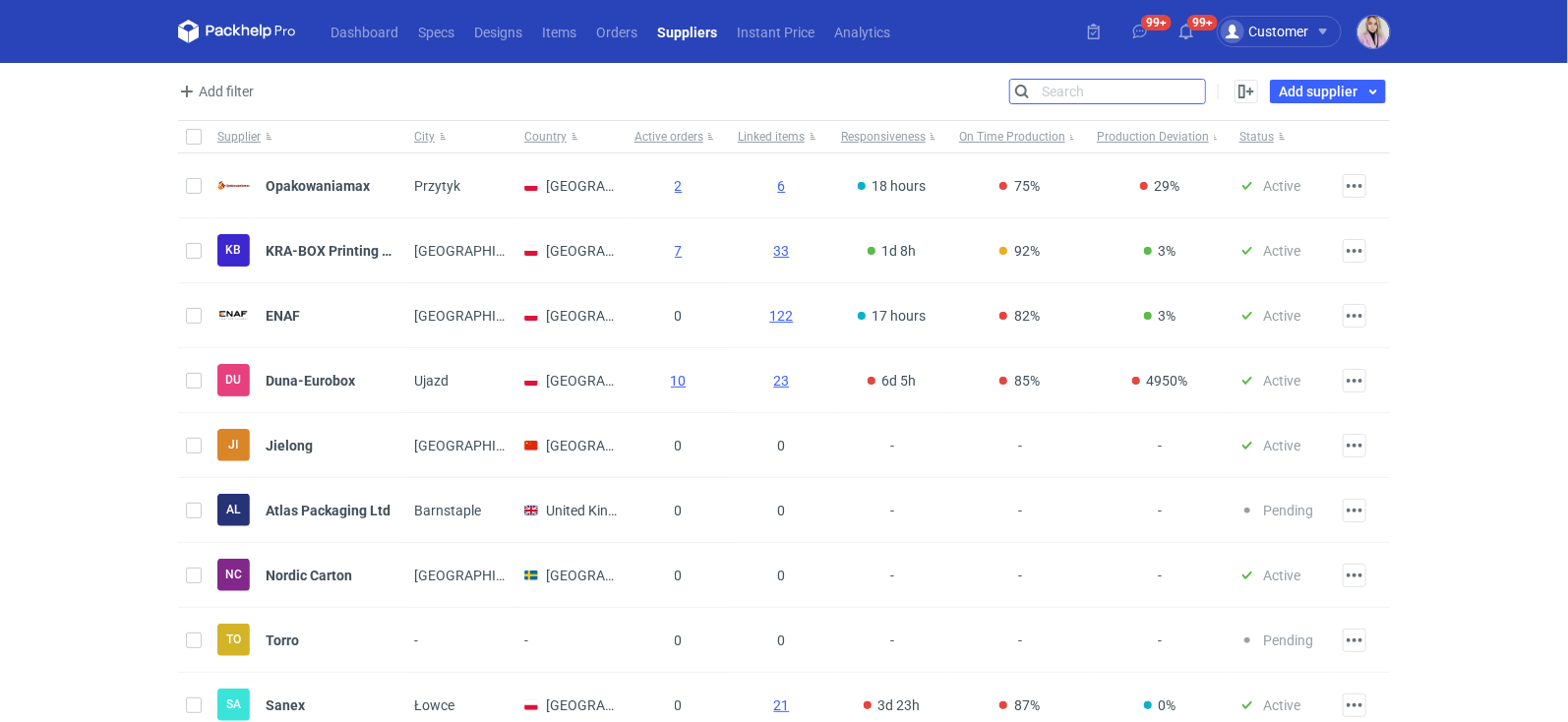
click at [1188, 90] on input "Search" at bounding box center [1108, 92] width 195 height 24
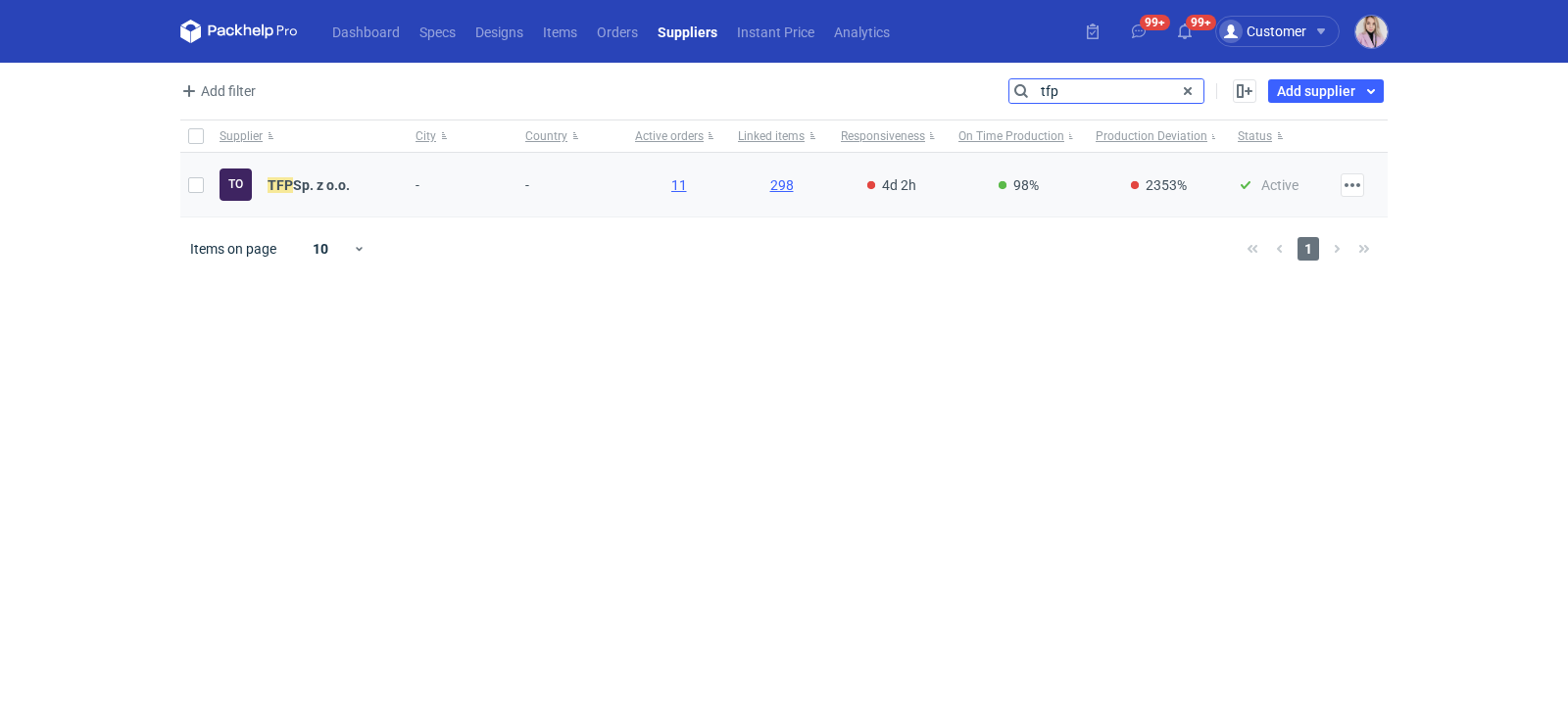
type input "tfp"
click at [283, 174] on div "To TFP Sp. z o.o." at bounding box center [284, 184] width 130 height 33
click at [314, 181] on strong "TFP Sp. z o.o." at bounding box center [309, 185] width 82 height 16
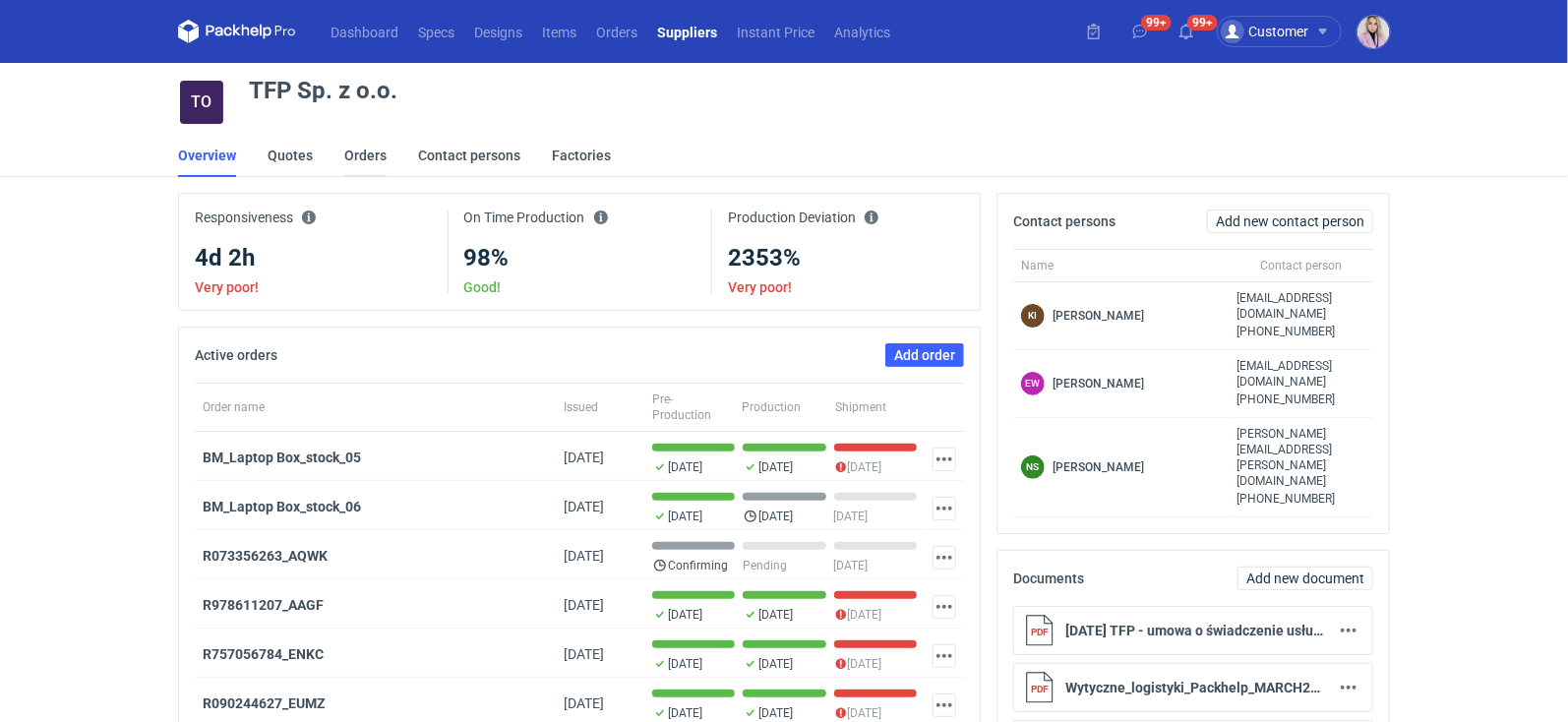
click at [358, 152] on link "Orders" at bounding box center [366, 154] width 42 height 43
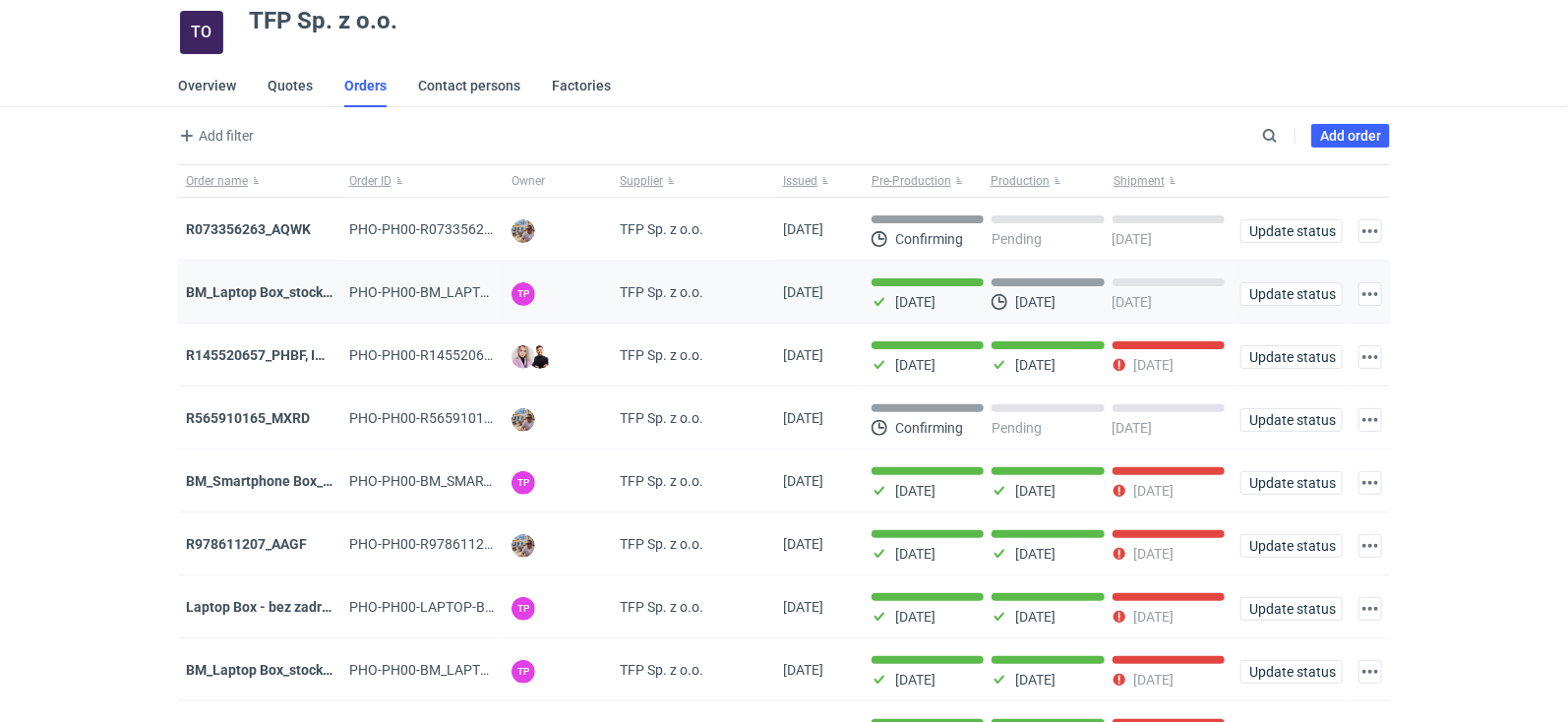
scroll to position [237, 0]
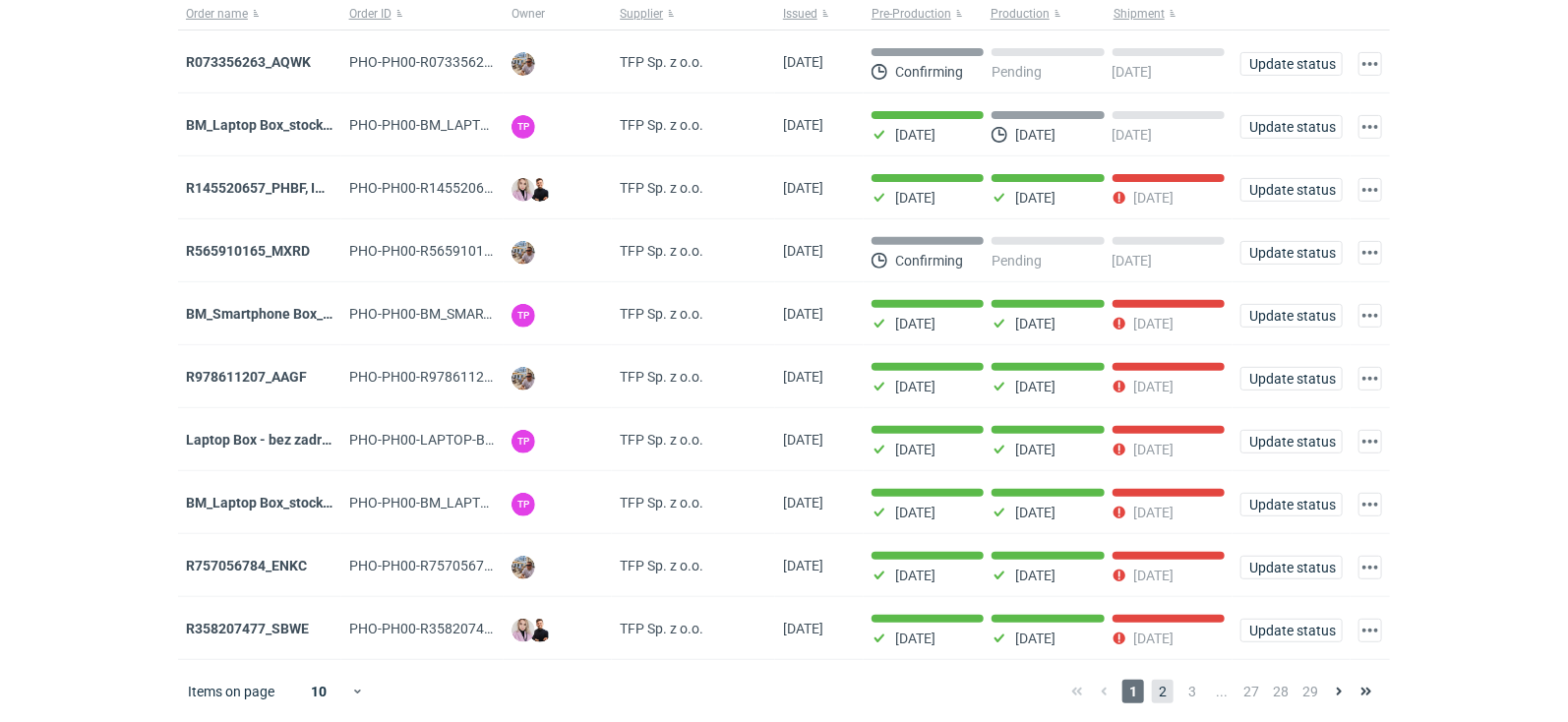
click at [1162, 686] on span "2" at bounding box center [1163, 691] width 22 height 24
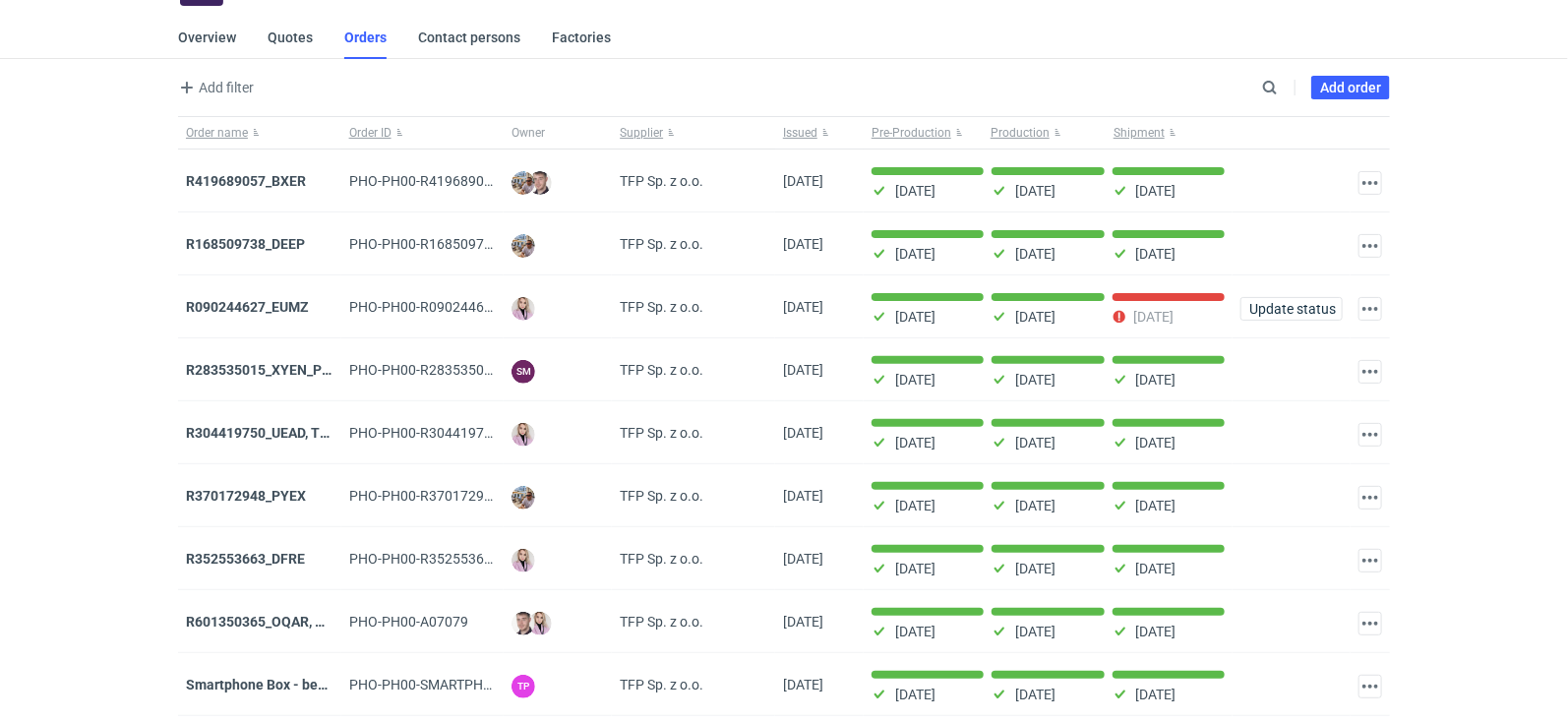
scroll to position [237, 0]
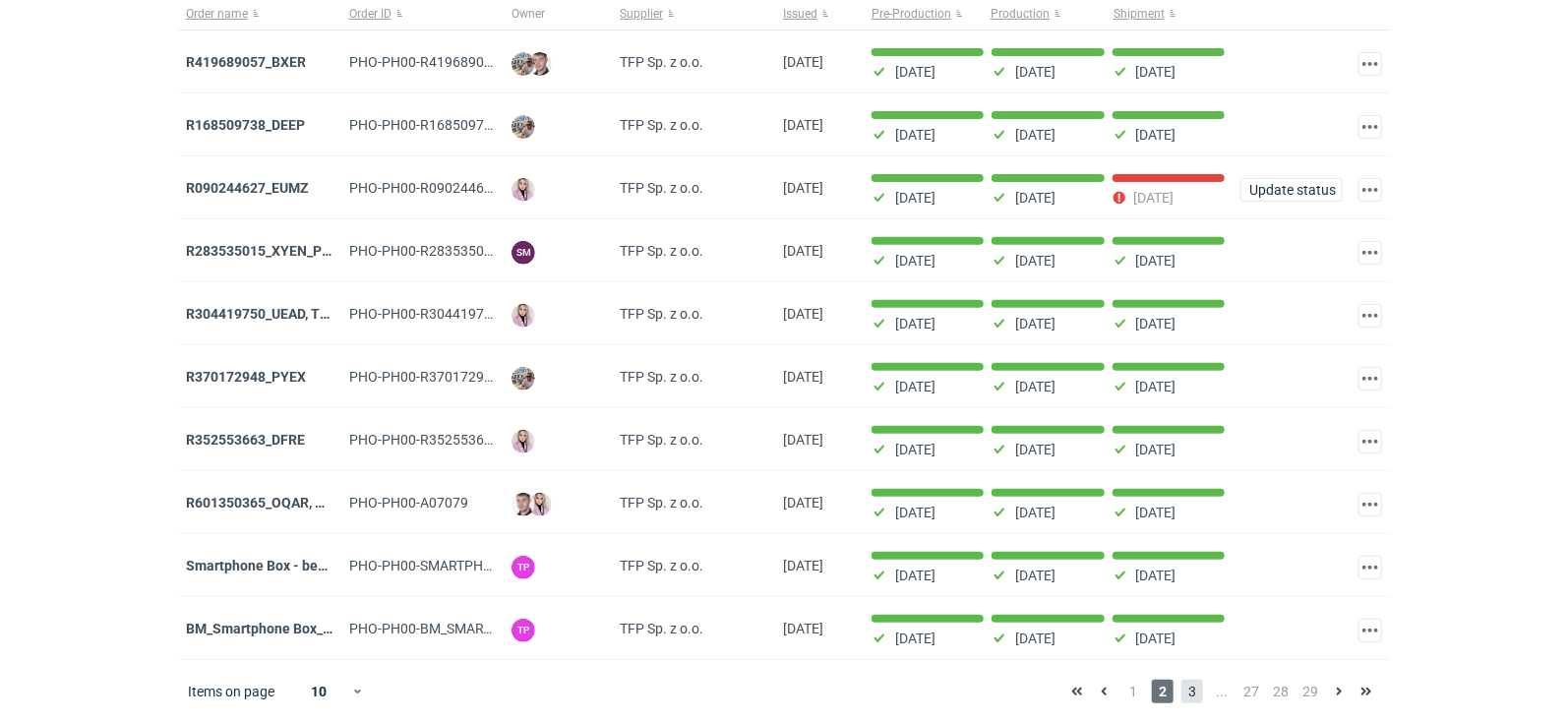
click at [1185, 686] on span "3" at bounding box center [1192, 691] width 22 height 24
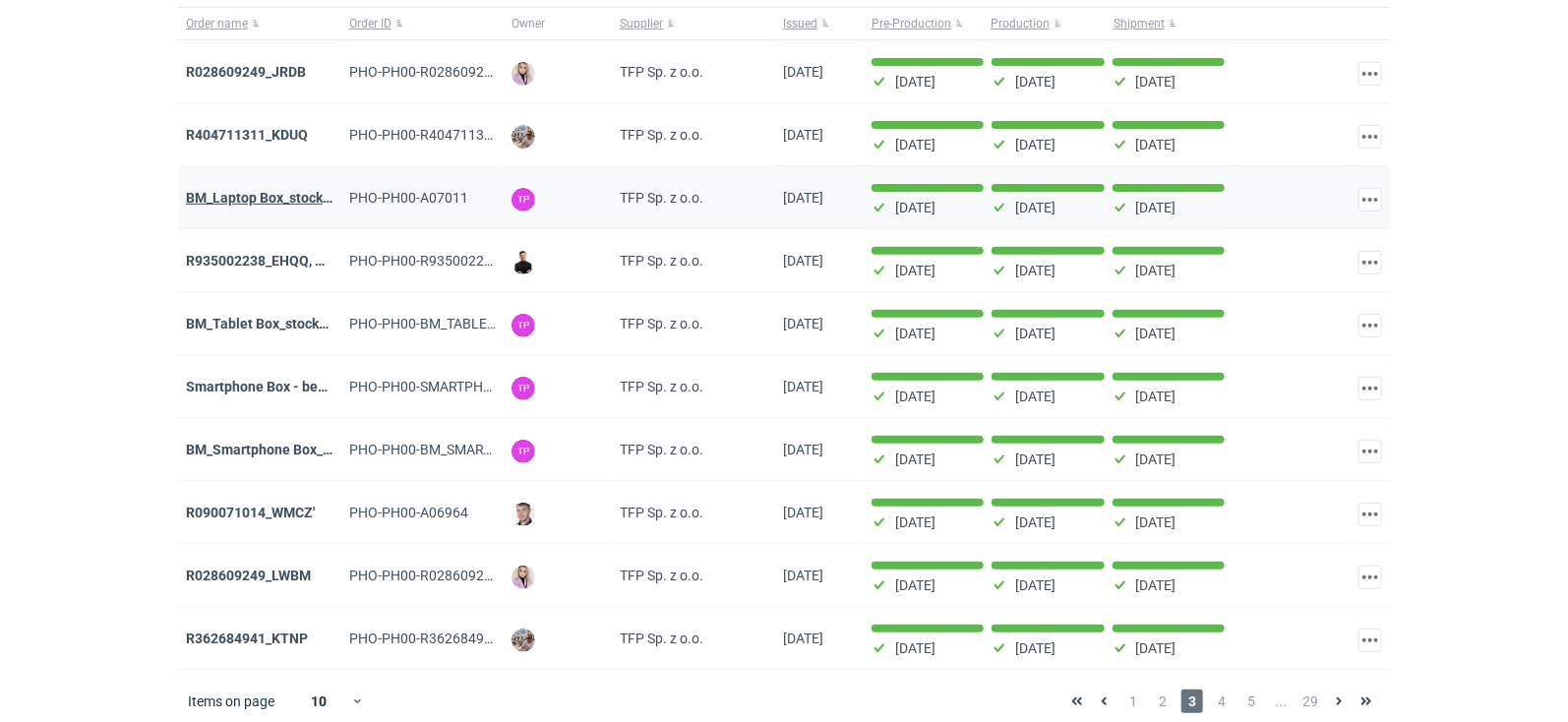
scroll to position [237, 0]
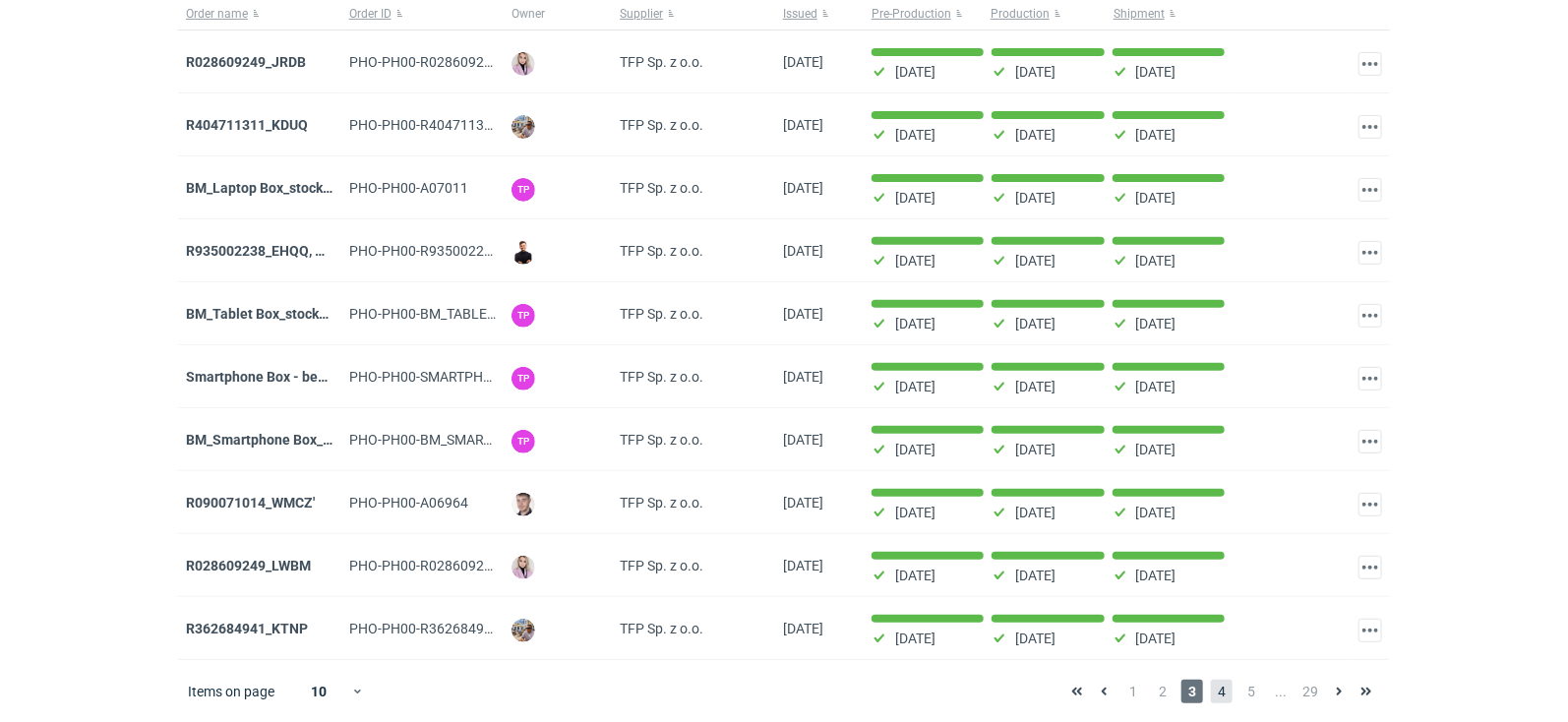
click at [1223, 693] on span "4" at bounding box center [1222, 691] width 22 height 24
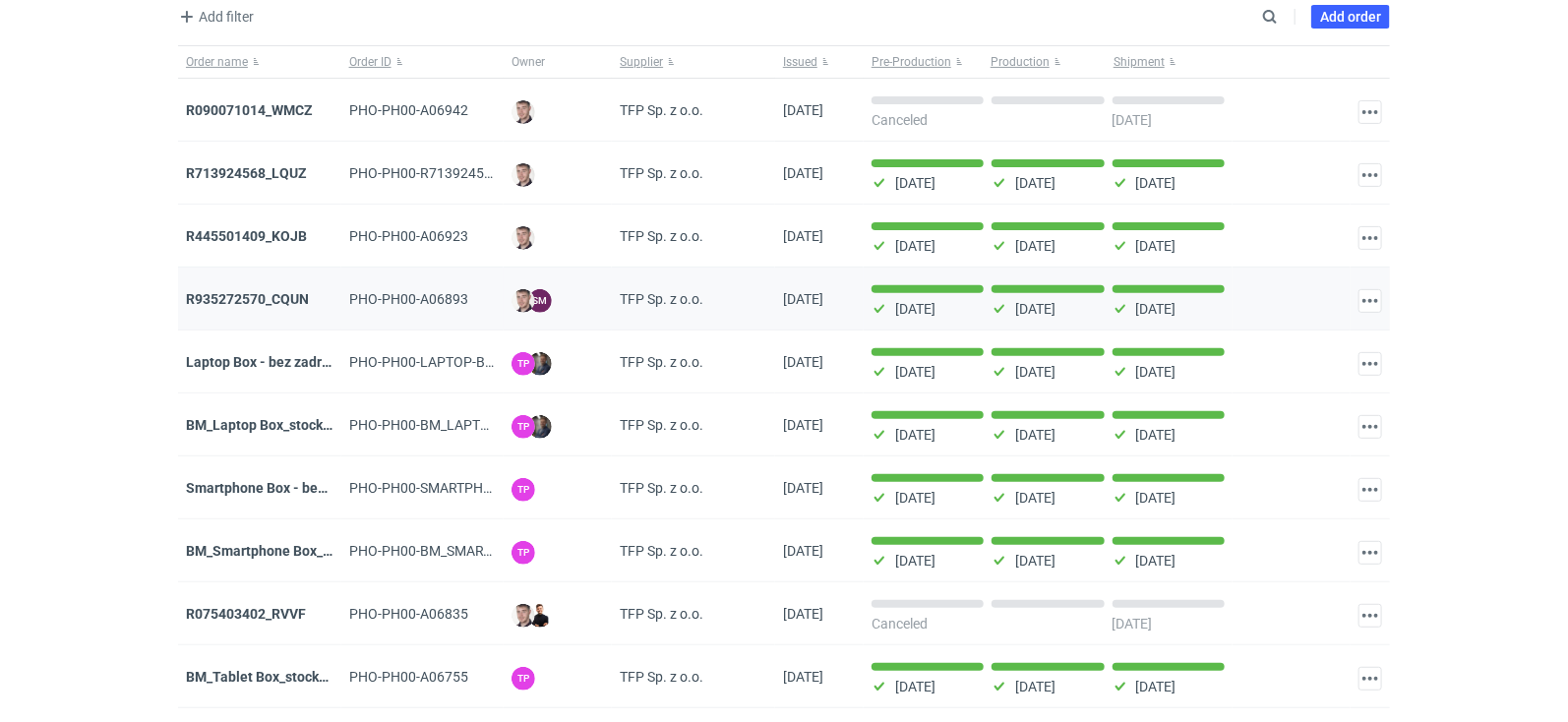
scroll to position [237, 0]
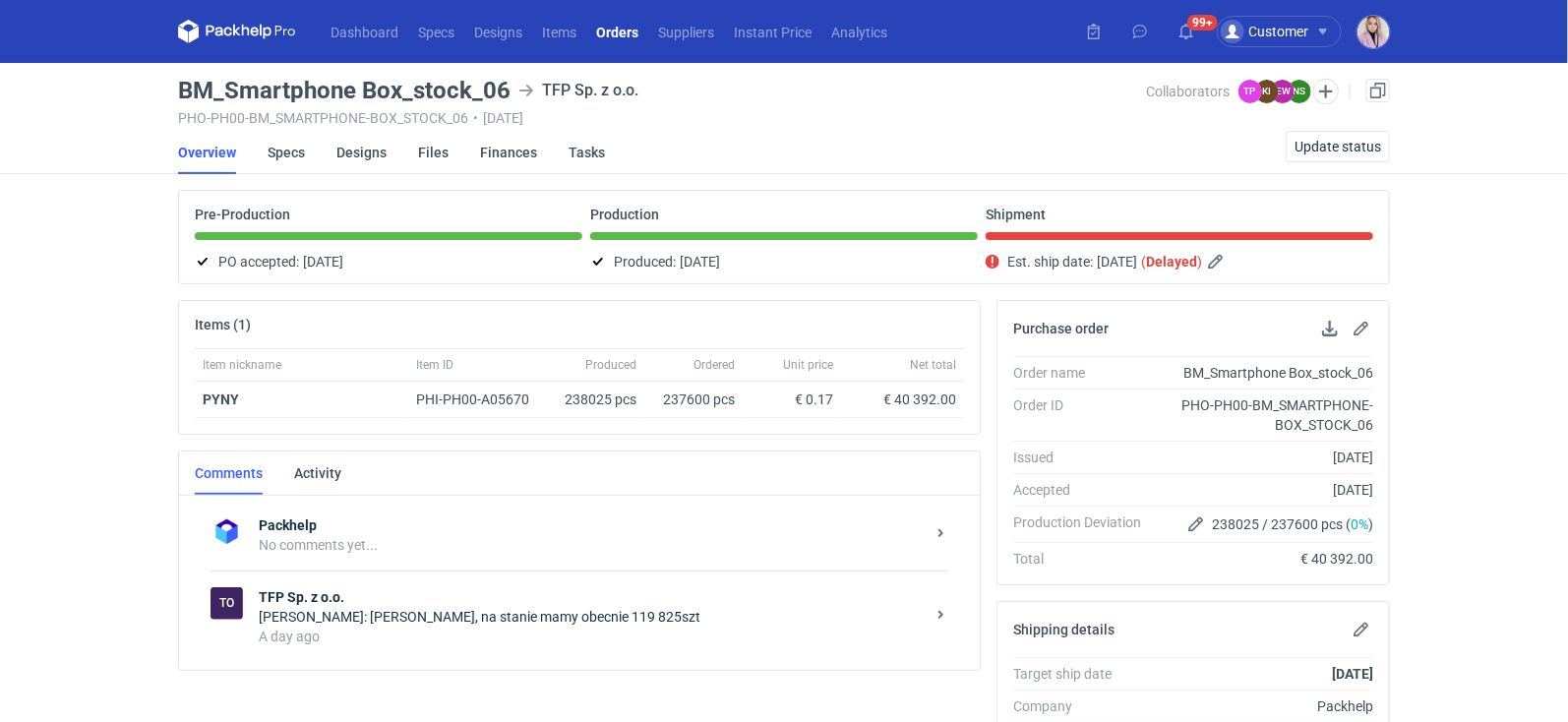
scroll to position [113, 0]
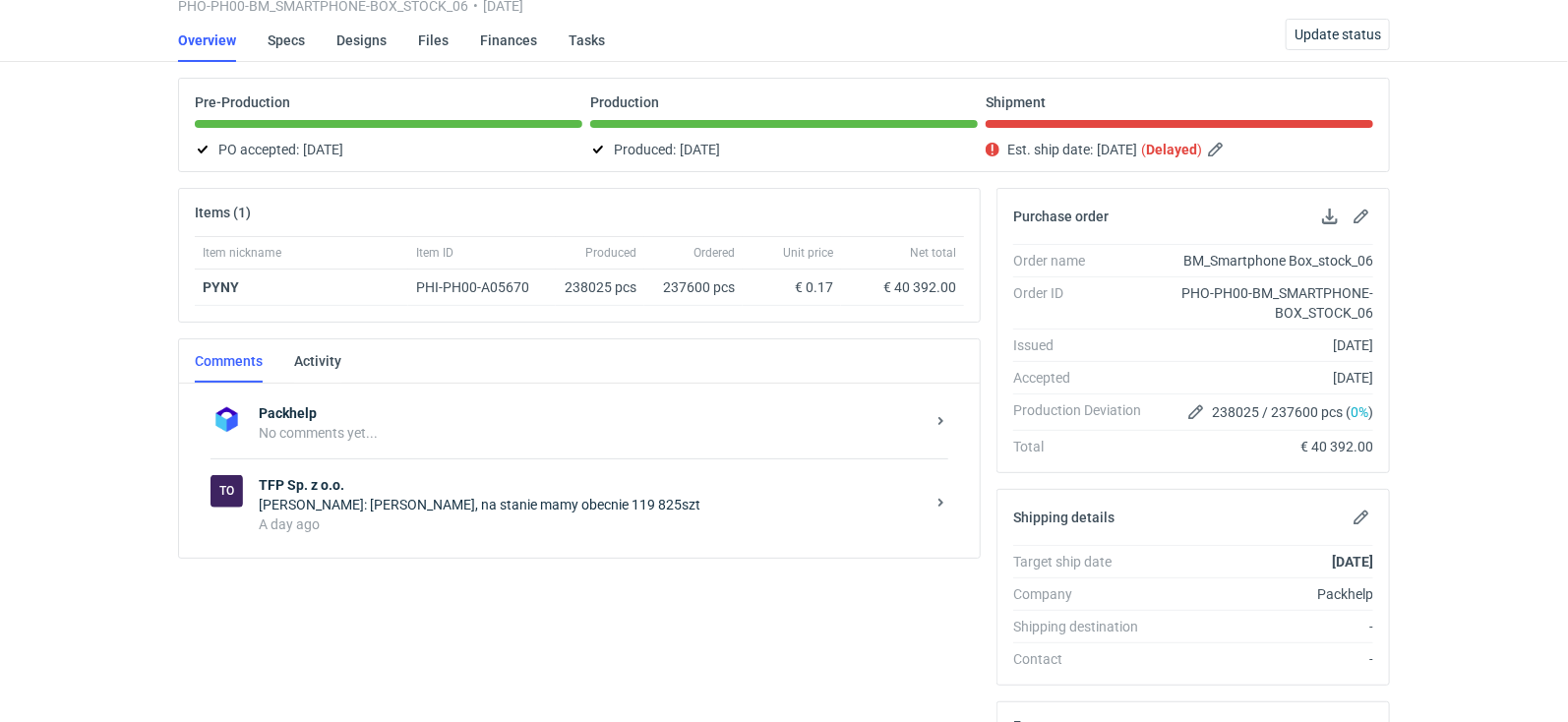
click at [466, 501] on div "[PERSON_NAME]: [PERSON_NAME], na stanie mamy obecnie 119 825szt" at bounding box center [592, 505] width 666 height 20
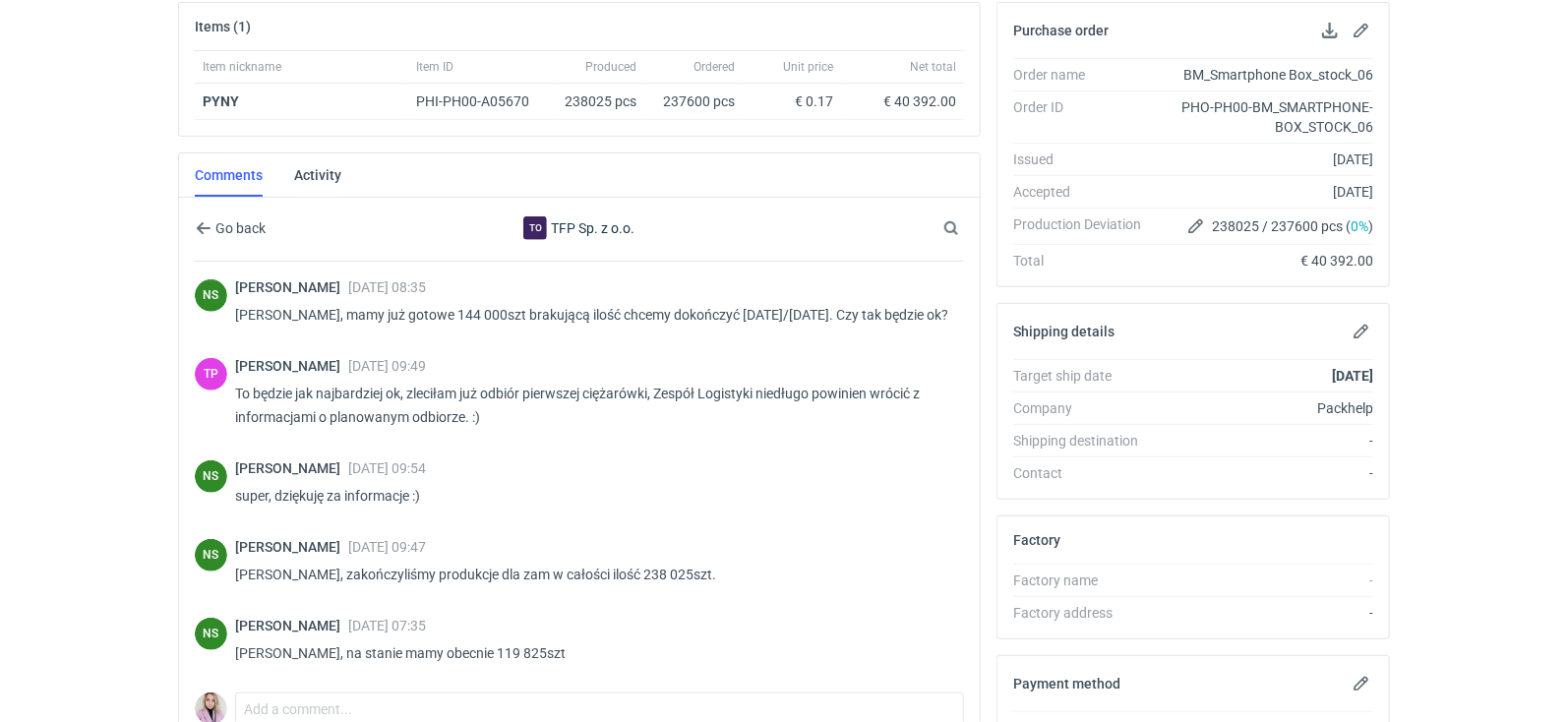
scroll to position [286, 0]
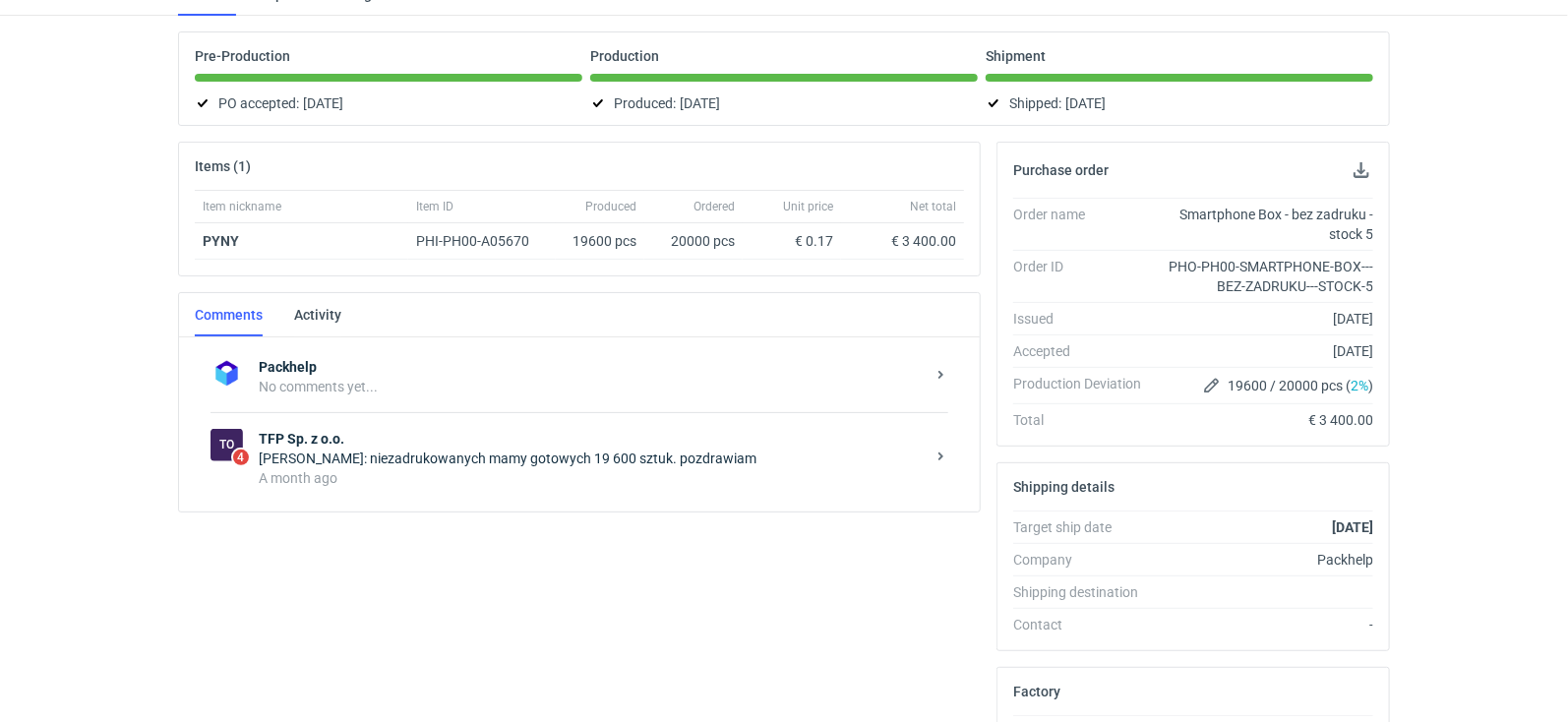
click at [469, 457] on div "Ewa Wiatroszak: niezadrukowanych mamy gotowych 19 600 sztuk. pozdrawiam" at bounding box center [592, 458] width 666 height 20
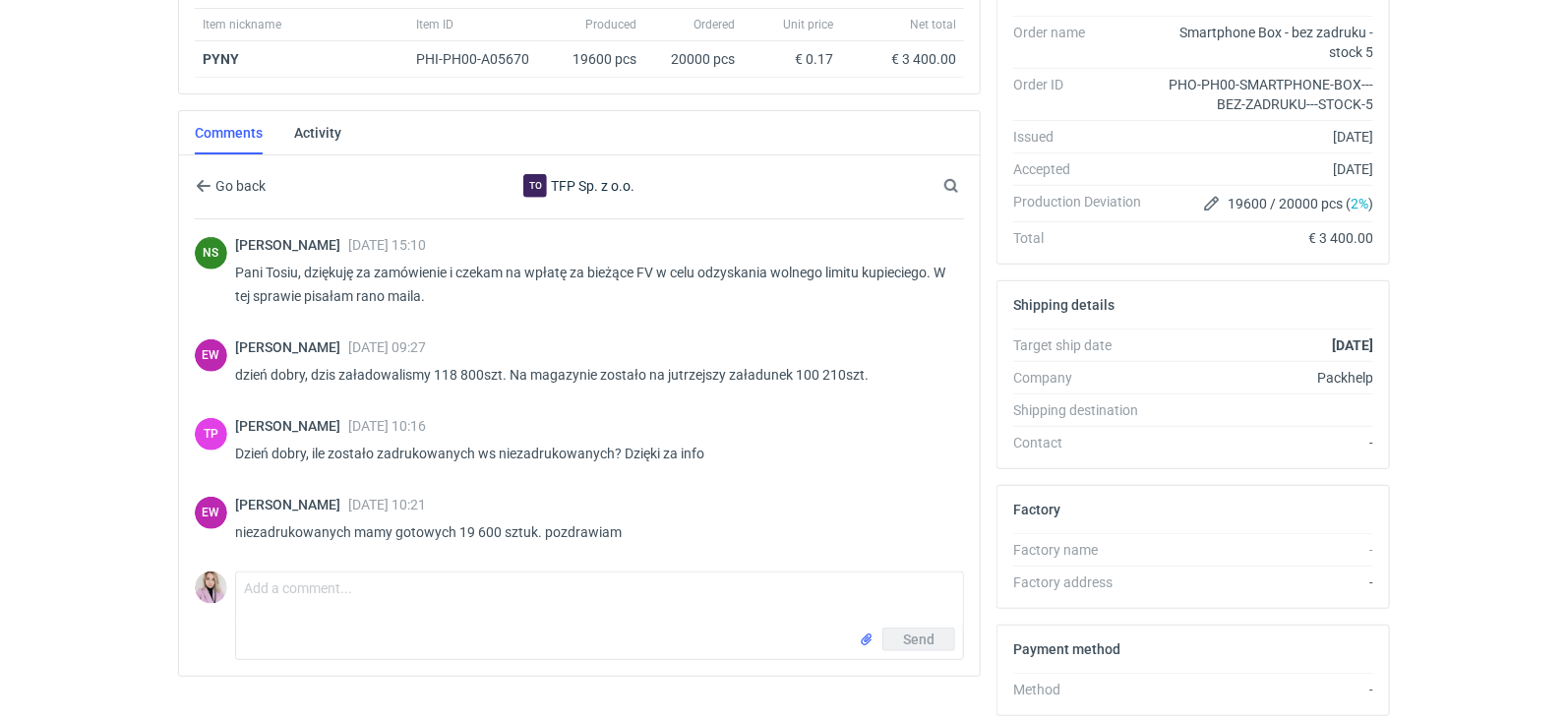
scroll to position [342, 0]
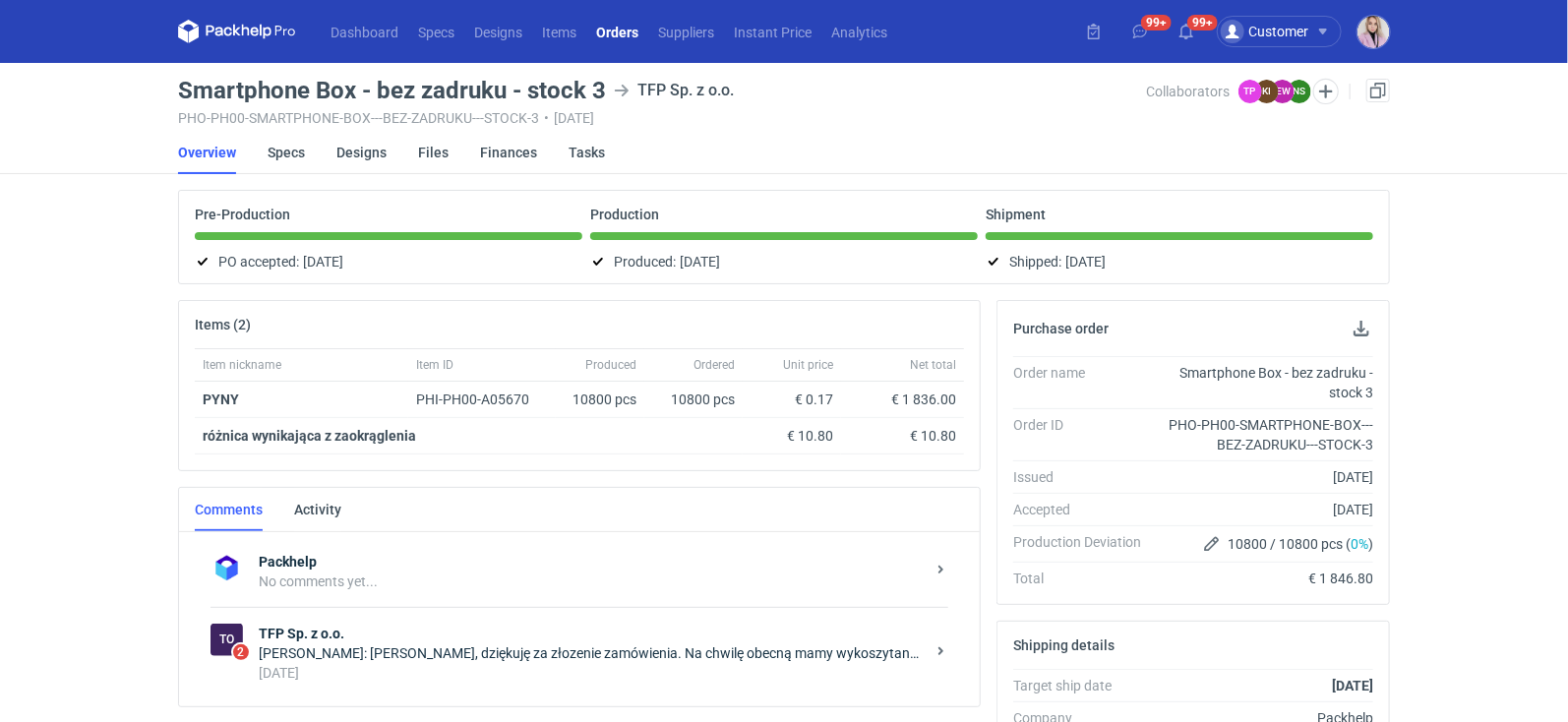
click at [239, 91] on h3 "Smartphone Box - bez zadruku - stock 3" at bounding box center [392, 91] width 428 height 24
copy h3 "Smartphone"
click at [562, 30] on link "Items" at bounding box center [559, 32] width 54 height 24
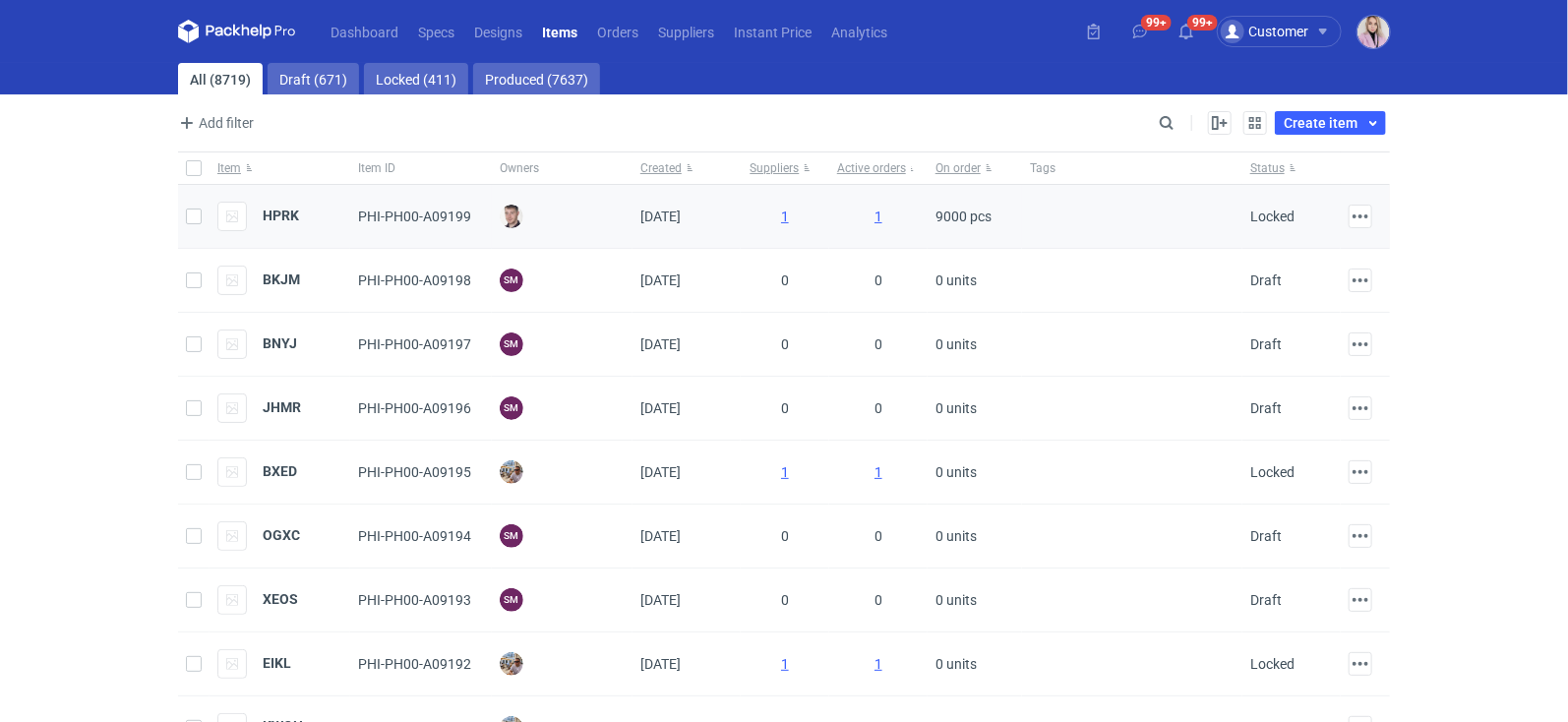
scroll to position [158, 0]
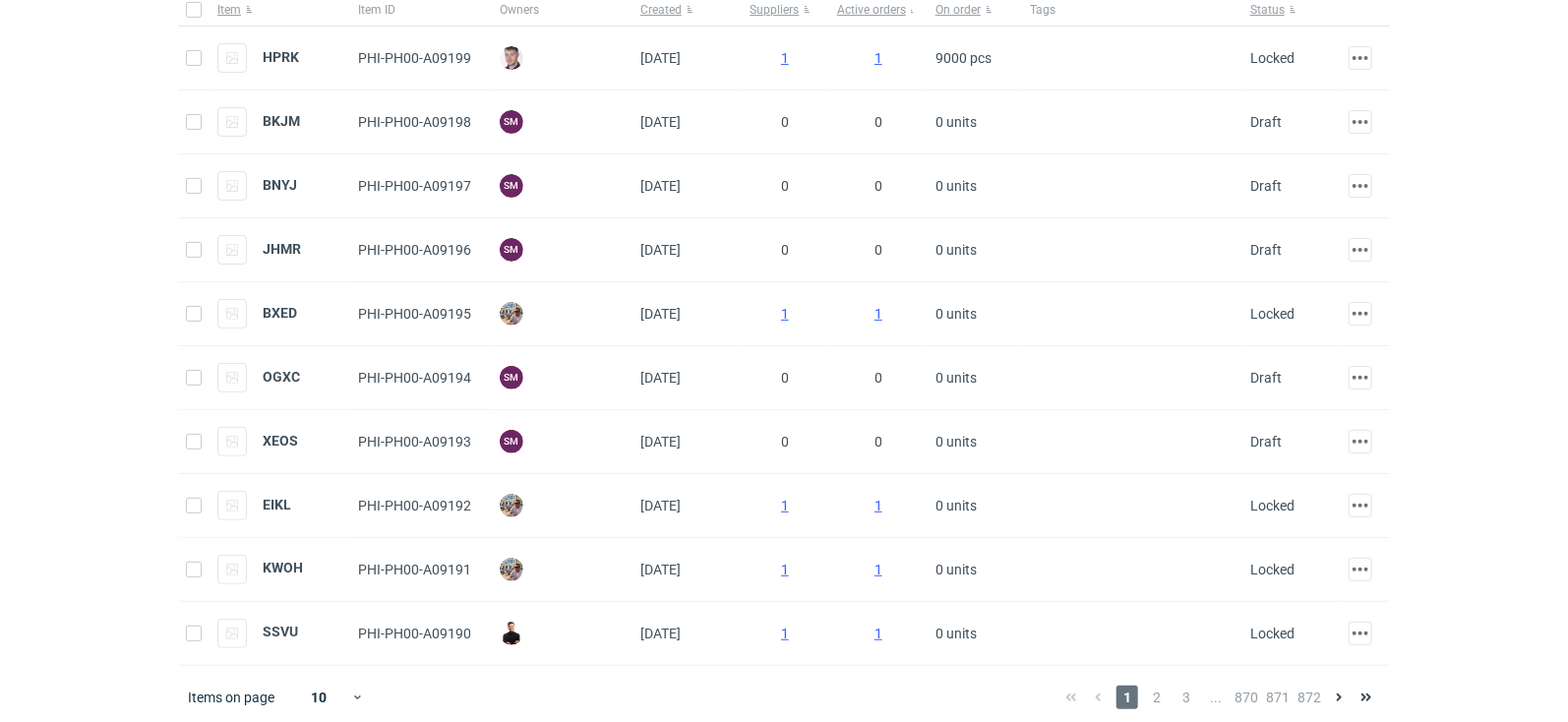
click at [1173, 687] on div "1 2 3 ... 870 871 872" at bounding box center [1219, 697] width 323 height 24
click at [1150, 689] on span "2" at bounding box center [1158, 697] width 22 height 24
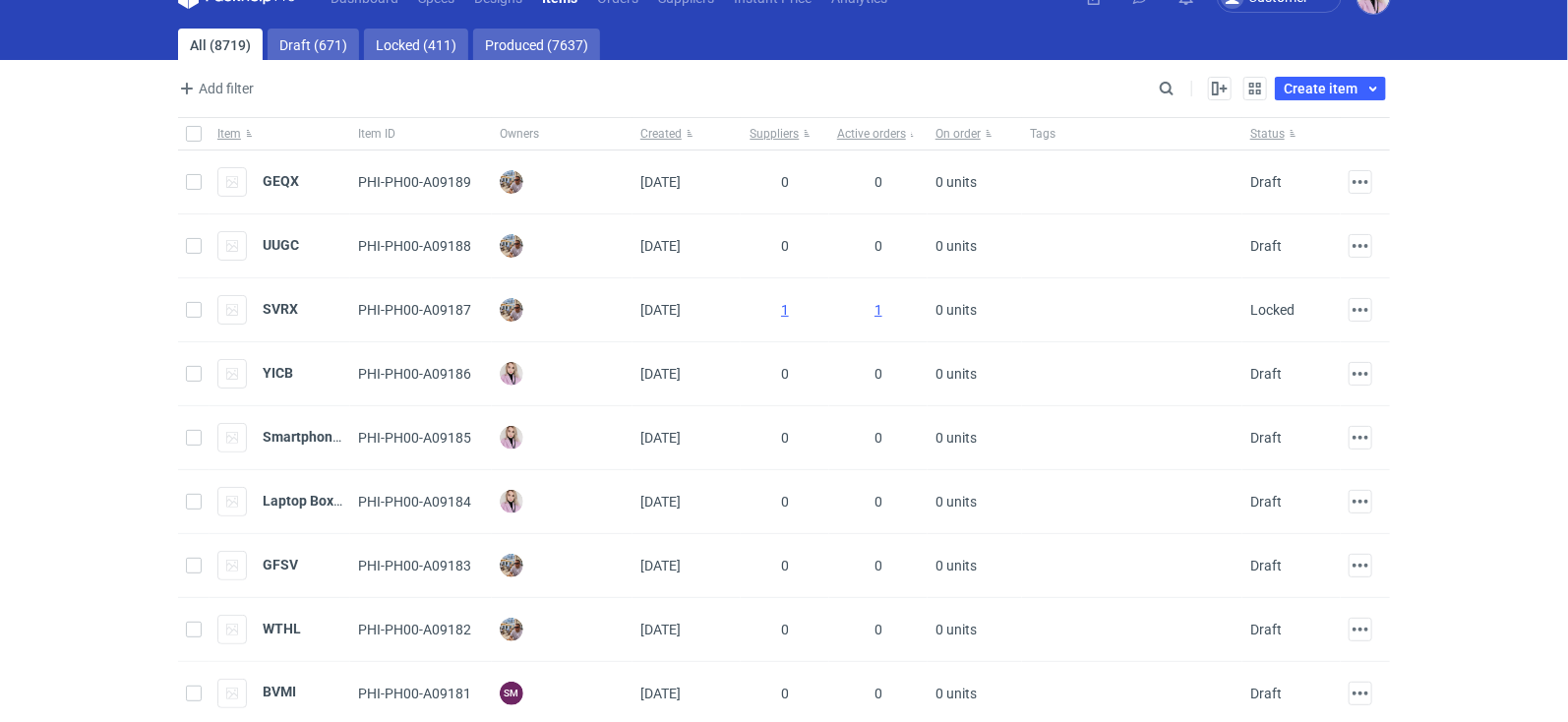
scroll to position [158, 0]
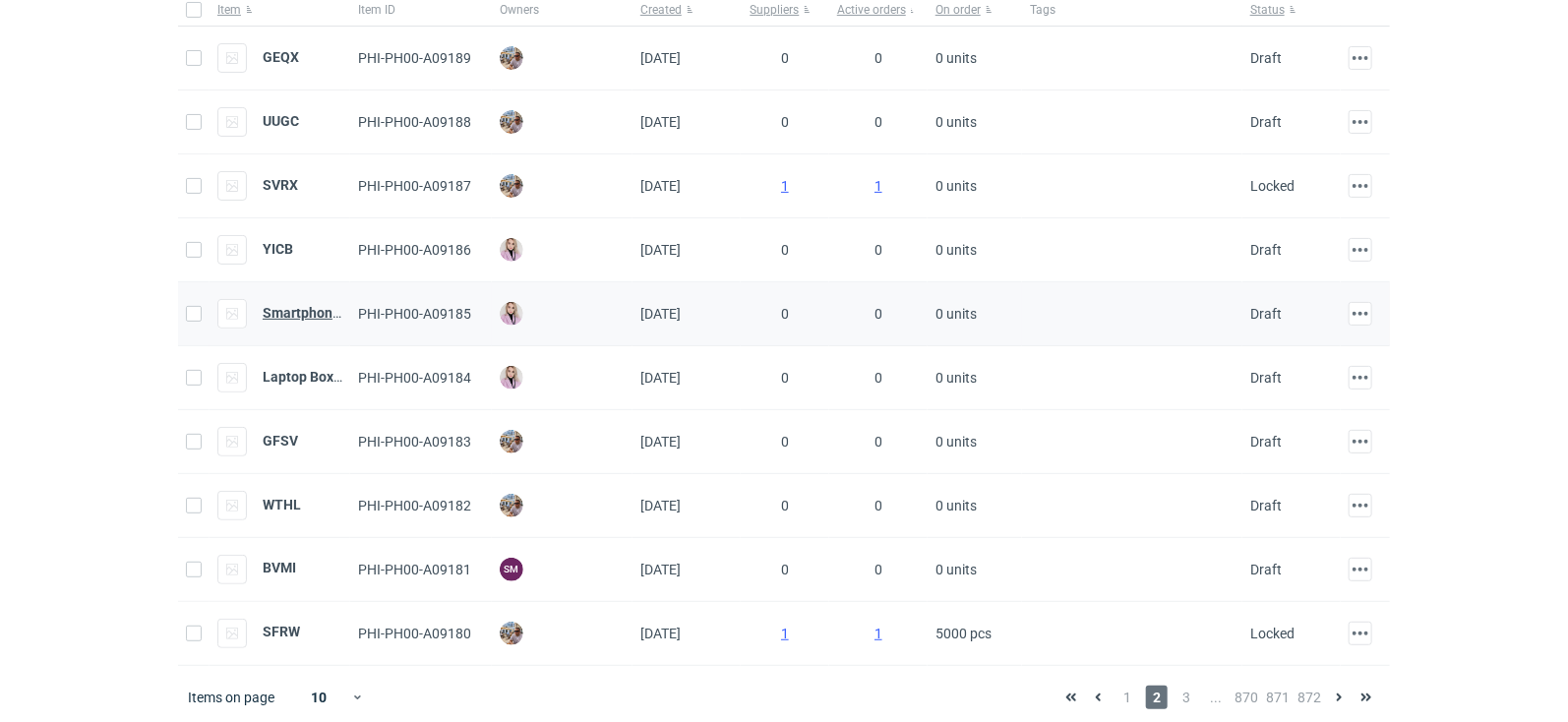
click at [270, 307] on strong "Smartphone Box_BM" at bounding box center [328, 313] width 131 height 16
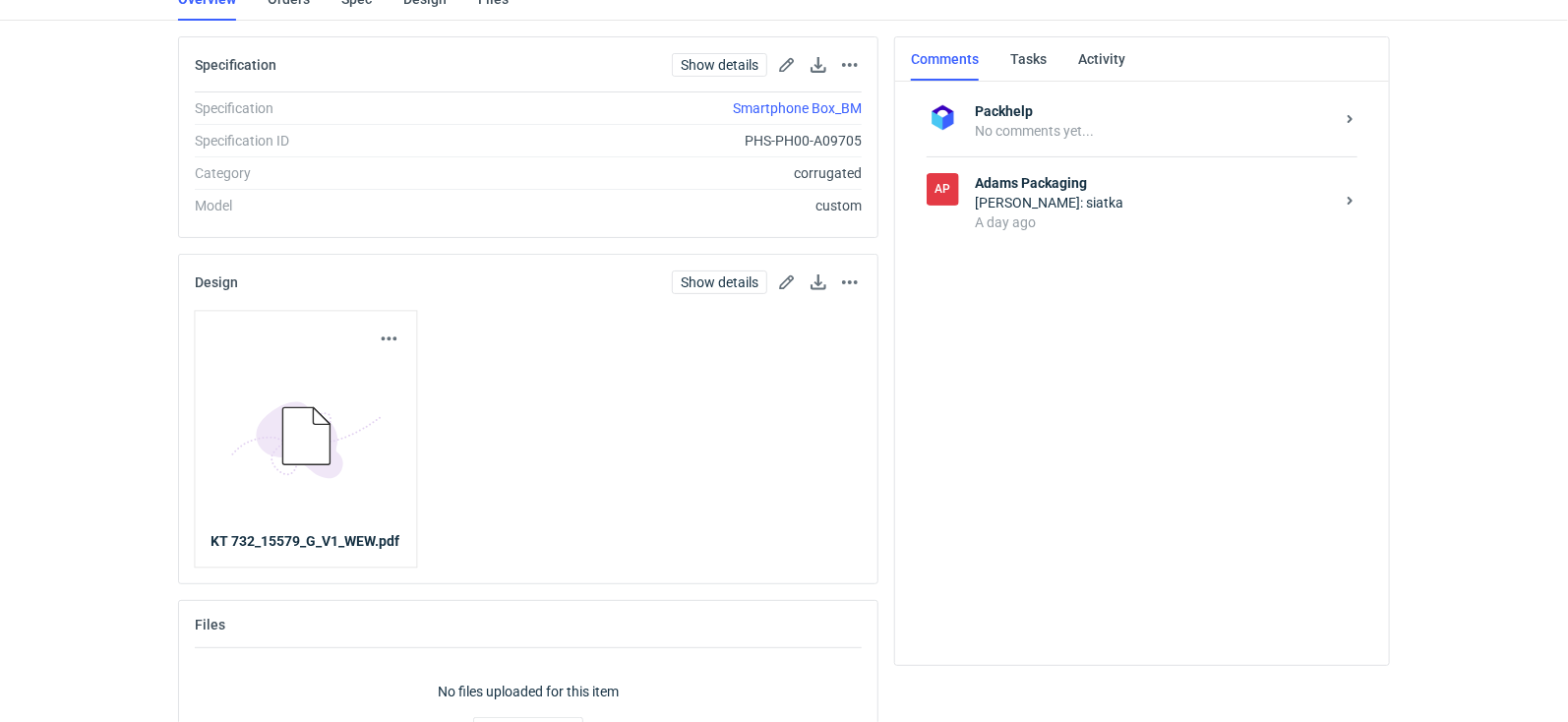
scroll to position [235, 0]
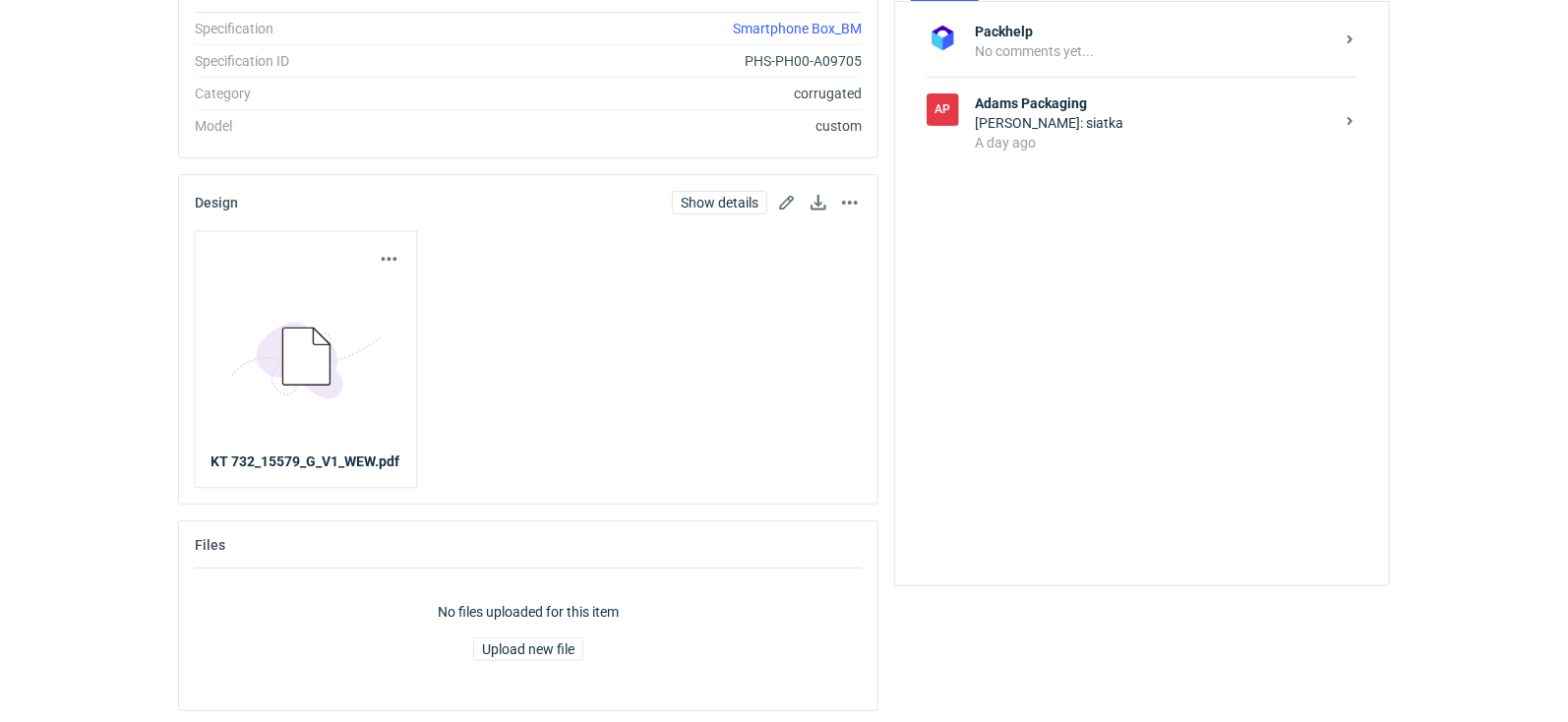
click at [1142, 135] on div "A day ago" at bounding box center [1155, 142] width 359 height 20
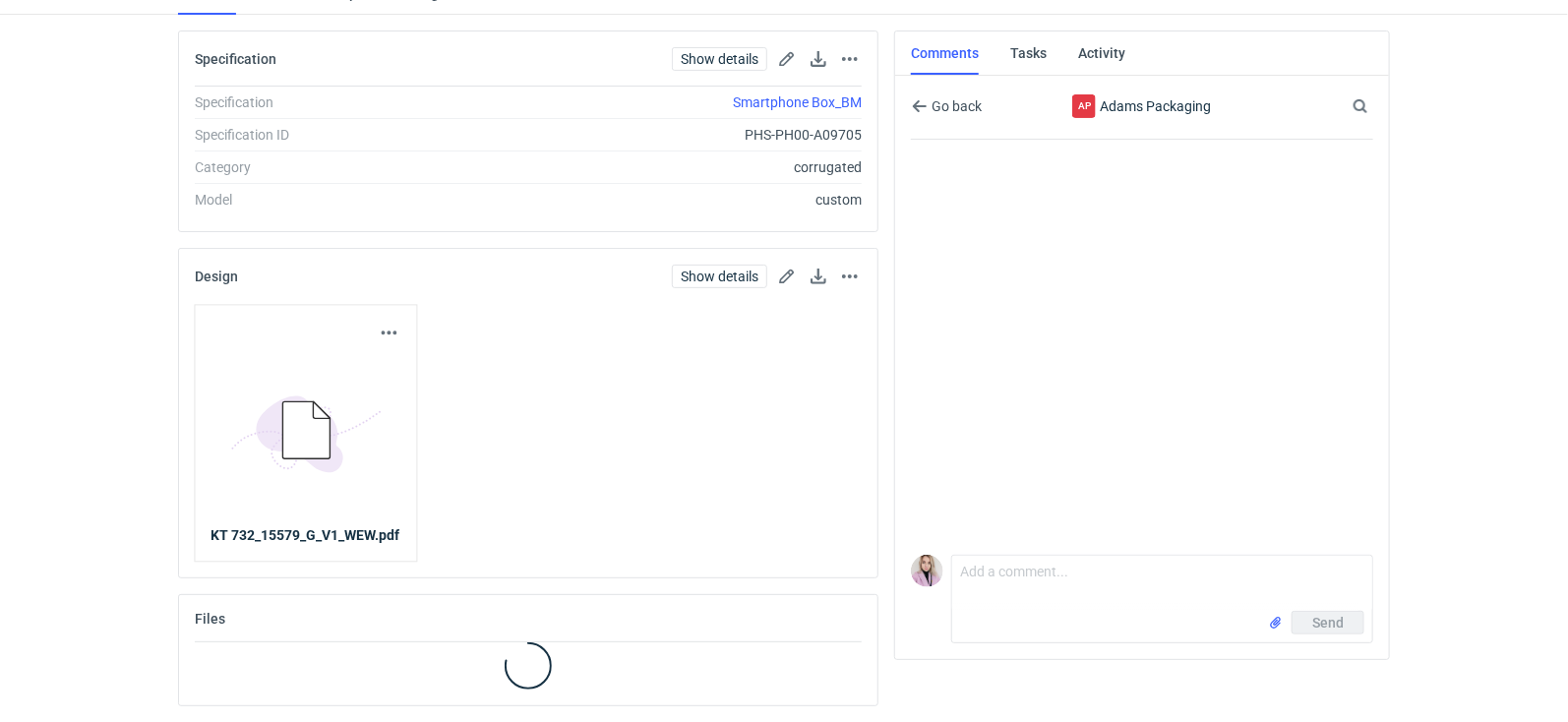
scroll to position [235, 0]
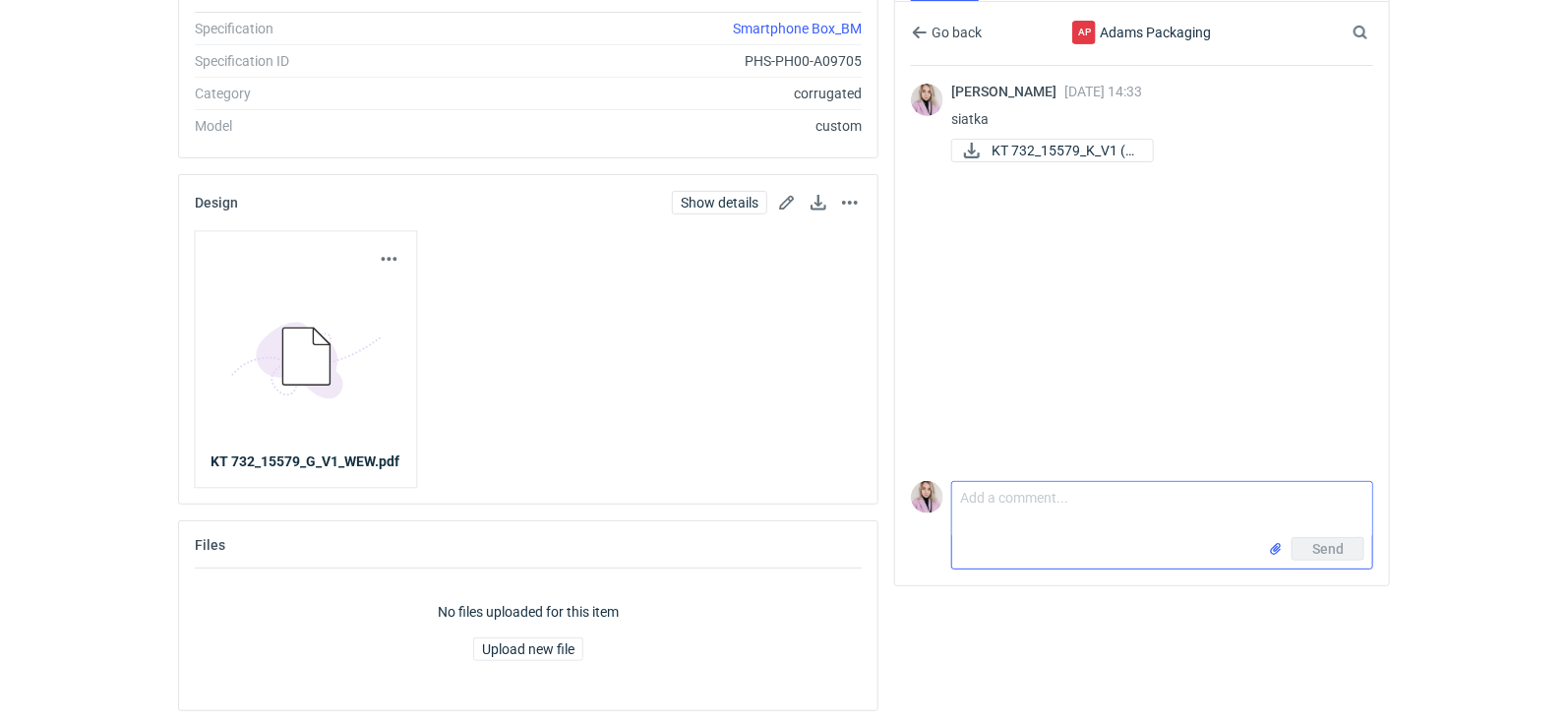
click at [1010, 497] on textarea "Comment message" at bounding box center [1163, 509] width 420 height 55
type textarea "a"
paste textarea "59x39x38 cm"
type textarea "[PERSON_NAME], opakowanie zbiorcze ma rozmiar 59x39x38 cm"
click at [1332, 551] on span "Send" at bounding box center [1328, 549] width 32 height 14
